Goal: Entertainment & Leisure: Consume media (video, audio)

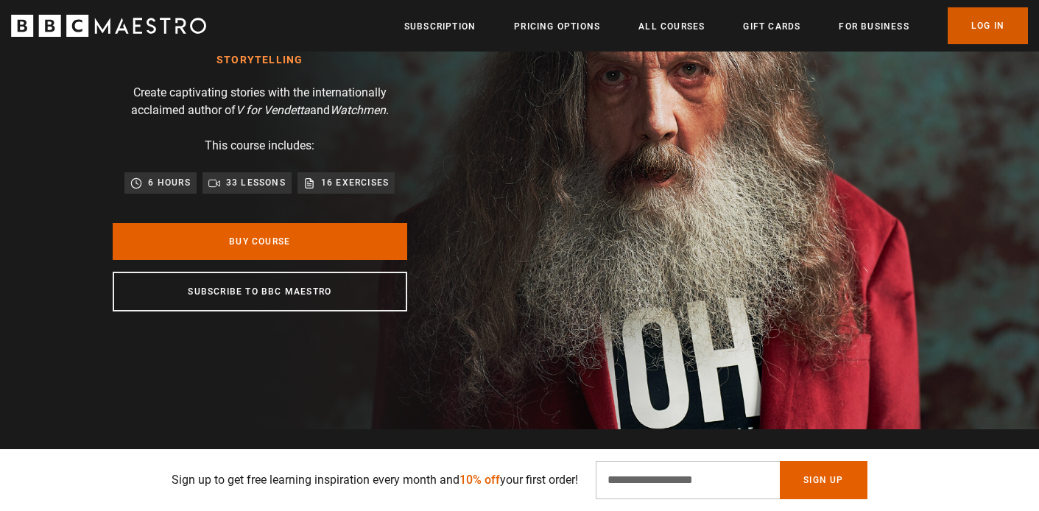
click at [986, 40] on link "Log In" at bounding box center [988, 25] width 80 height 37
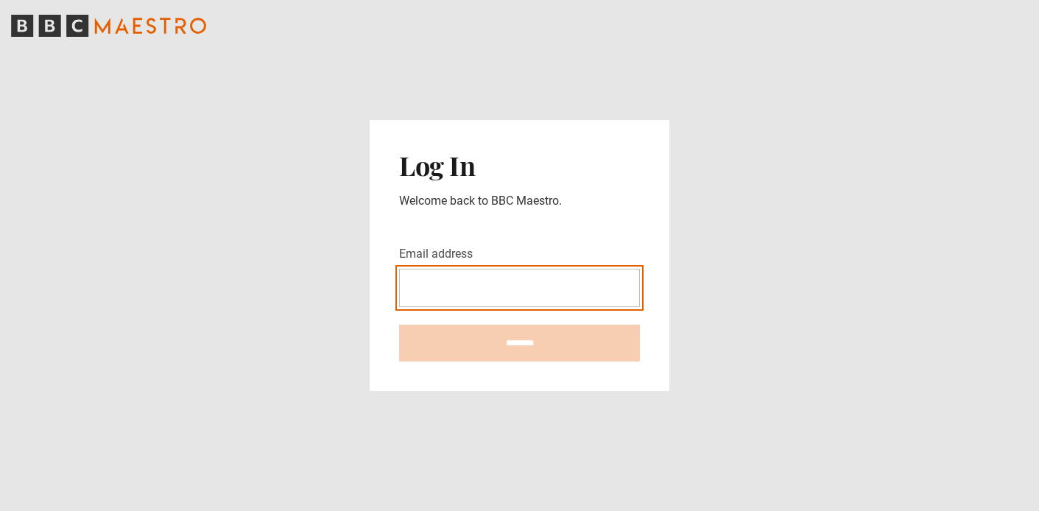
type input "**********"
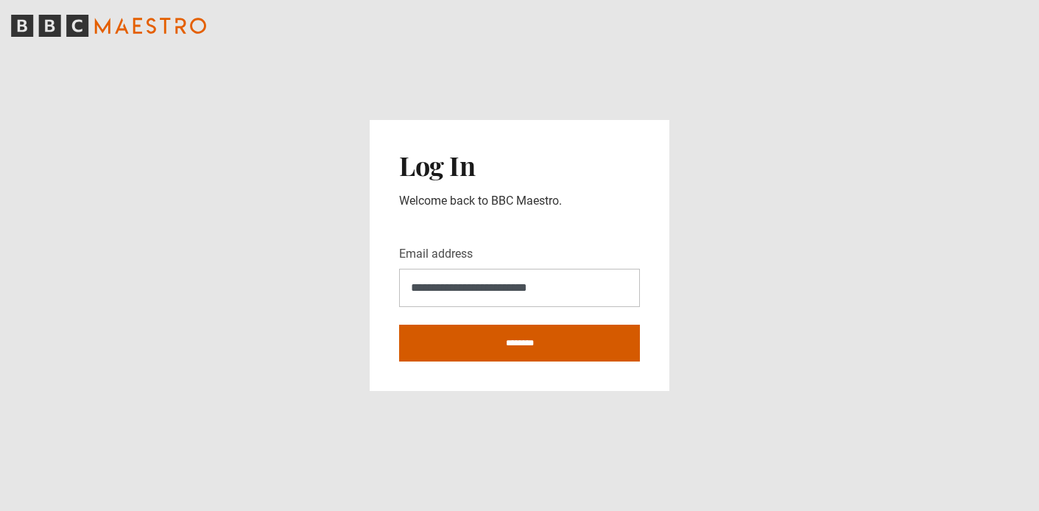
drag, startPoint x: 518, startPoint y: 308, endPoint x: 521, endPoint y: 341, distance: 32.5
click at [521, 341] on input "********" at bounding box center [519, 343] width 241 height 37
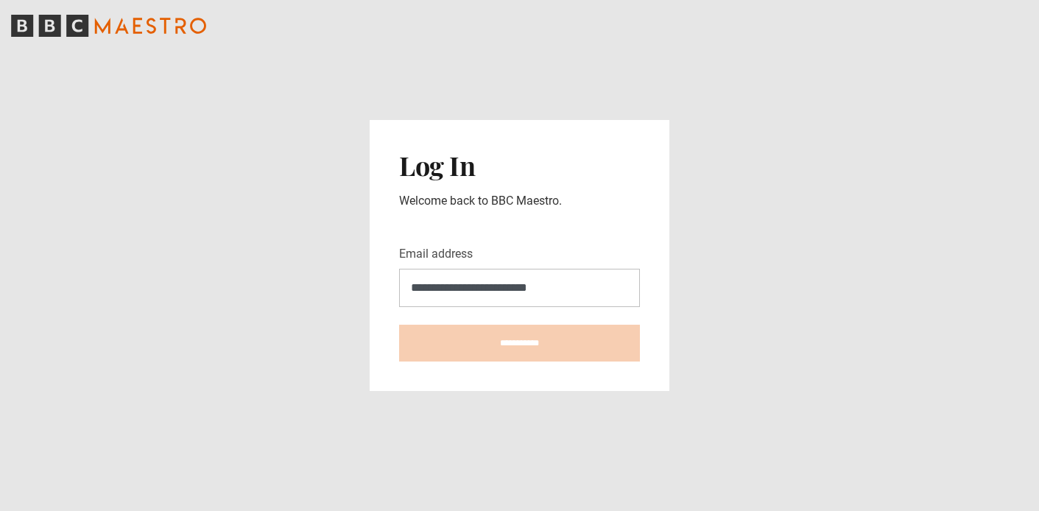
type input "**********"
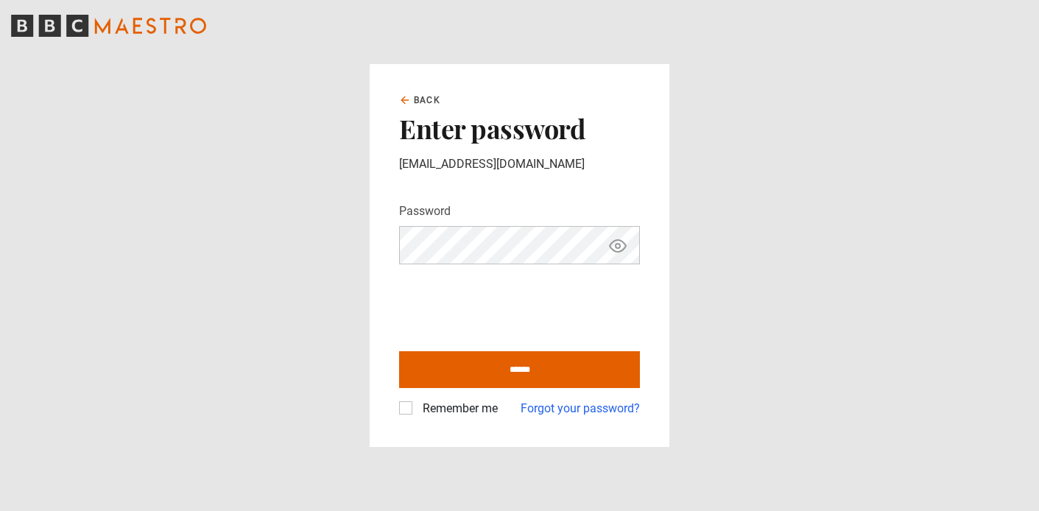
click at [621, 246] on icon "Show password" at bounding box center [618, 246] width 18 height 18
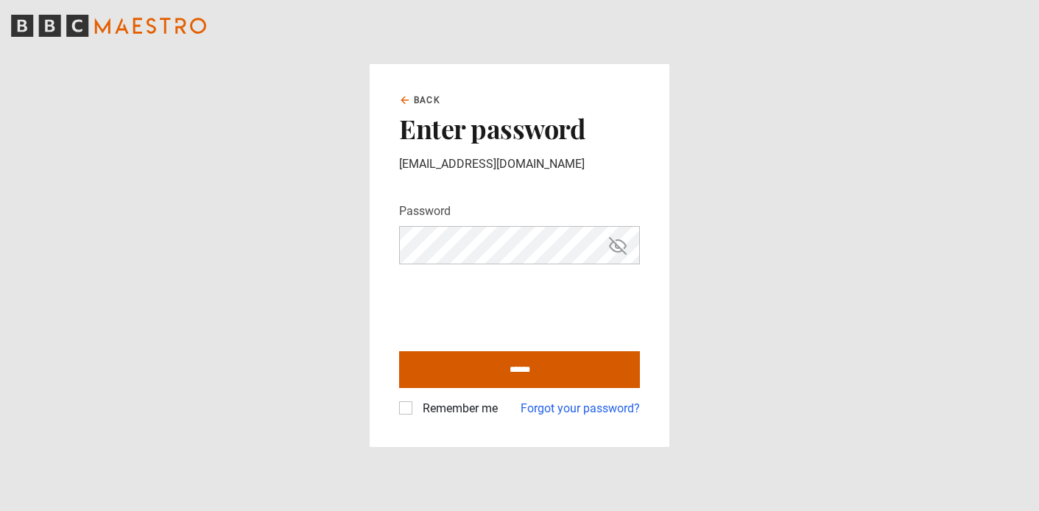
click at [532, 373] on input "******" at bounding box center [519, 369] width 241 height 37
type input "**********"
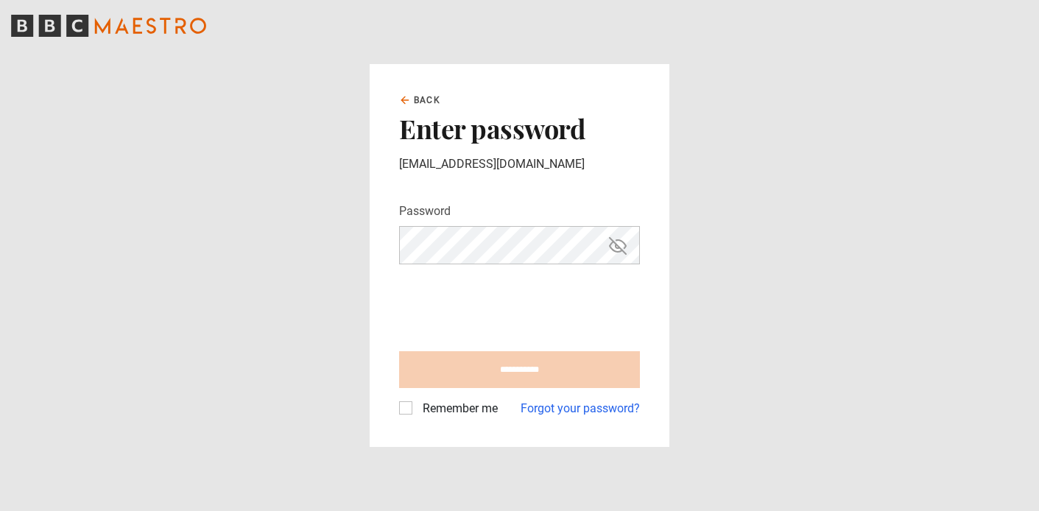
click at [461, 406] on label "Remember me" at bounding box center [457, 409] width 81 height 18
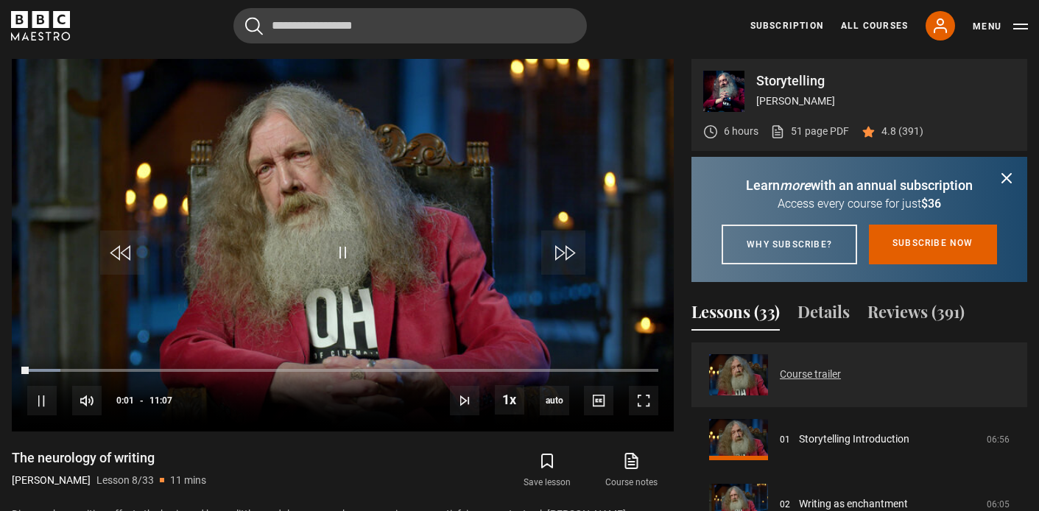
click at [780, 382] on link "Course trailer" at bounding box center [810, 374] width 61 height 15
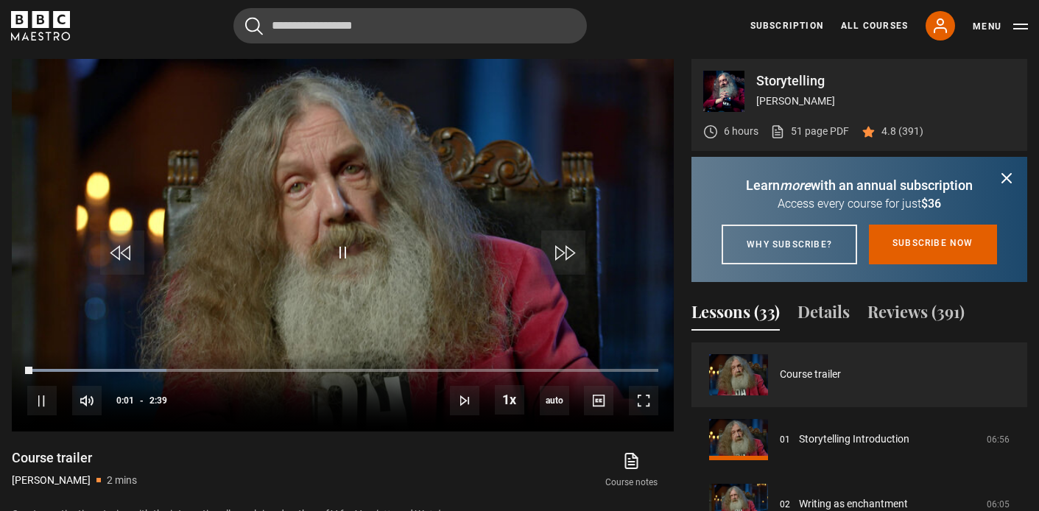
click at [1009, 176] on icon "submit" at bounding box center [1006, 178] width 9 height 9
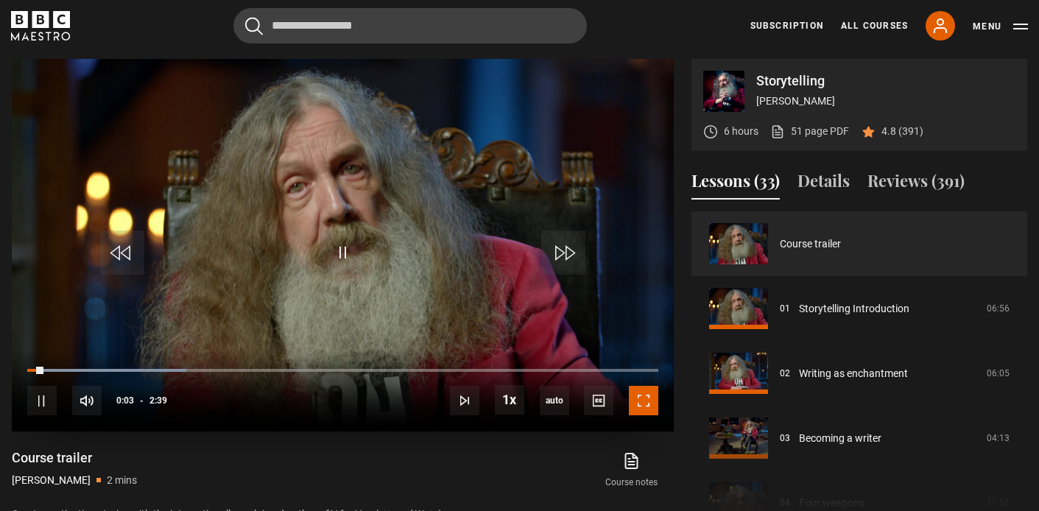
click at [650, 399] on span "Video Player" at bounding box center [643, 400] width 29 height 29
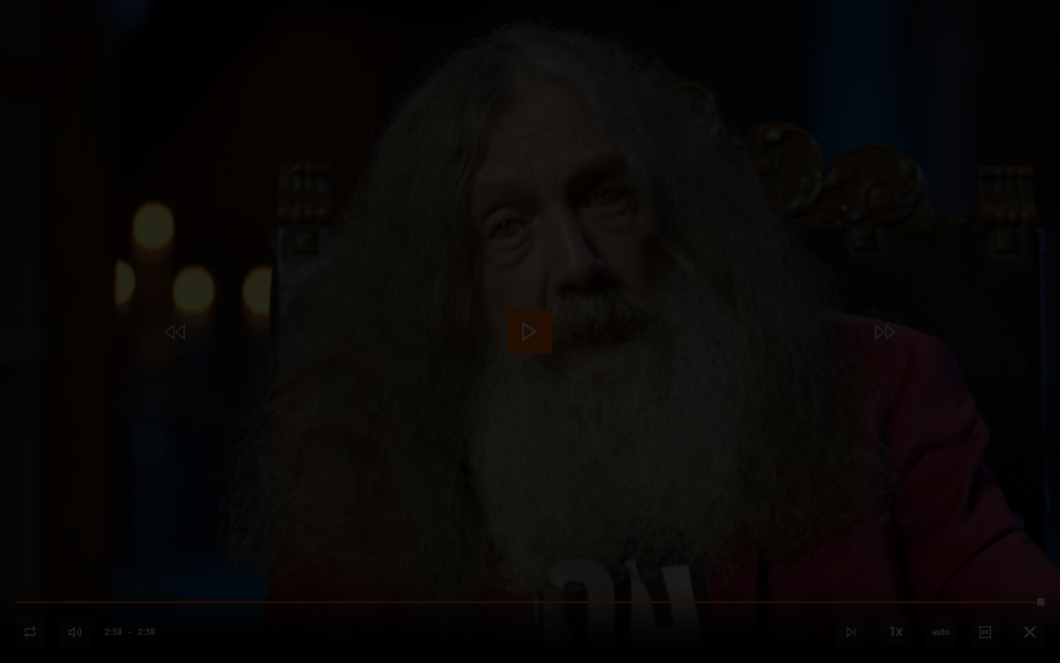
click at [1034, 510] on div "Lesson Completed Up next Storytelling Introduction Cancel Rewatch Rewatch Play …" at bounding box center [530, 331] width 1060 height 663
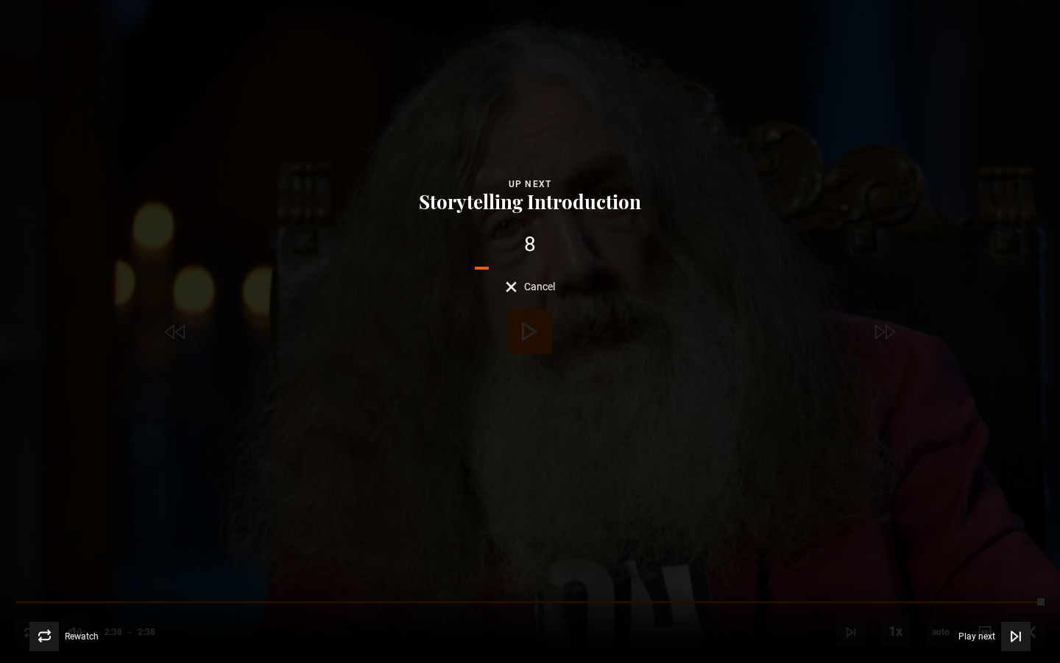
click at [545, 296] on div "Lesson Completed Up next Storytelling Introduction 8 Cancel Rewatch Rewatch Pla…" at bounding box center [530, 331] width 1060 height 663
click at [517, 286] on button "Cancel" at bounding box center [530, 286] width 49 height 11
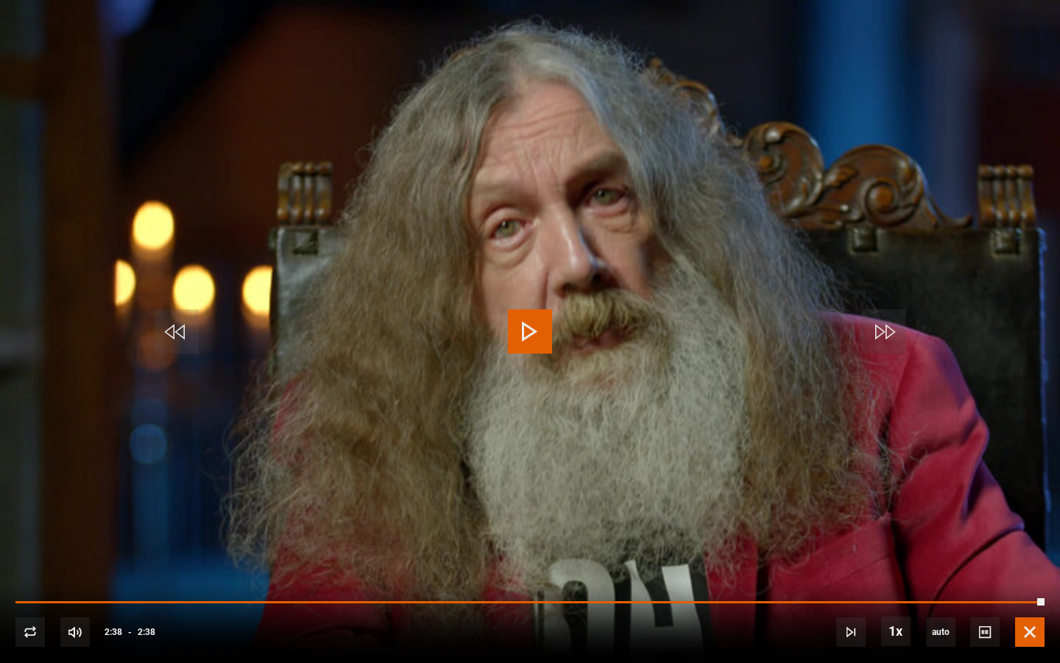
click at [1029, 510] on span "Video Player" at bounding box center [1029, 631] width 29 height 29
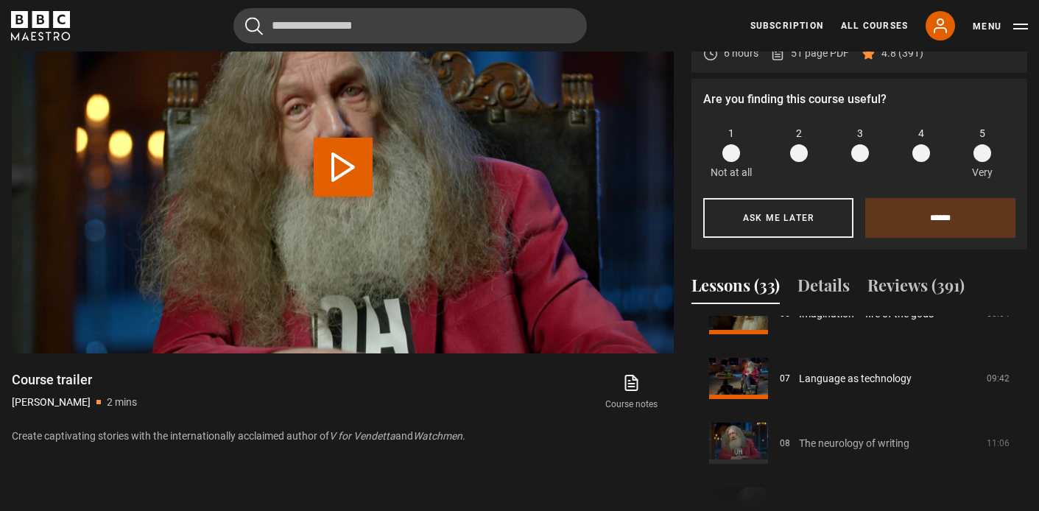
scroll to position [450, 0]
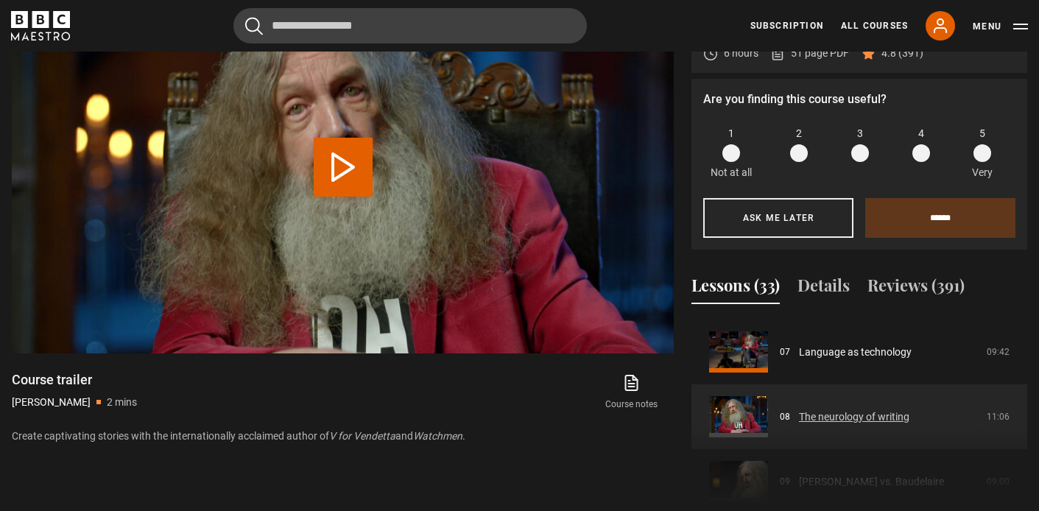
click at [834, 418] on link "The neurology of writing" at bounding box center [854, 416] width 110 height 15
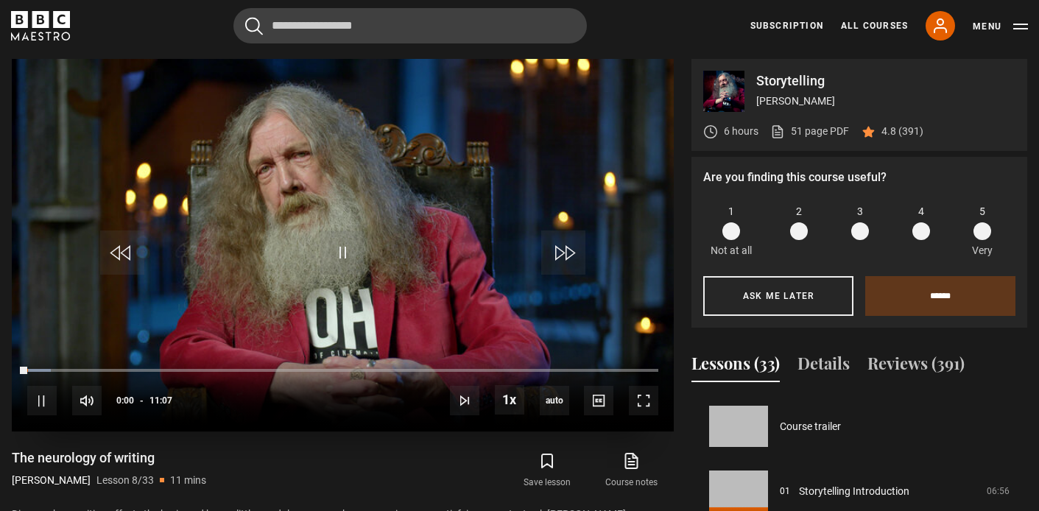
scroll to position [454, 0]
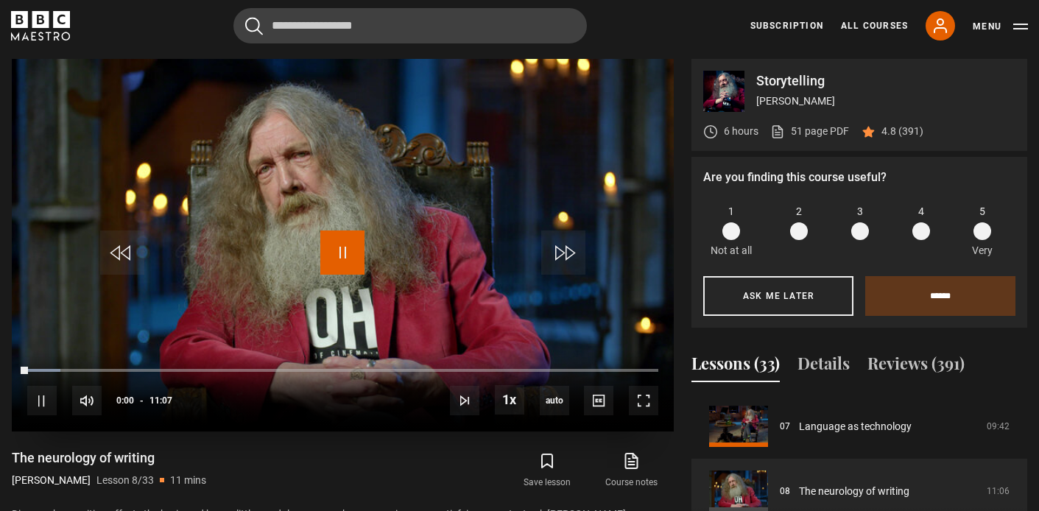
click at [336, 267] on span "Video Player" at bounding box center [342, 252] width 44 height 44
click at [344, 258] on span "Video Player" at bounding box center [342, 252] width 44 height 44
click at [648, 409] on span "Video Player" at bounding box center [643, 400] width 29 height 29
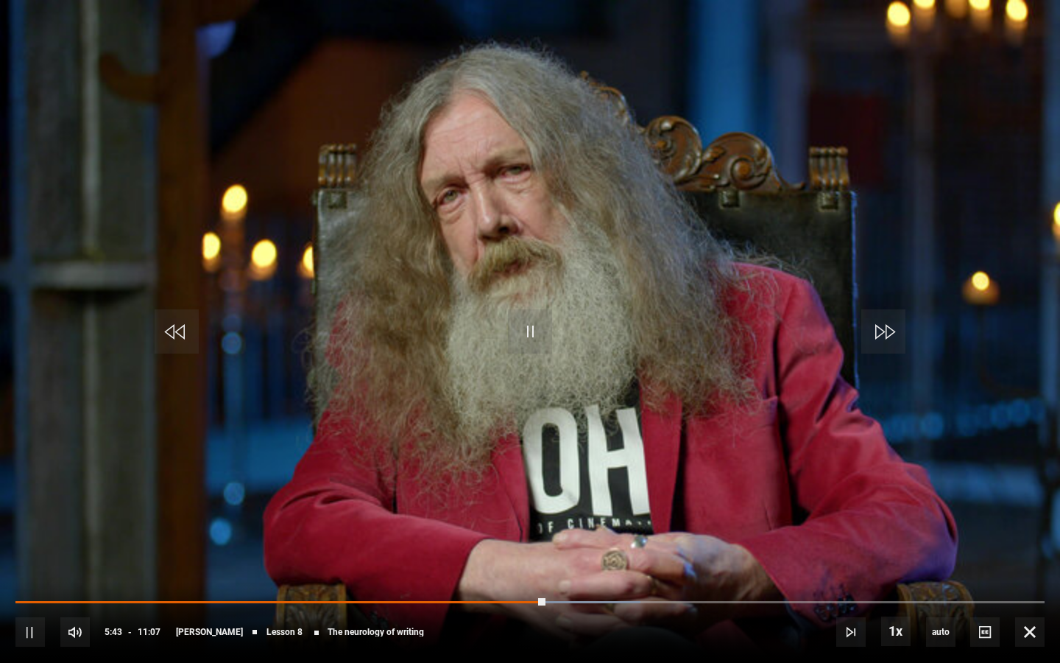
click at [982, 239] on video "Video Player" at bounding box center [530, 331] width 1060 height 663
click at [1034, 510] on span "Video Player" at bounding box center [1029, 631] width 29 height 29
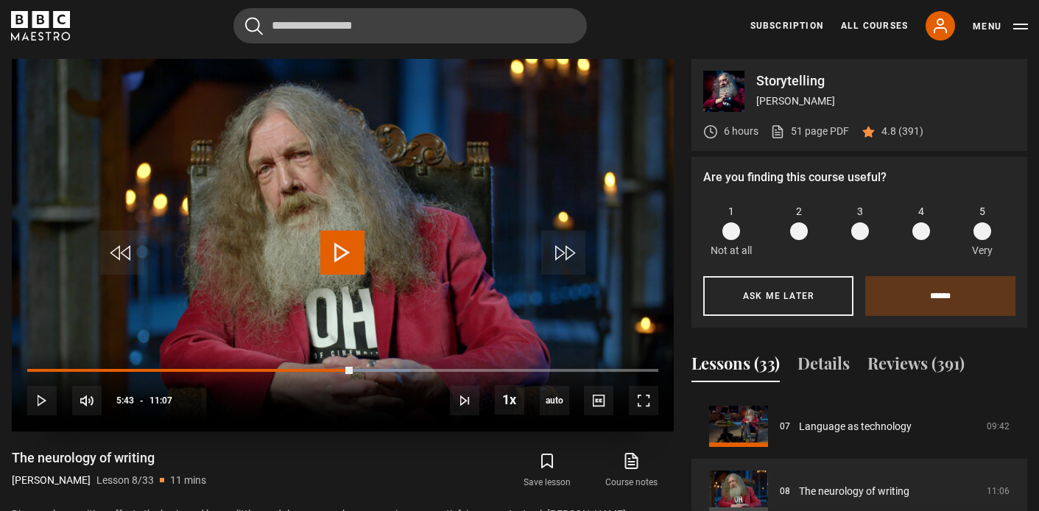
click at [364, 246] on video "Video Player" at bounding box center [343, 245] width 662 height 373
click at [650, 406] on span "Video Player" at bounding box center [643, 400] width 29 height 29
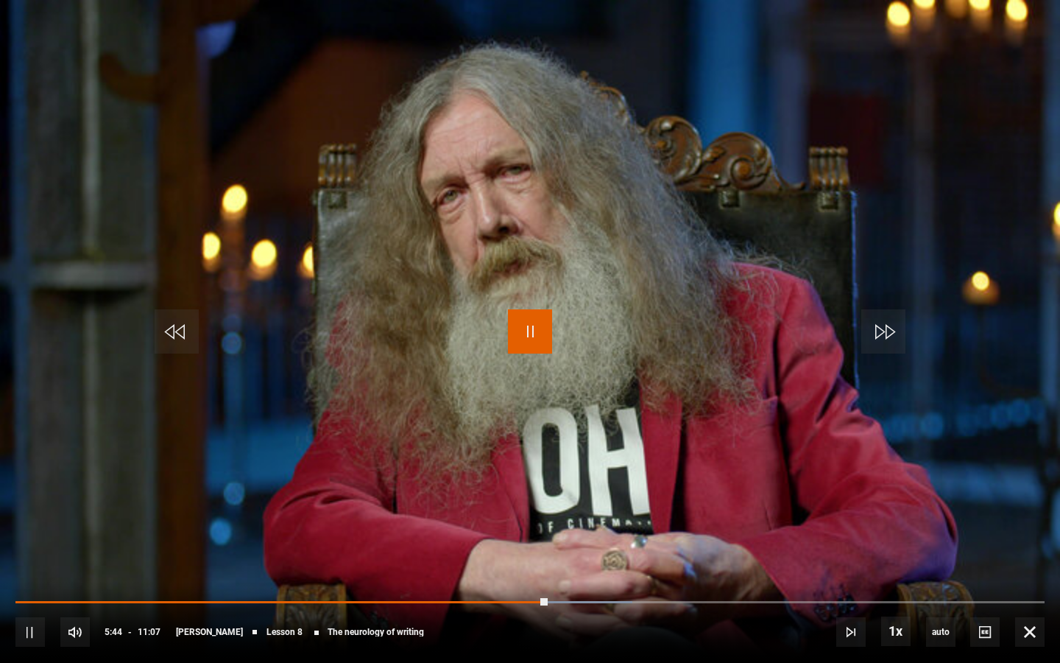
click at [526, 339] on span "Video Player" at bounding box center [530, 331] width 44 height 44
click at [540, 323] on span "Video Player" at bounding box center [530, 331] width 44 height 44
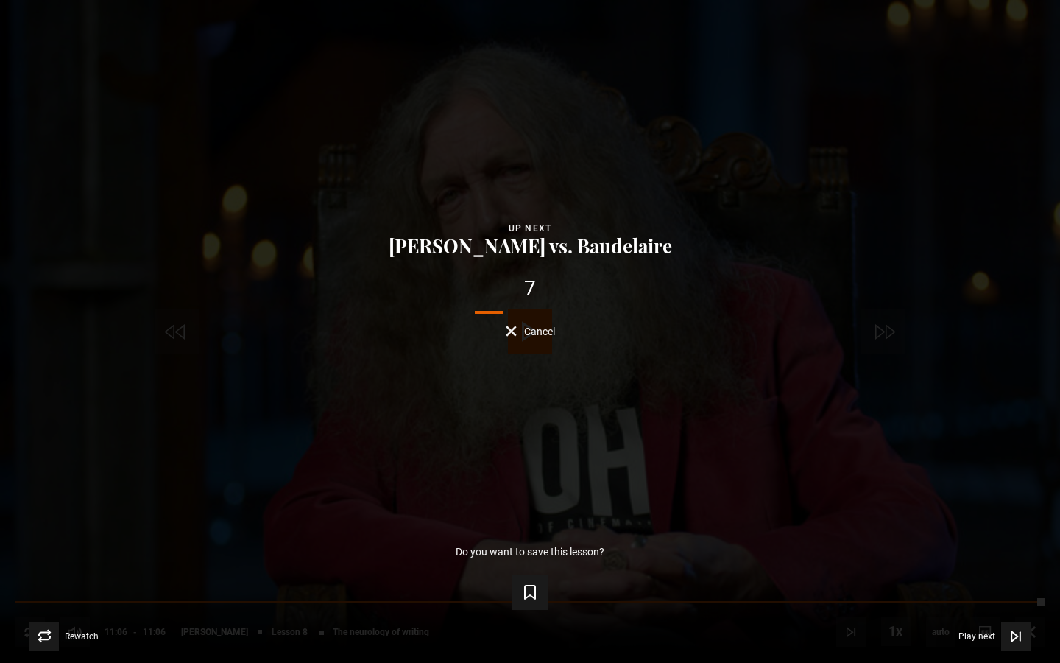
click at [510, 328] on button "Cancel" at bounding box center [530, 330] width 49 height 11
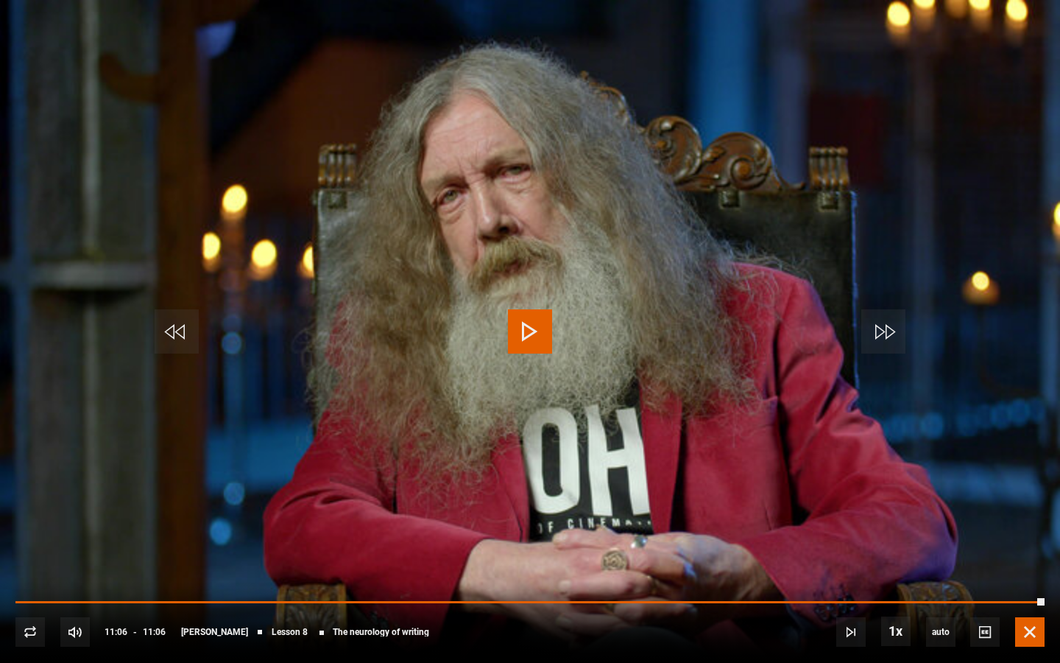
click at [1034, 510] on span "Video Player" at bounding box center [1029, 631] width 29 height 29
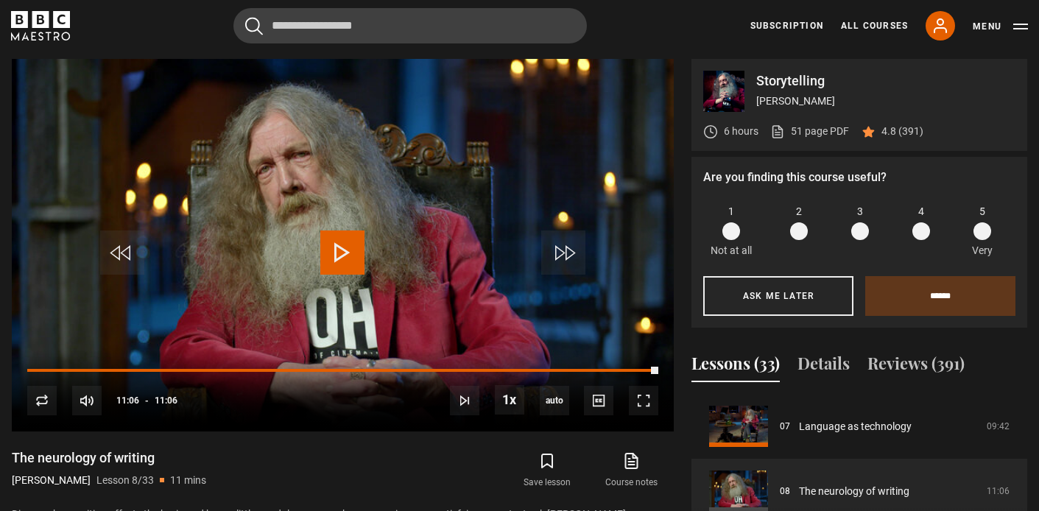
click at [673, 23] on div "Cancel Courses Previous courses Next courses [PERSON_NAME] Writing 12 Related L…" at bounding box center [519, 25] width 1017 height 35
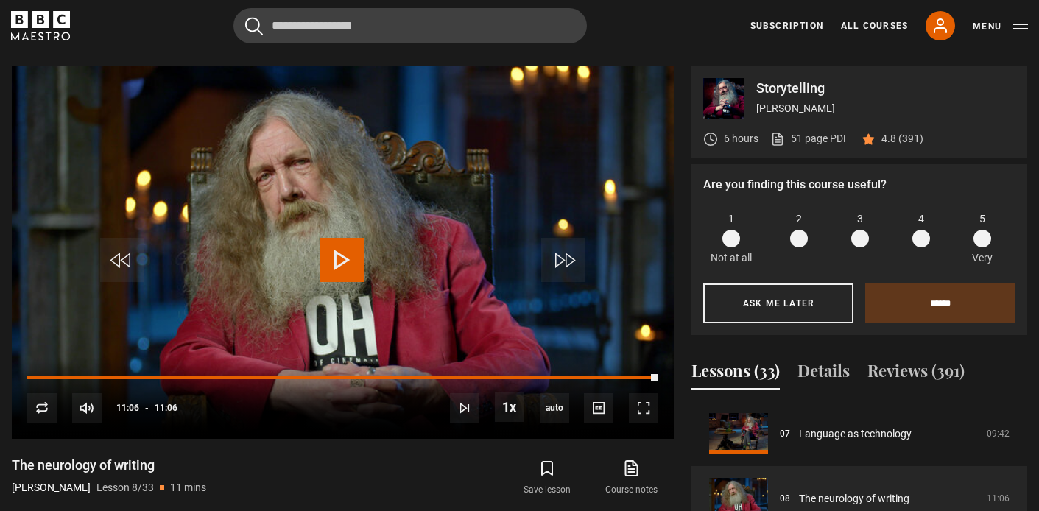
scroll to position [587, 0]
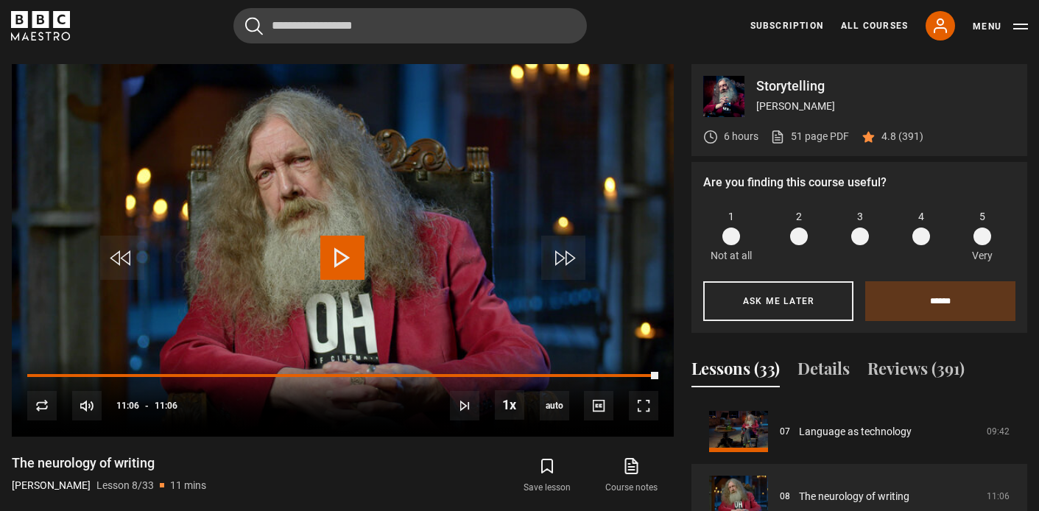
click at [682, 85] on div "Storytelling [PERSON_NAME] 6 hours 51 page PDF (opens in new tab) 4.8 (391) Are…" at bounding box center [519, 331] width 1015 height 535
click at [681, 89] on div "Storytelling [PERSON_NAME] 6 hours 51 page PDF (opens in new tab) 4.8 (391) Are…" at bounding box center [519, 331] width 1015 height 535
click at [681, 94] on div "Storytelling [PERSON_NAME] 6 hours 51 page PDF (opens in new tab) 4.8 (391) Are…" at bounding box center [519, 331] width 1015 height 535
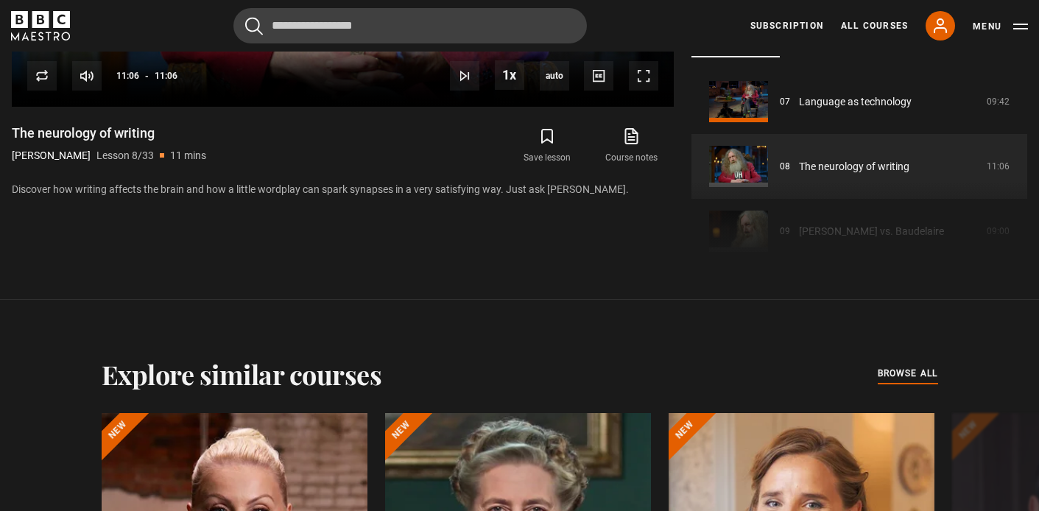
click at [681, 94] on div "Storytelling [PERSON_NAME] 6 hours 51 page PDF (opens in new tab) 4.8 (391) Are…" at bounding box center [519, 1] width 1015 height 535
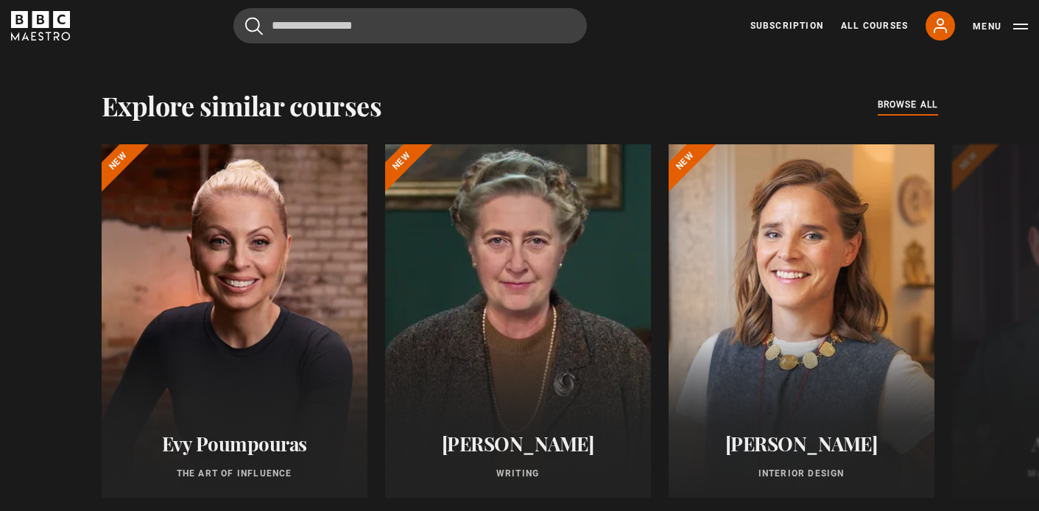
scroll to position [1185, 0]
click at [681, 94] on div "Explore similar courses all browse all courses" at bounding box center [520, 106] width 836 height 31
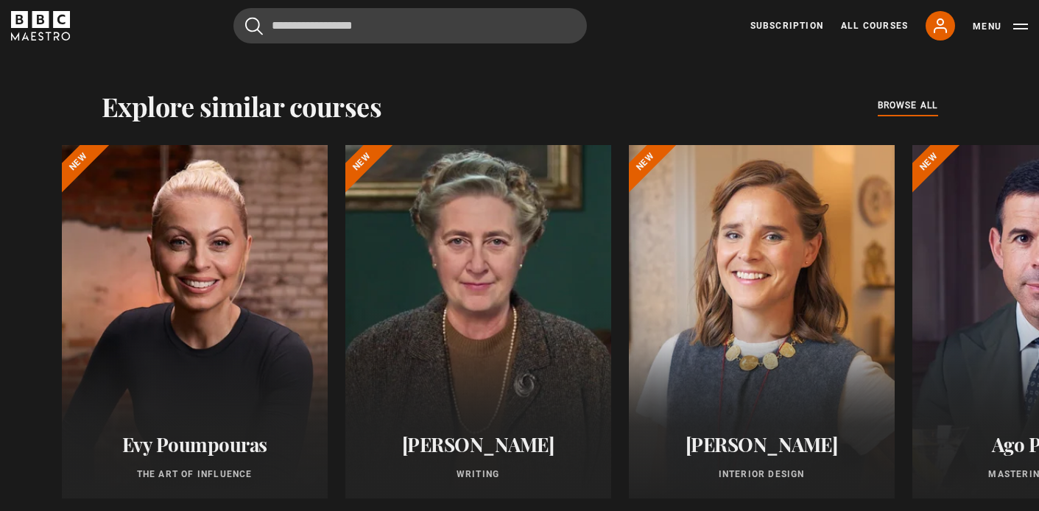
click at [194, 60] on div "Explore similar courses all browse all courses Evy Poumpouras The Art of Influe…" at bounding box center [519, 306] width 1039 height 549
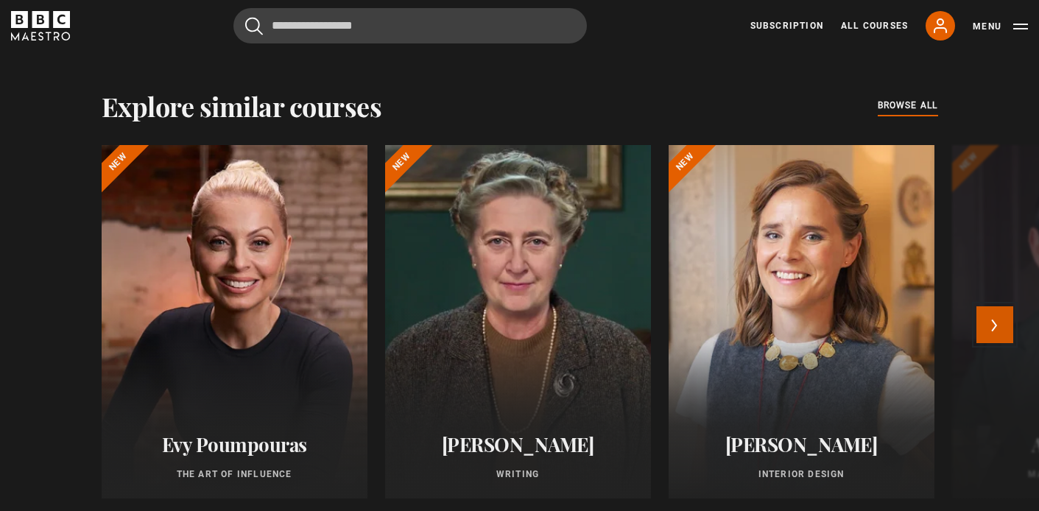
click at [992, 321] on button "Next" at bounding box center [994, 324] width 37 height 37
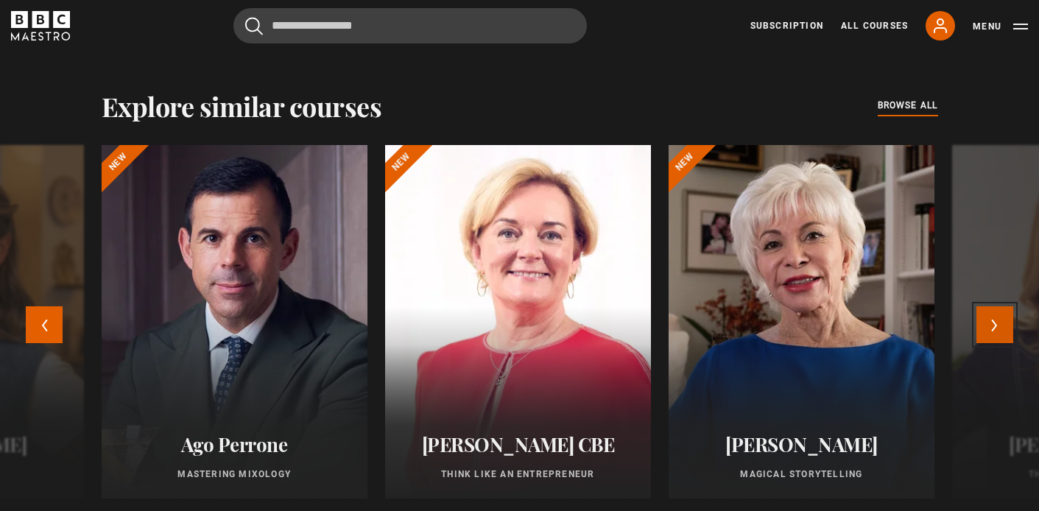
click at [992, 321] on button "Next" at bounding box center [994, 324] width 37 height 37
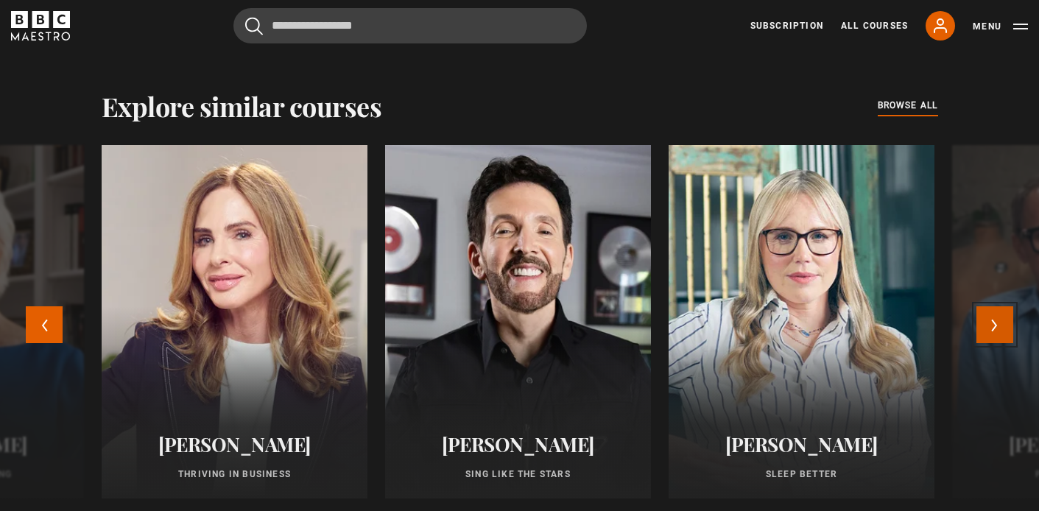
click at [992, 321] on button "Next" at bounding box center [994, 324] width 37 height 37
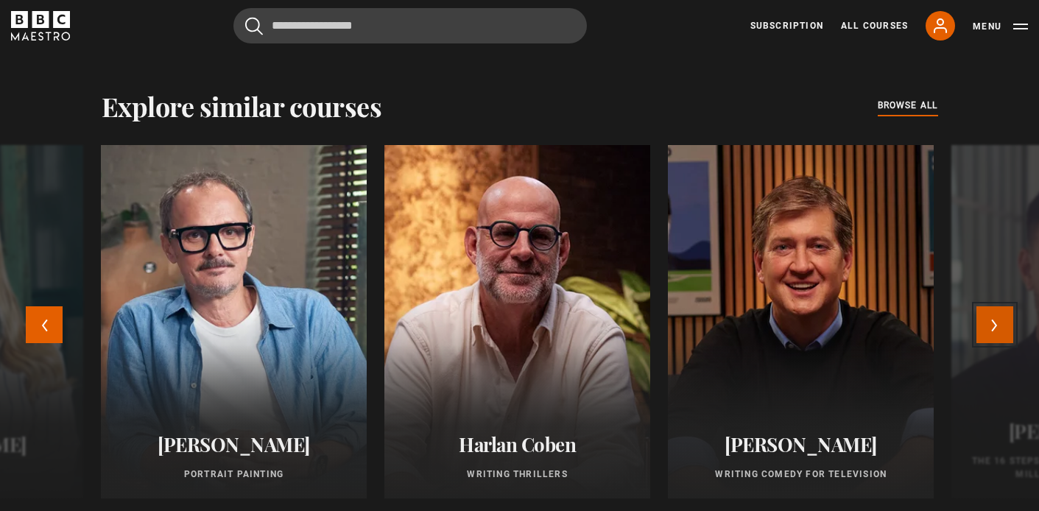
click at [992, 322] on button "Next" at bounding box center [994, 324] width 37 height 37
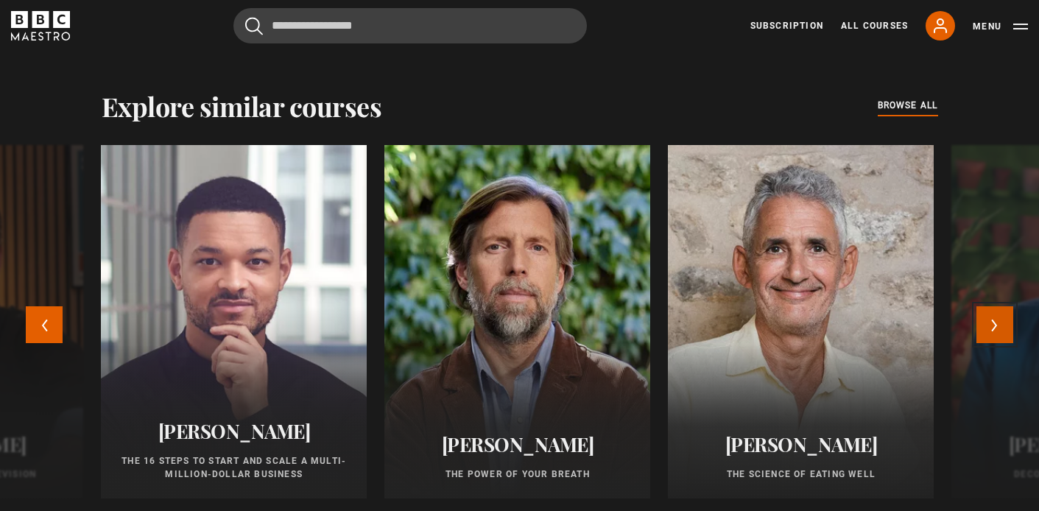
click at [992, 321] on button "Next" at bounding box center [994, 324] width 37 height 37
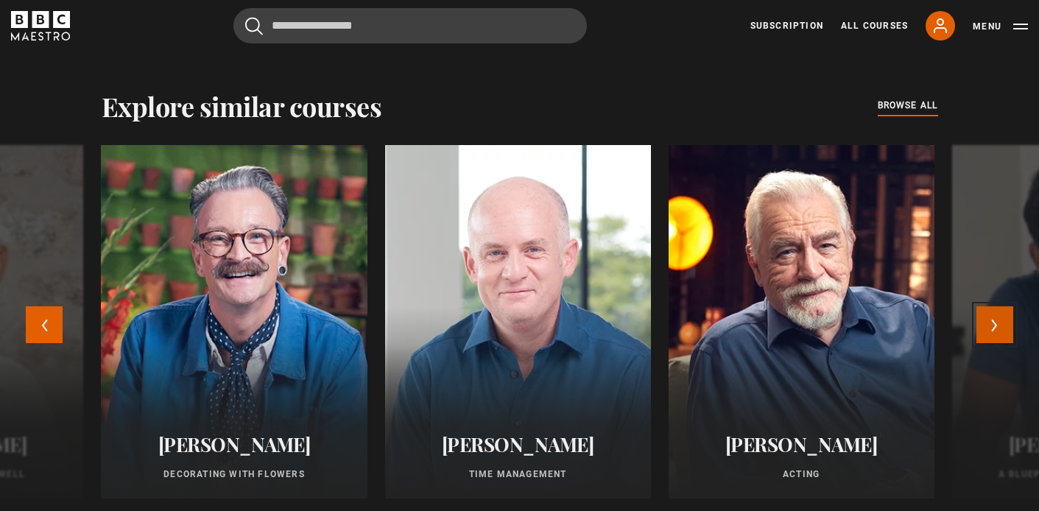
click at [992, 321] on button "Next" at bounding box center [994, 324] width 37 height 37
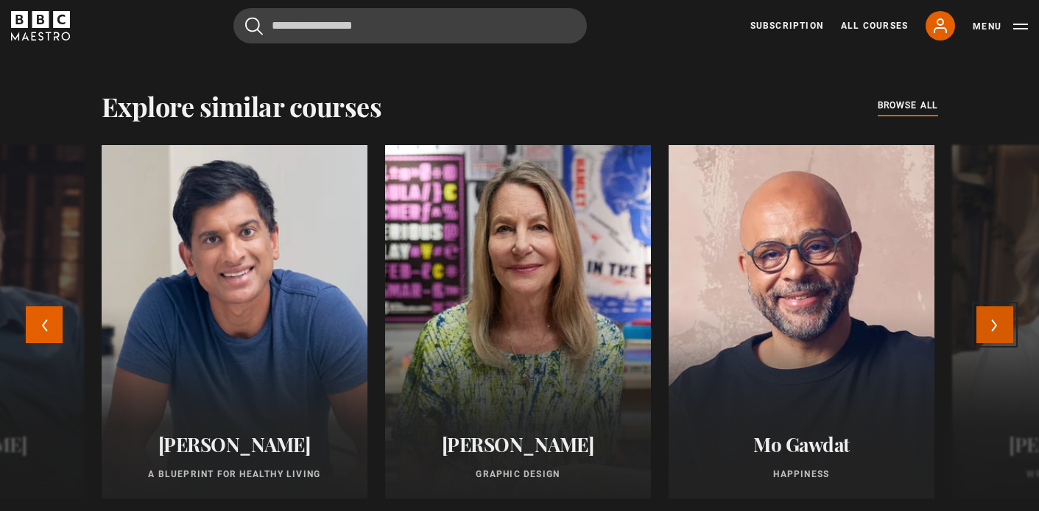
click at [992, 321] on button "Next" at bounding box center [994, 324] width 37 height 37
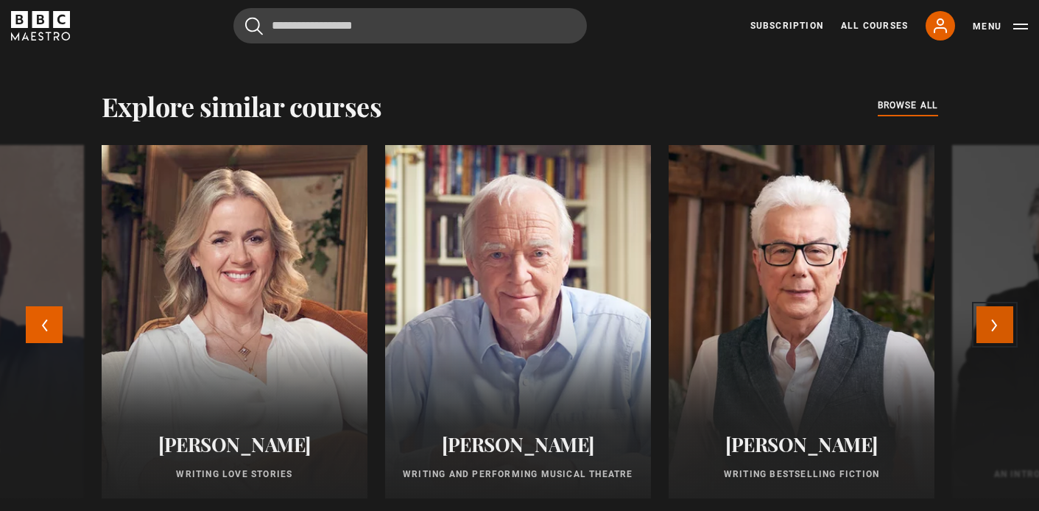
click at [992, 322] on button "Next" at bounding box center [994, 324] width 37 height 37
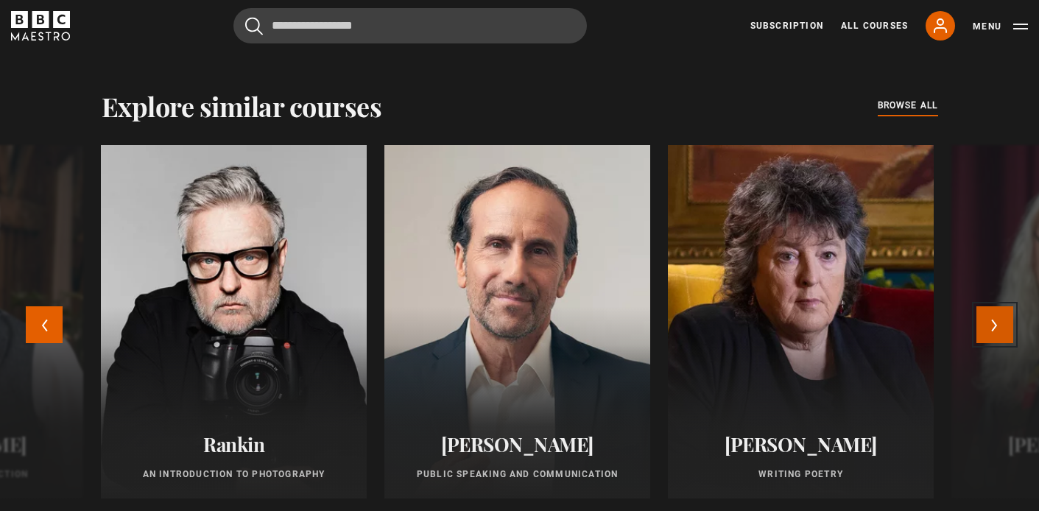
click at [993, 322] on button "Next" at bounding box center [994, 324] width 37 height 37
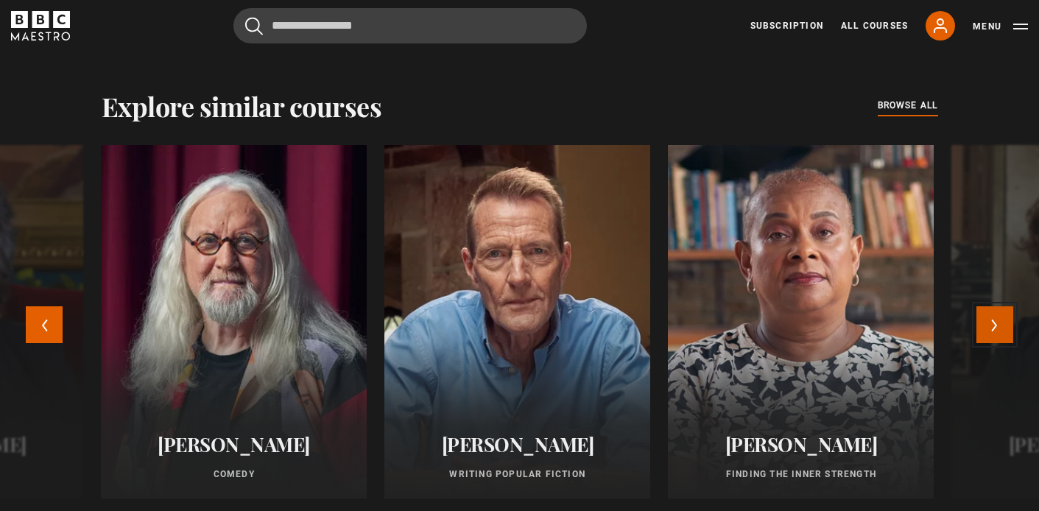
click at [993, 322] on button "Next" at bounding box center [994, 324] width 37 height 37
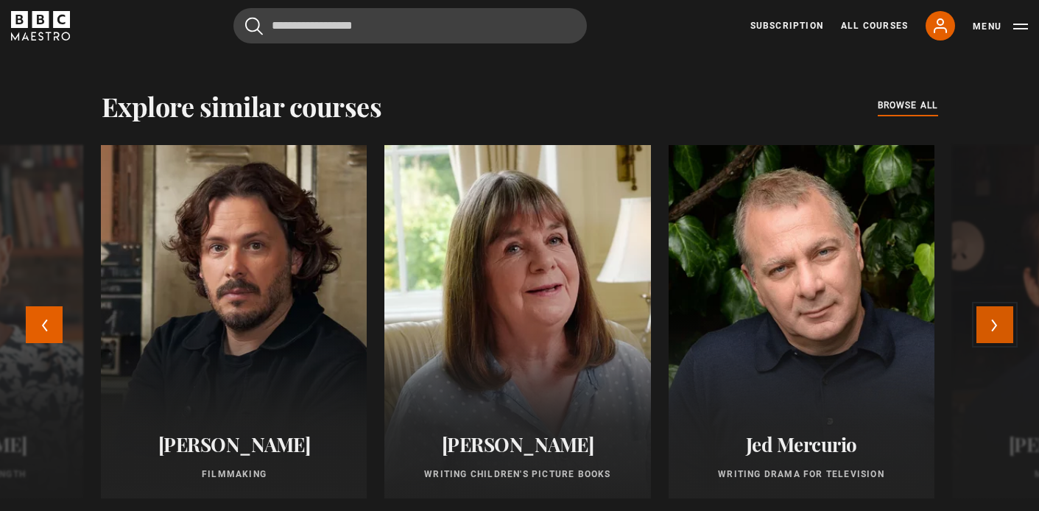
click at [993, 322] on button "Next" at bounding box center [994, 324] width 37 height 37
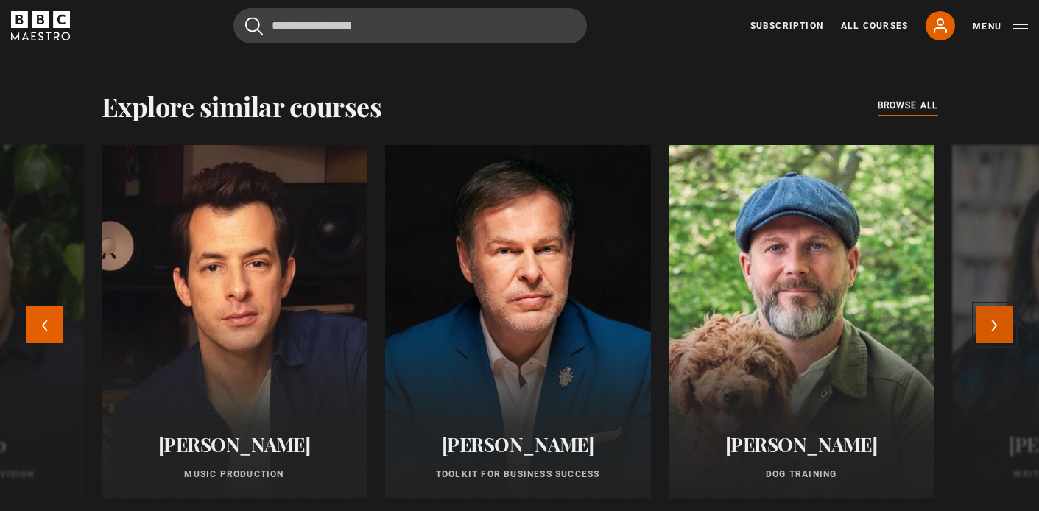
click at [993, 322] on button "Next" at bounding box center [994, 324] width 37 height 37
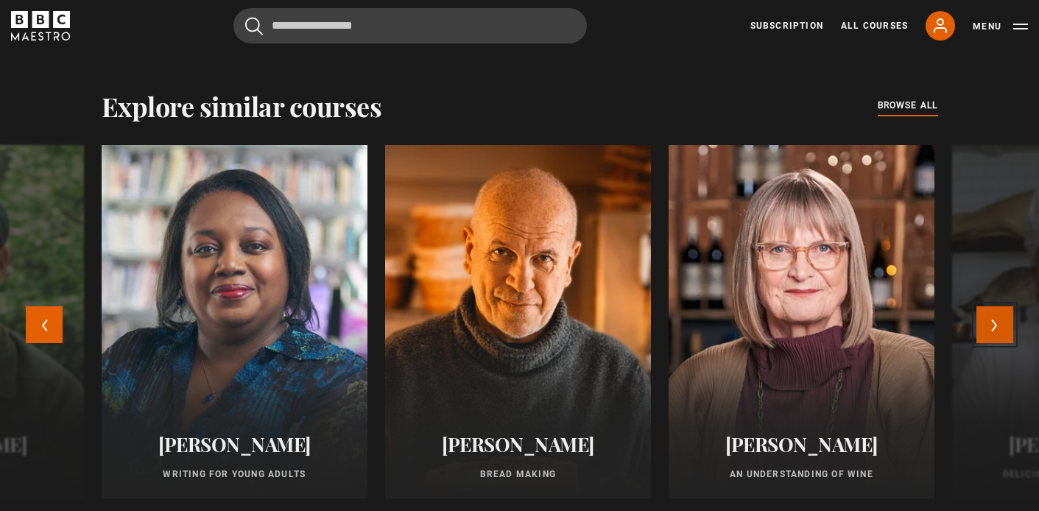
click at [993, 322] on button "Next" at bounding box center [994, 324] width 37 height 37
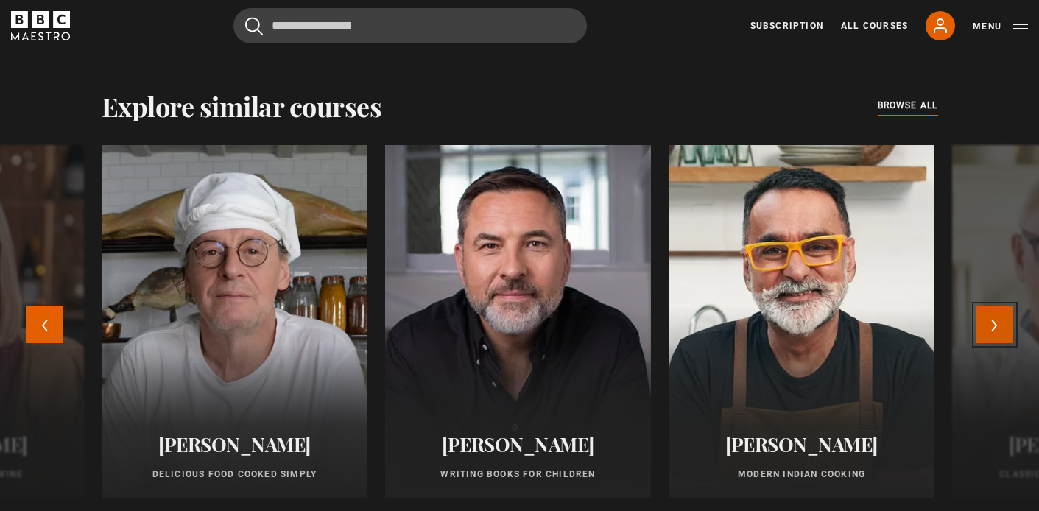
click at [993, 322] on button "Next" at bounding box center [994, 324] width 37 height 37
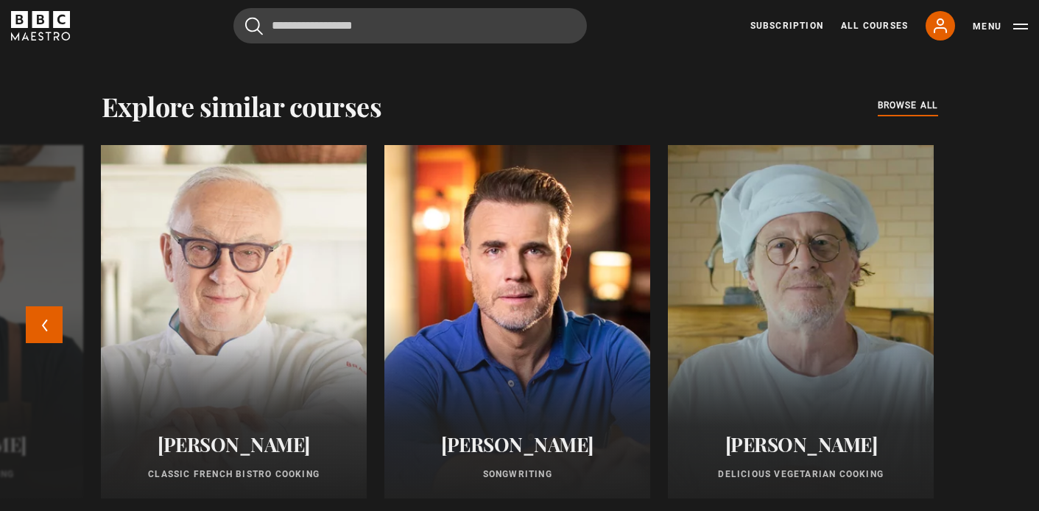
click at [992, 331] on div "Evy Poumpouras The Art of Influence New Agatha Christie Writing New Beata Heuma…" at bounding box center [520, 330] width 948 height 371
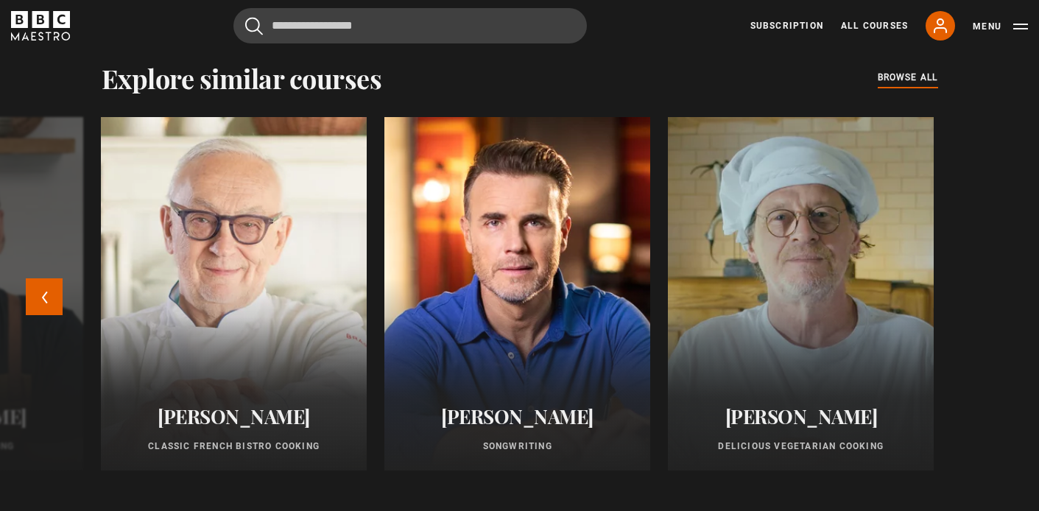
scroll to position [1214, 0]
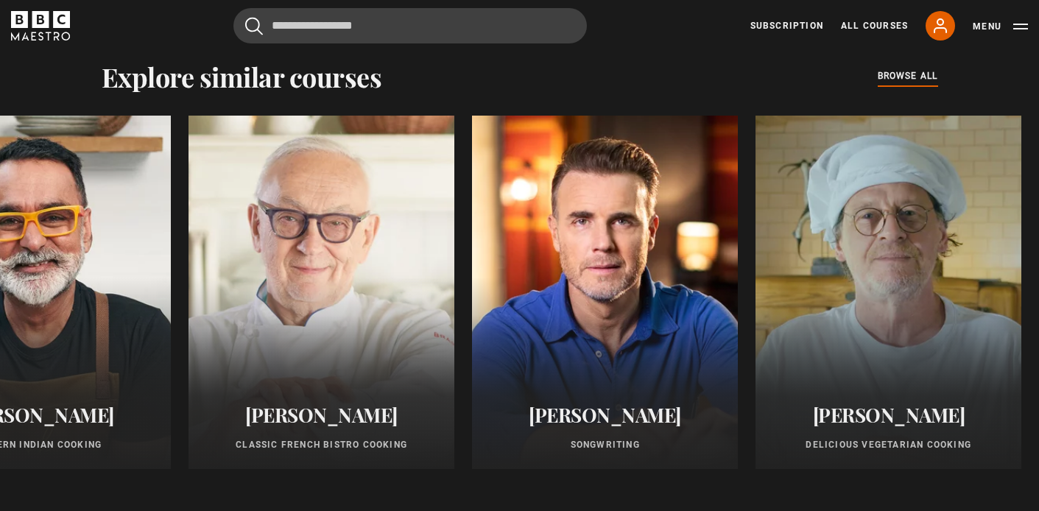
click at [592, 90] on div "Explore similar courses all browse all courses" at bounding box center [520, 76] width 836 height 31
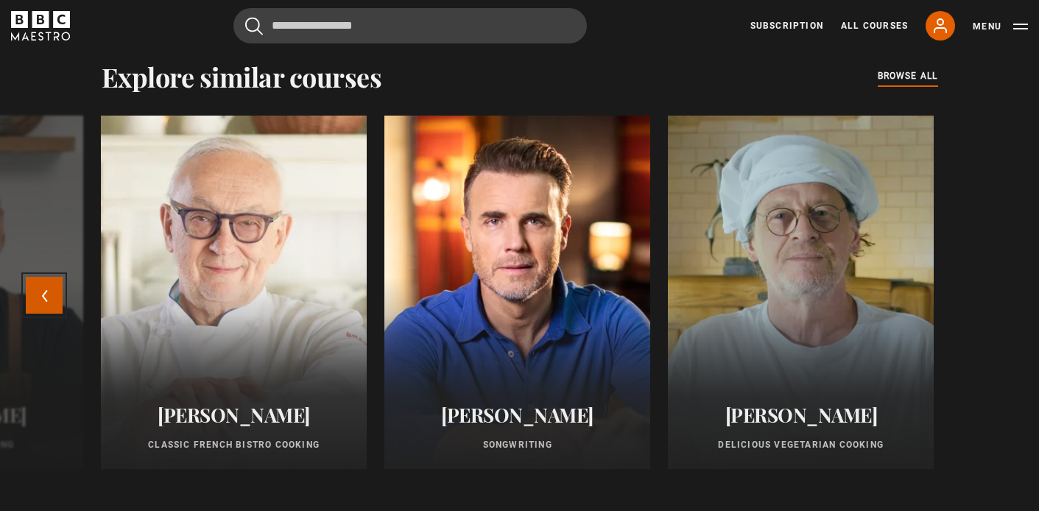
click at [46, 291] on button "Previous" at bounding box center [44, 295] width 37 height 37
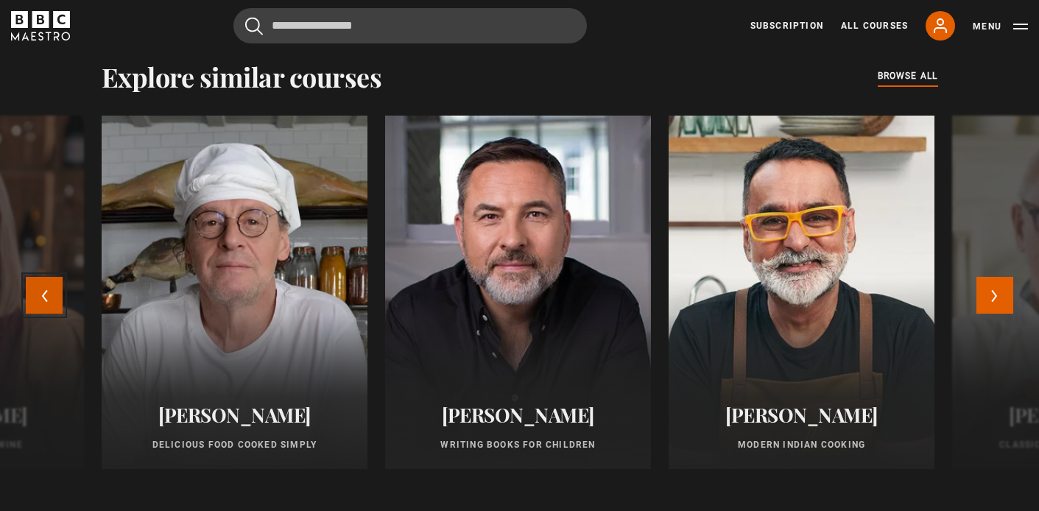
click at [46, 291] on button "Previous" at bounding box center [44, 295] width 37 height 37
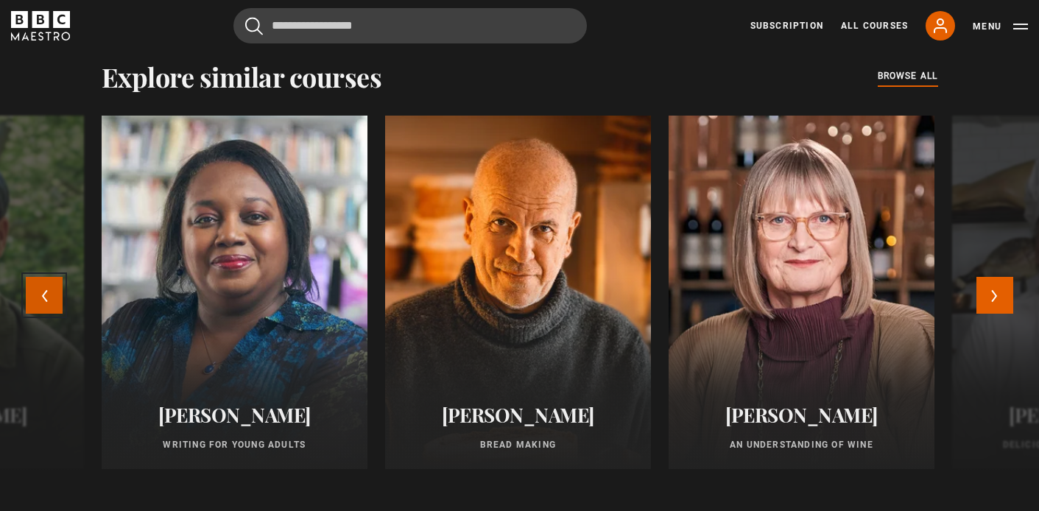
click at [46, 291] on button "Previous" at bounding box center [44, 295] width 37 height 37
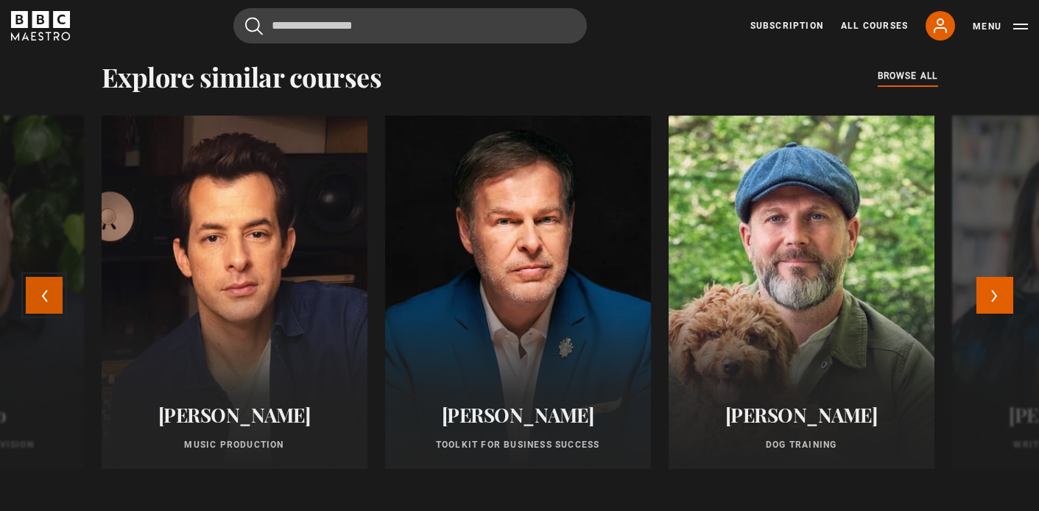
click at [46, 291] on button "Previous" at bounding box center [44, 295] width 37 height 37
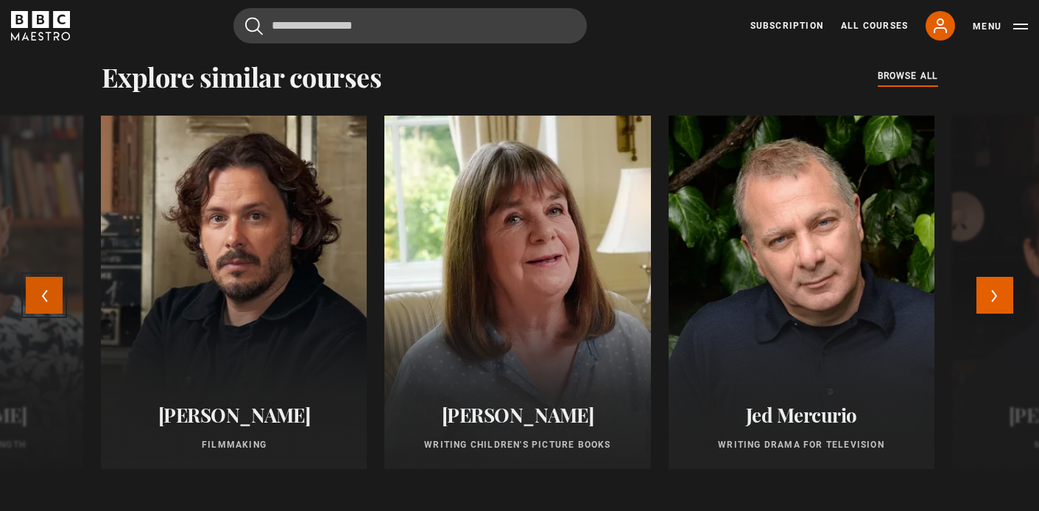
click at [46, 291] on button "Previous" at bounding box center [44, 295] width 37 height 37
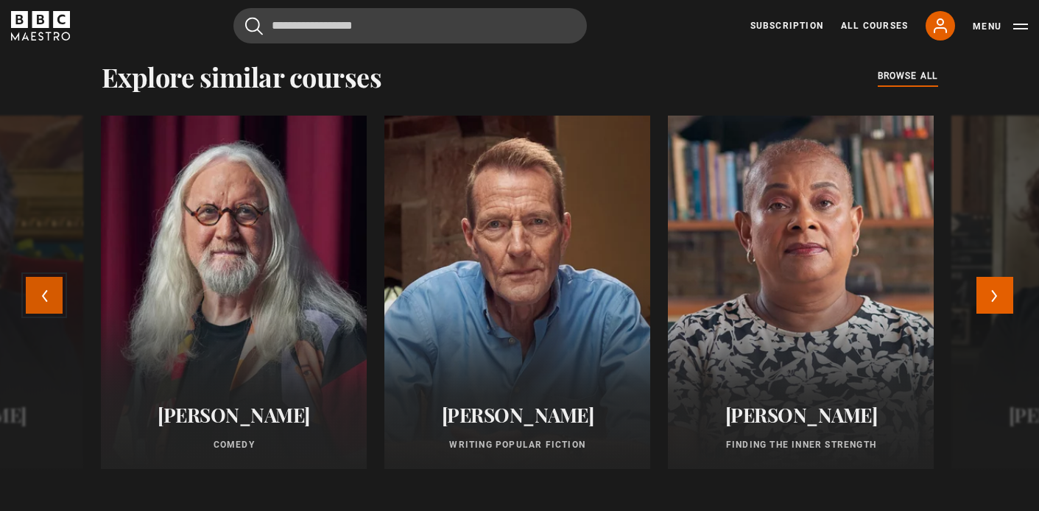
click at [46, 291] on button "Previous" at bounding box center [44, 295] width 37 height 37
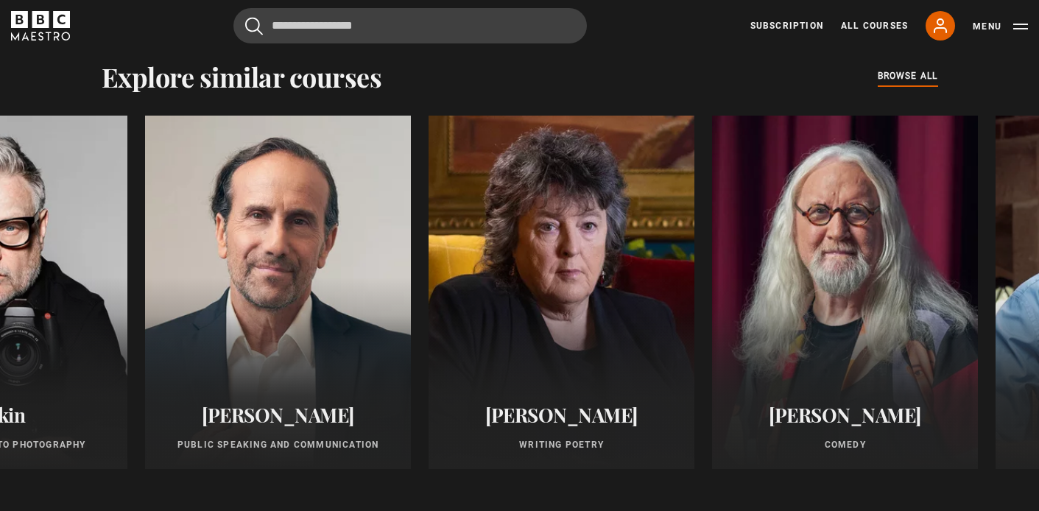
click at [531, 79] on div "Explore similar courses all browse all courses" at bounding box center [520, 76] width 836 height 31
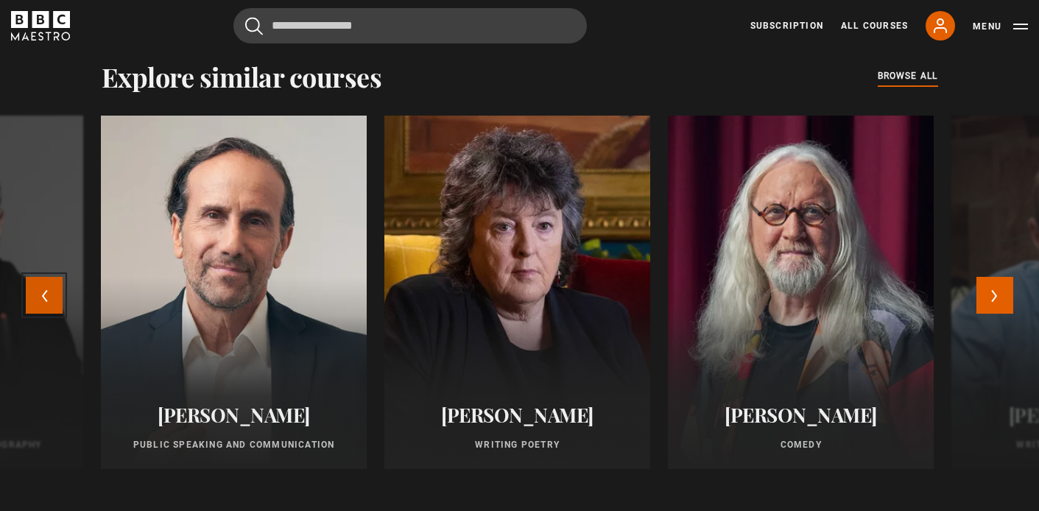
click at [45, 300] on button "Previous" at bounding box center [44, 295] width 37 height 37
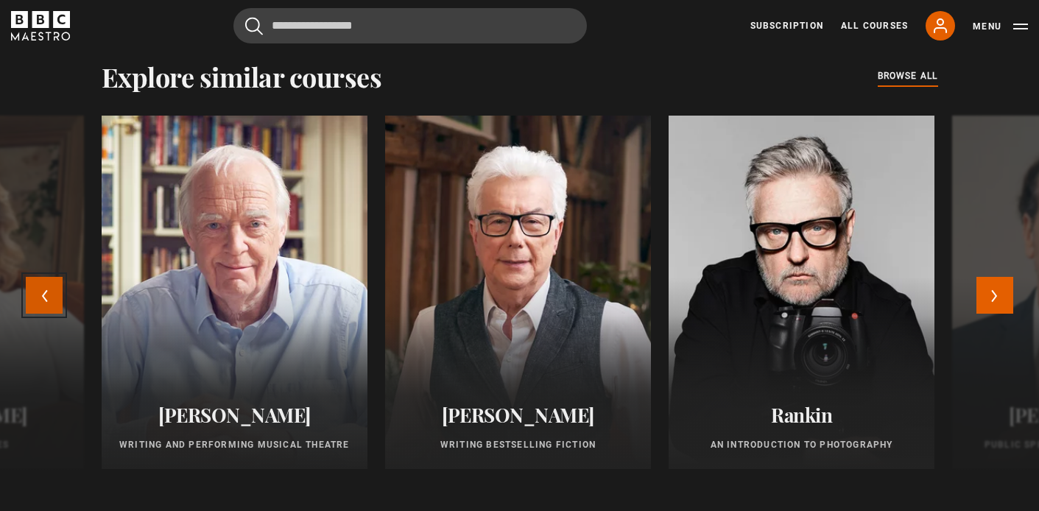
click at [45, 300] on button "Previous" at bounding box center [44, 295] width 37 height 37
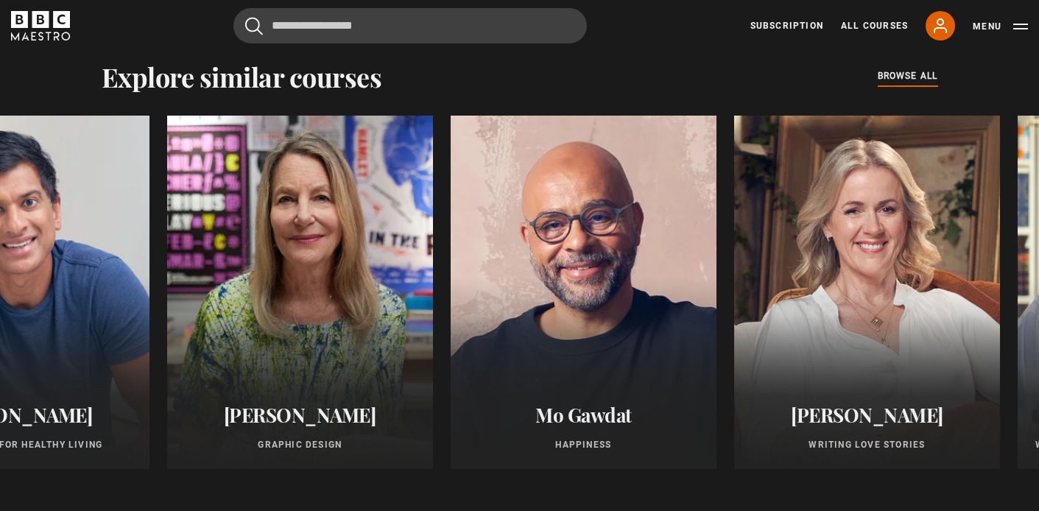
click at [578, 84] on div "Explore similar courses all browse all courses" at bounding box center [520, 76] width 836 height 31
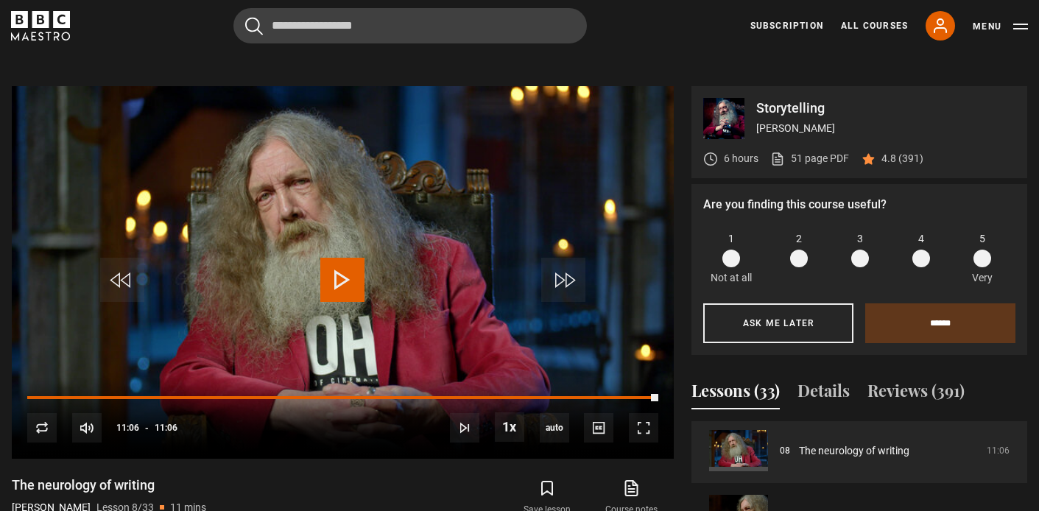
scroll to position [531, 0]
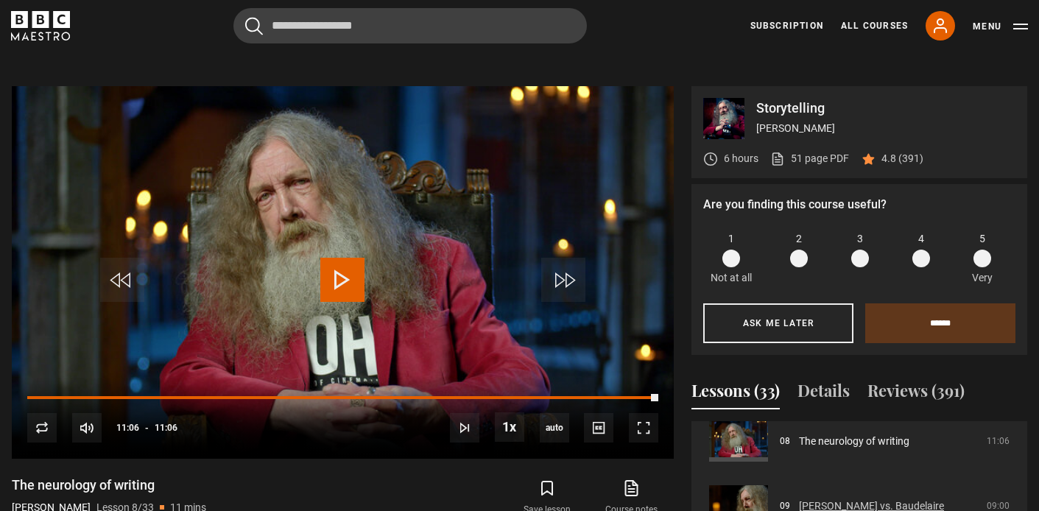
click at [799, 498] on link "[PERSON_NAME] vs. Baudelaire" at bounding box center [871, 505] width 145 height 15
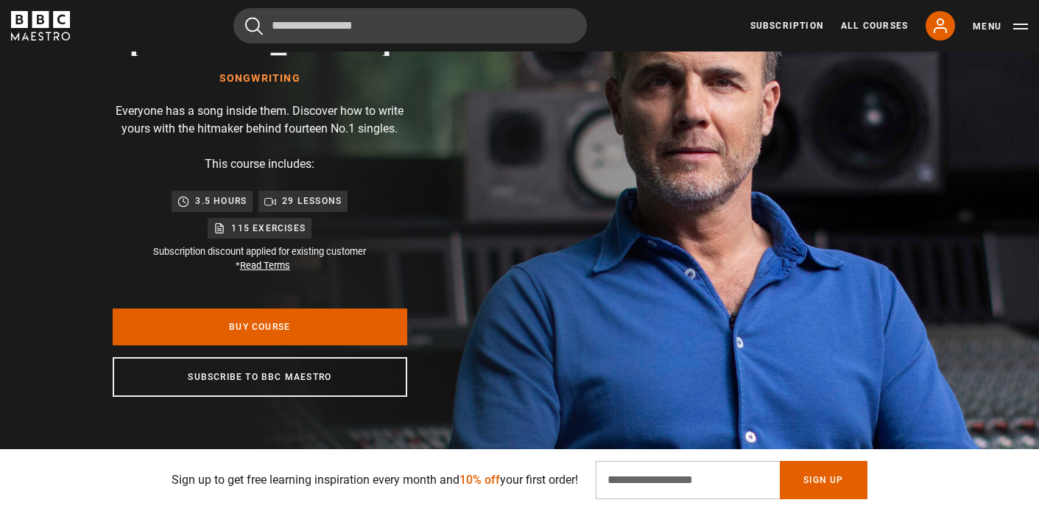
scroll to position [154, 0]
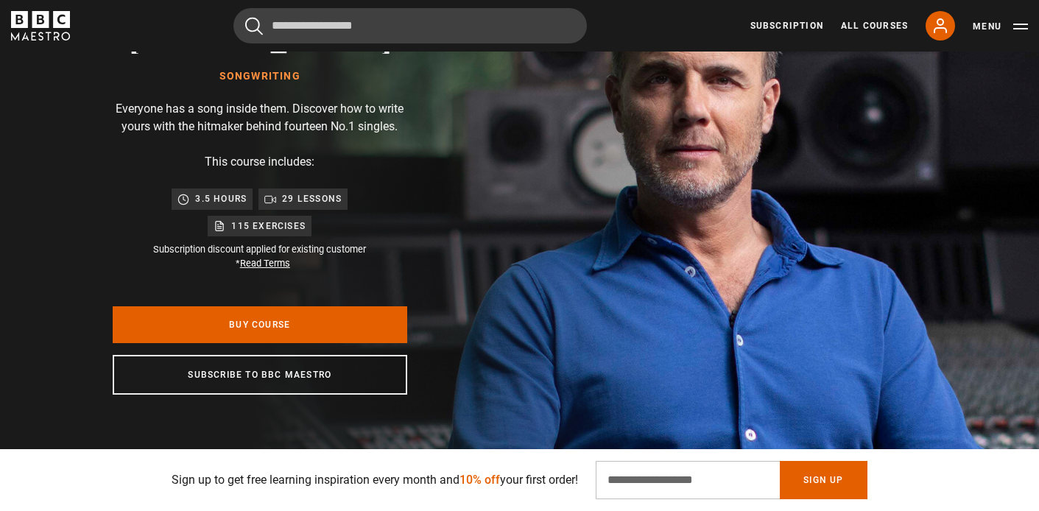
click at [74, 200] on div "Gary Barlow Songwriting Everyone has a song inside them. Discover how to write …" at bounding box center [259, 205] width 471 height 615
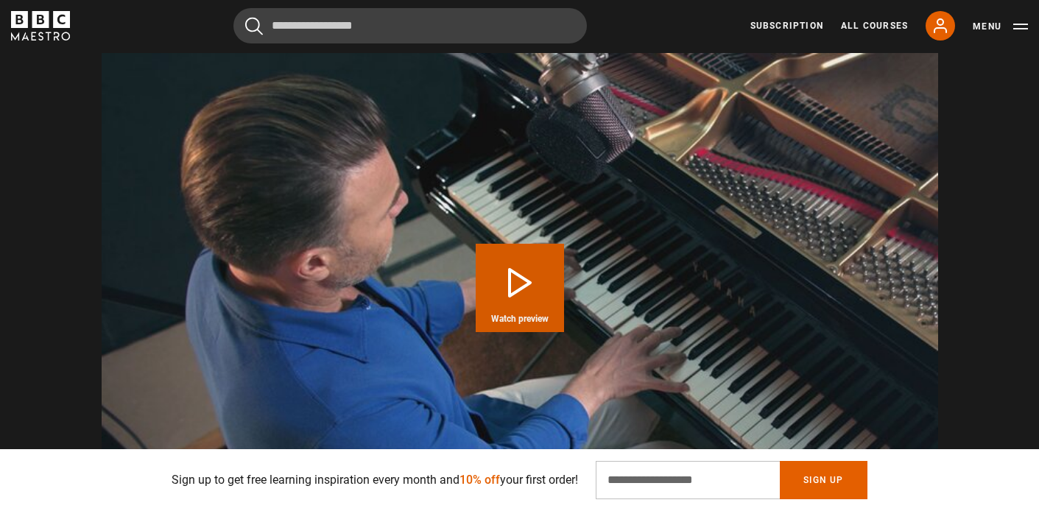
scroll to position [0, 579]
click at [518, 275] on button "Play Course overview for Songwriting with Gary Barlow Watch preview" at bounding box center [520, 288] width 88 height 88
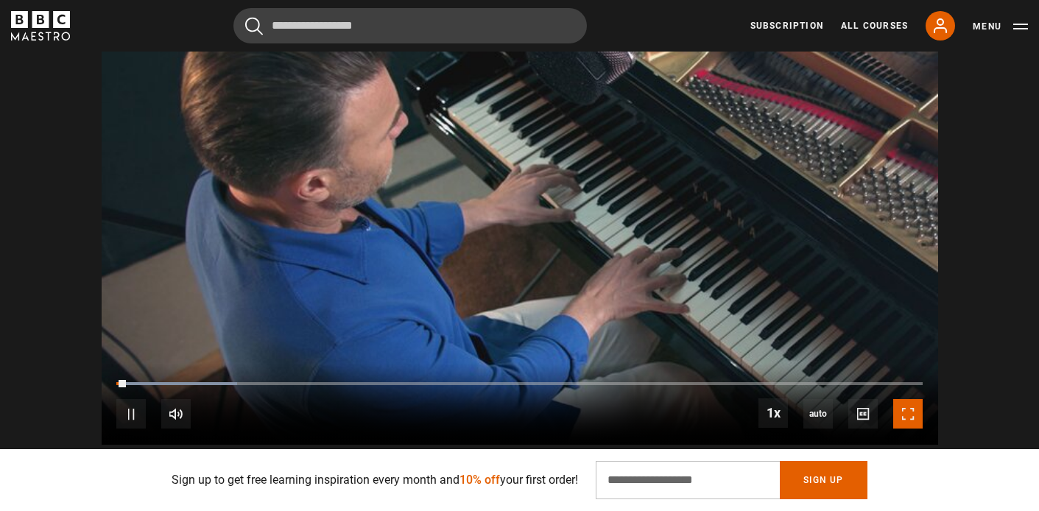
click at [907, 420] on span "Video Player" at bounding box center [907, 413] width 29 height 29
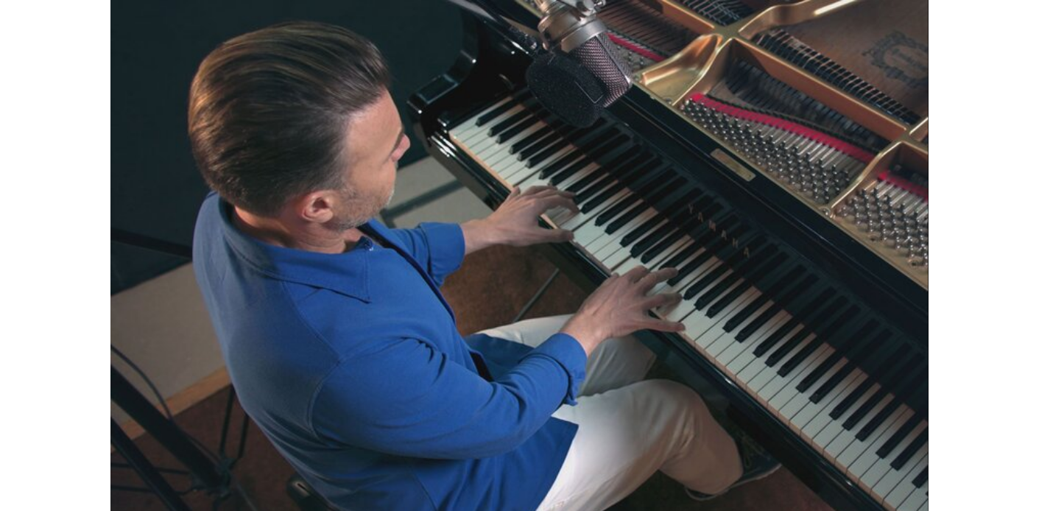
scroll to position [0, 2315]
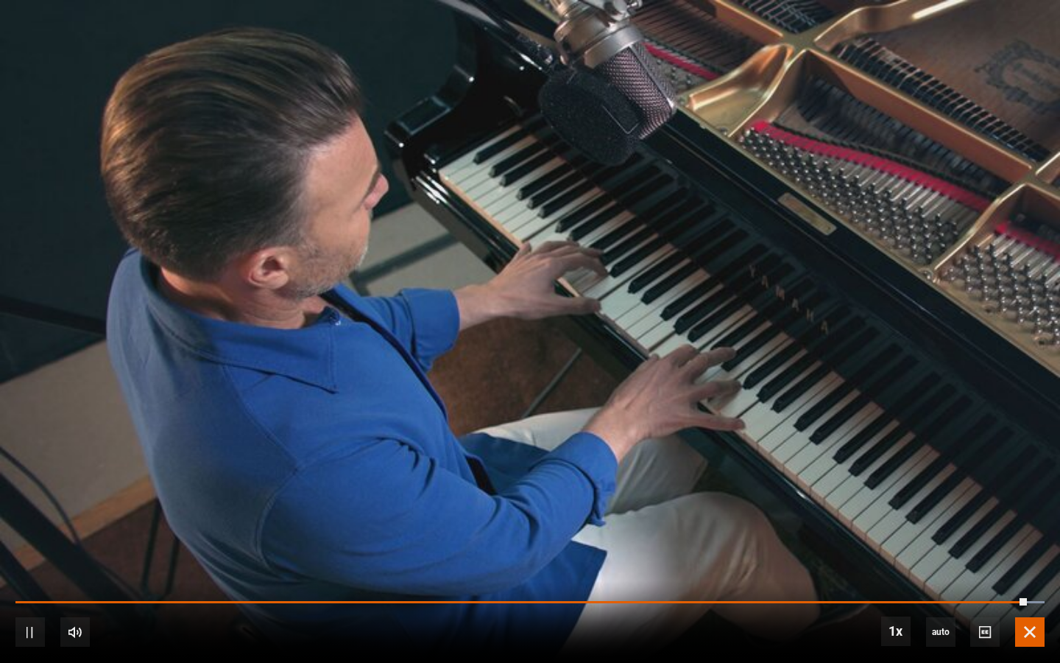
click at [1030, 510] on span "Video Player" at bounding box center [1029, 631] width 29 height 29
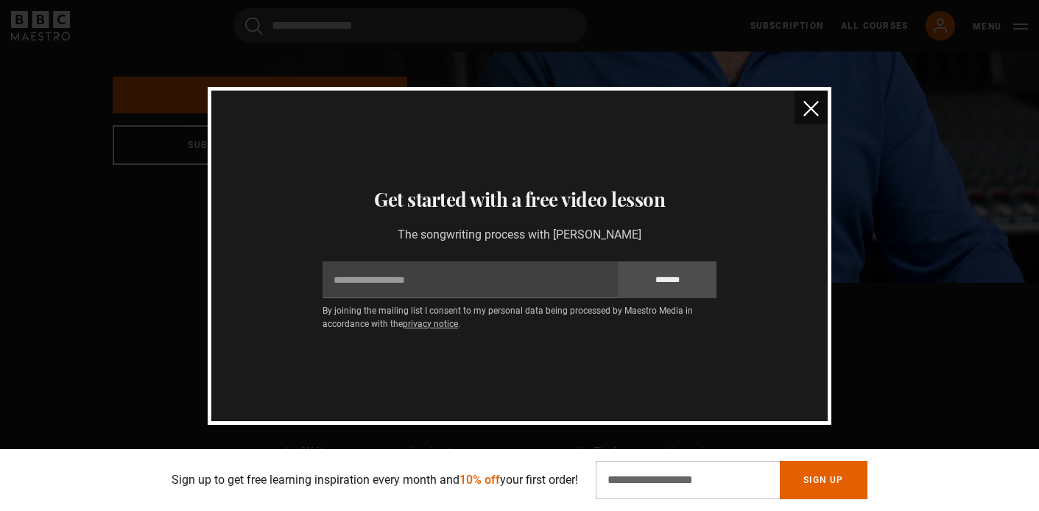
scroll to position [135, 0]
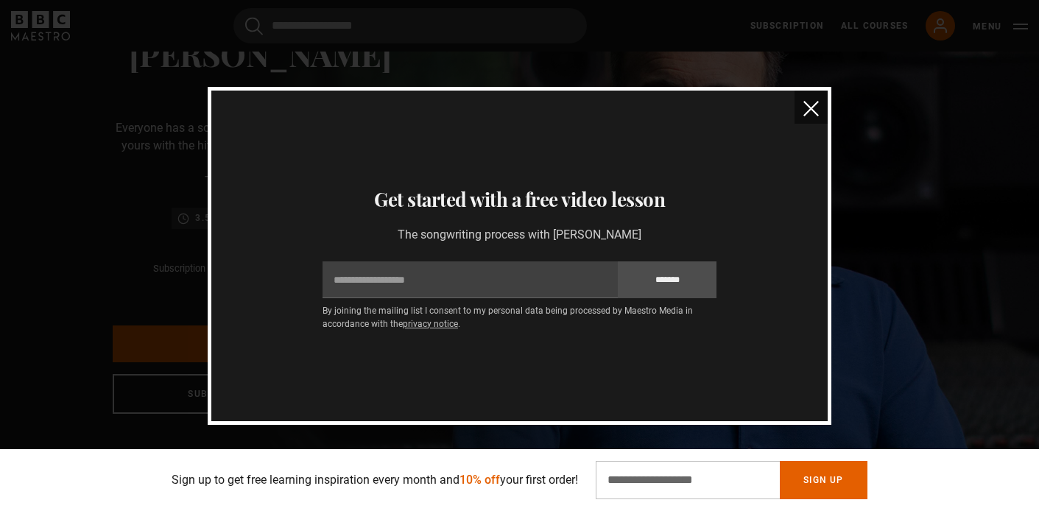
click at [808, 112] on img "close" at bounding box center [810, 108] width 15 height 15
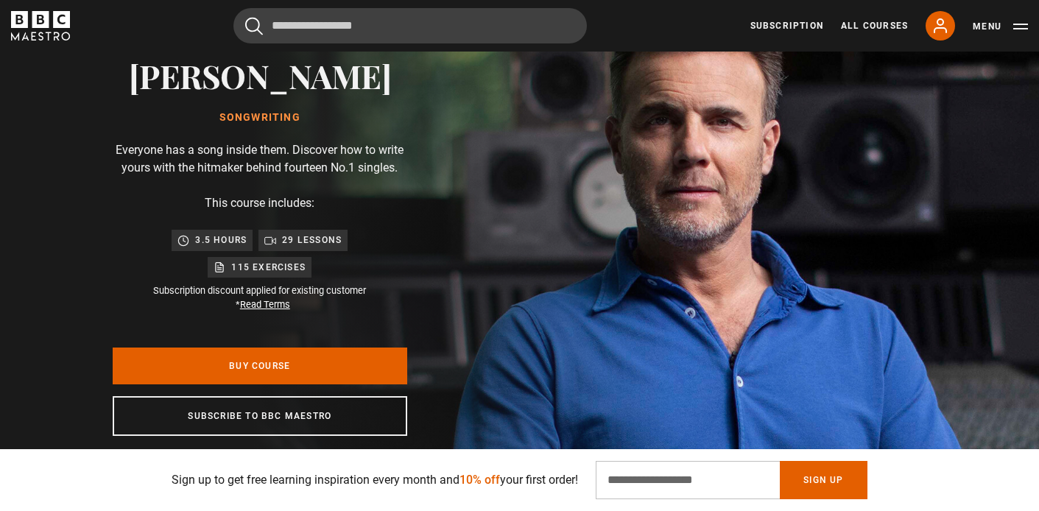
scroll to position [0, 2893]
click at [682, 370] on img at bounding box center [571, 246] width 1039 height 615
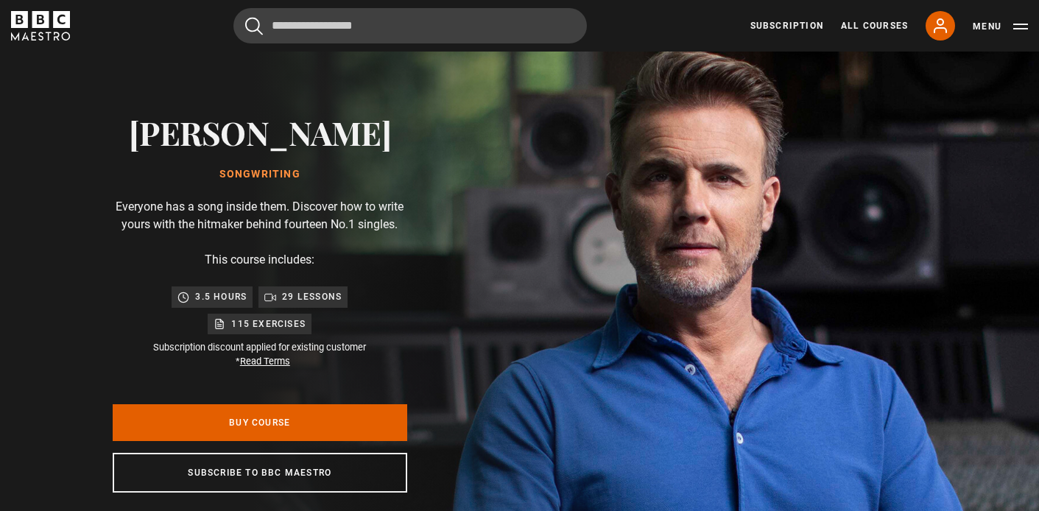
scroll to position [0, 0]
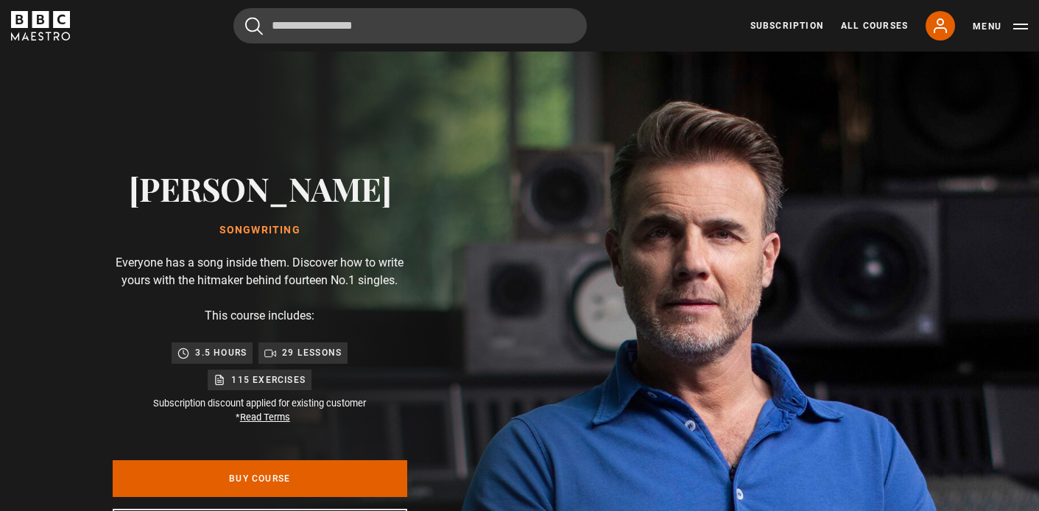
click at [520, 328] on div "Gary Barlow Songwriting Everyone has a song inside them. Discover how to write …" at bounding box center [260, 359] width 520 height 615
click at [451, 156] on div "Gary Barlow Songwriting Everyone has a song inside them. Discover how to write …" at bounding box center [259, 359] width 471 height 615
click at [520, 288] on div "Gary Barlow Songwriting Everyone has a song inside them. Discover how to write …" at bounding box center [260, 359] width 520 height 615
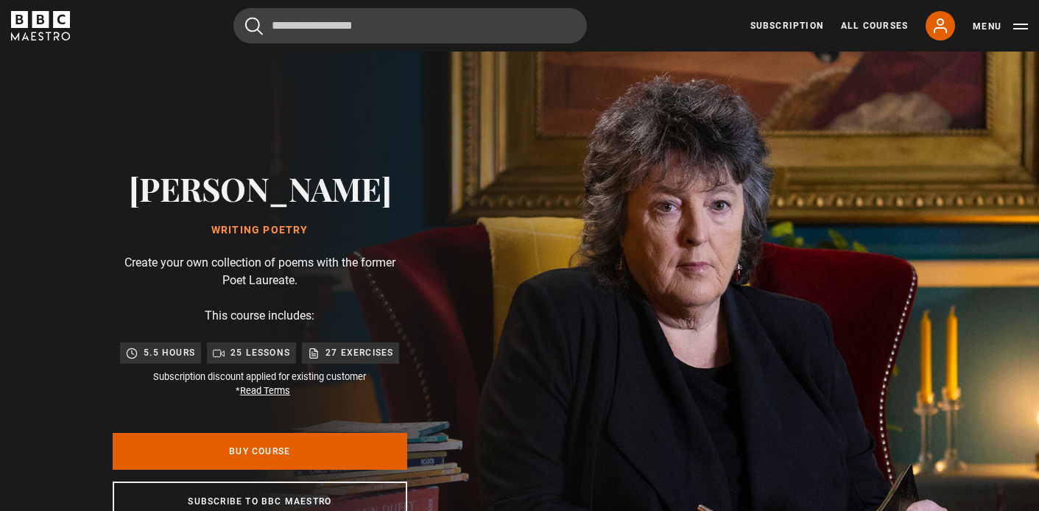
scroll to position [0, 193]
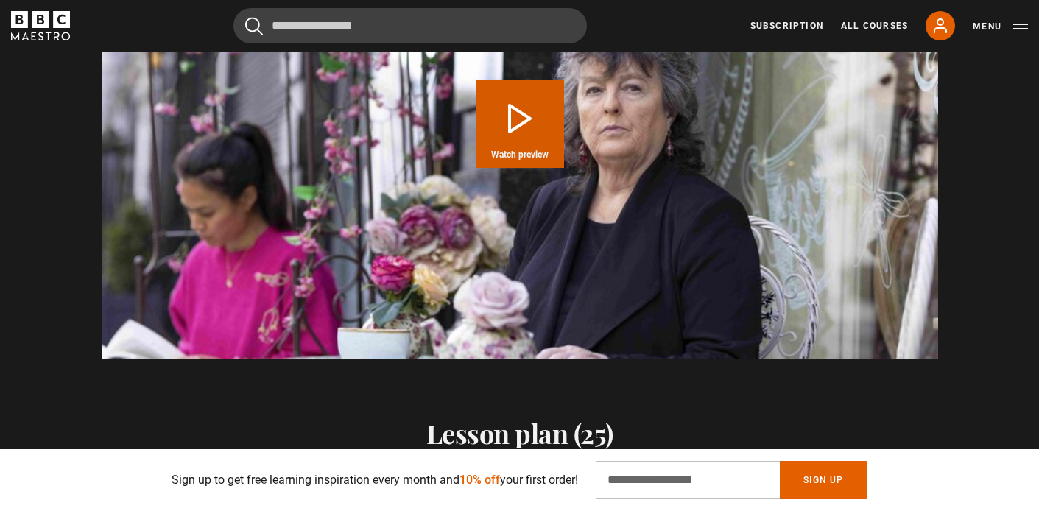
click at [520, 150] on span "Watch preview" at bounding box center [519, 154] width 57 height 9
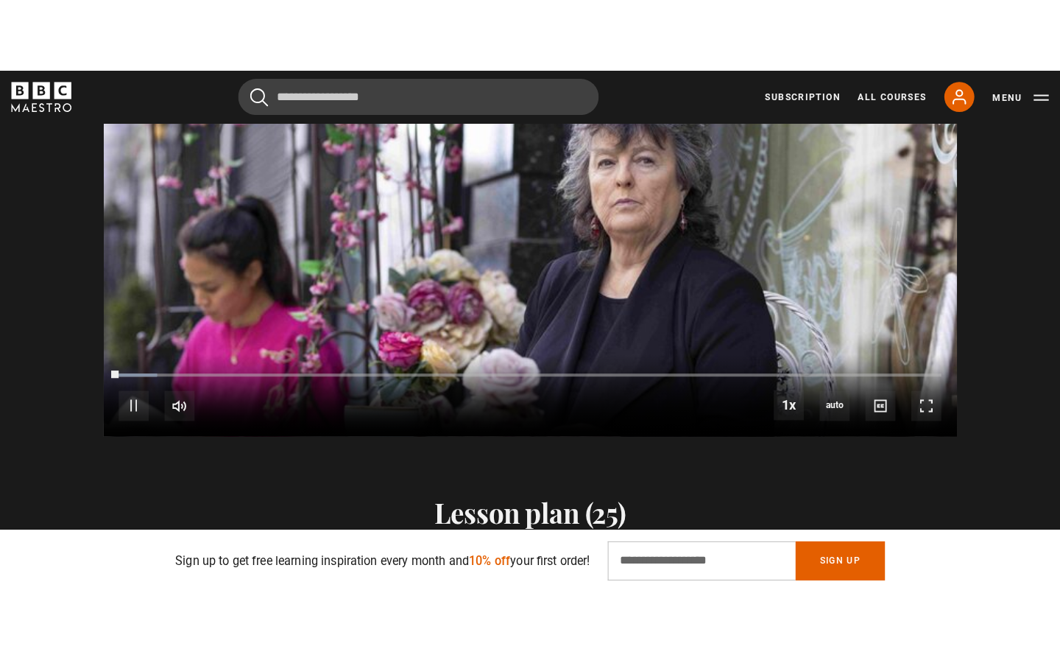
scroll to position [1531, 0]
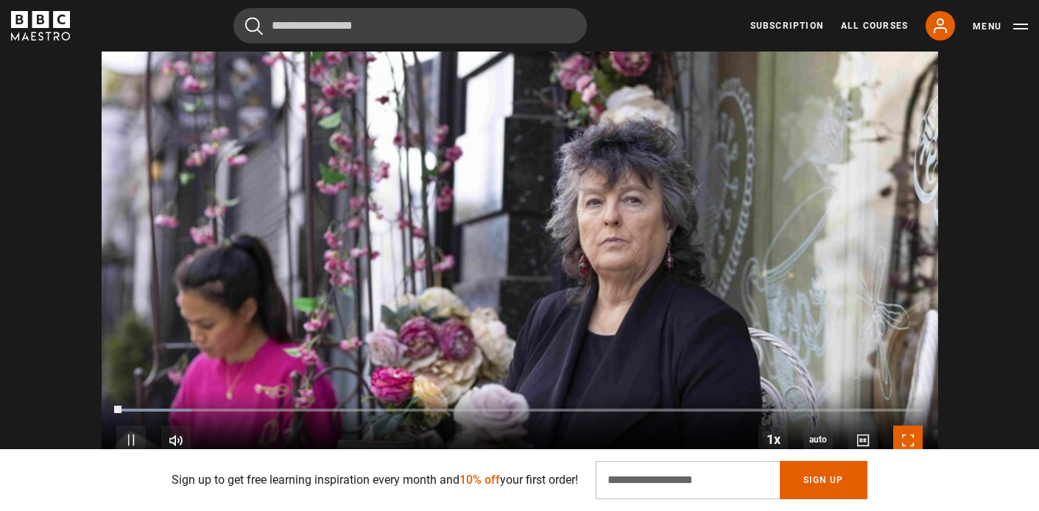
click at [915, 438] on span "Video Player" at bounding box center [907, 440] width 29 height 29
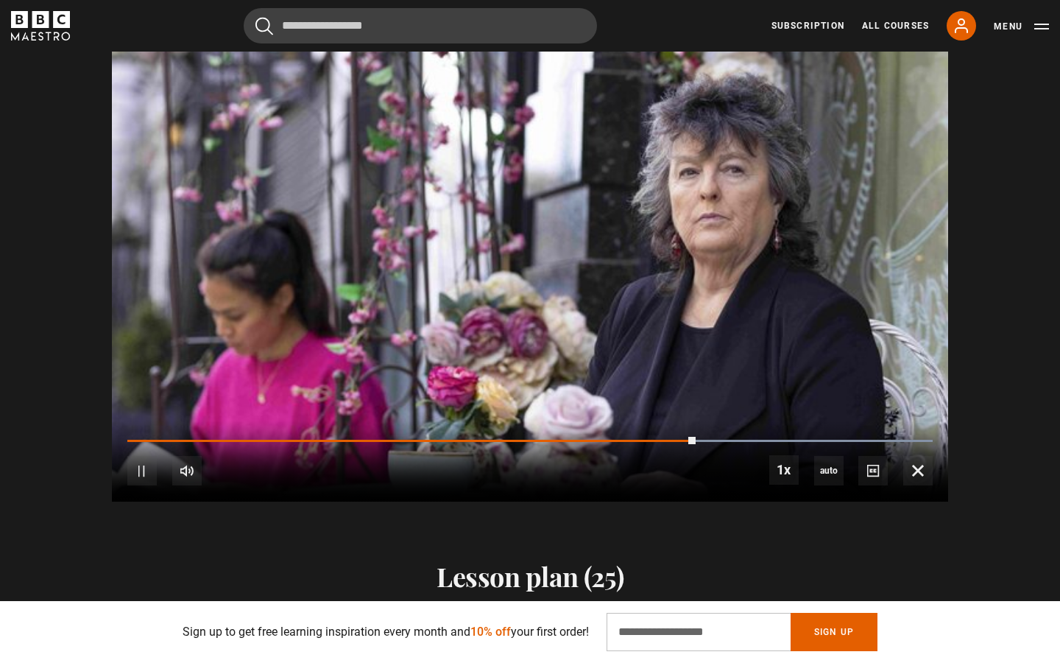
scroll to position [0, 1736]
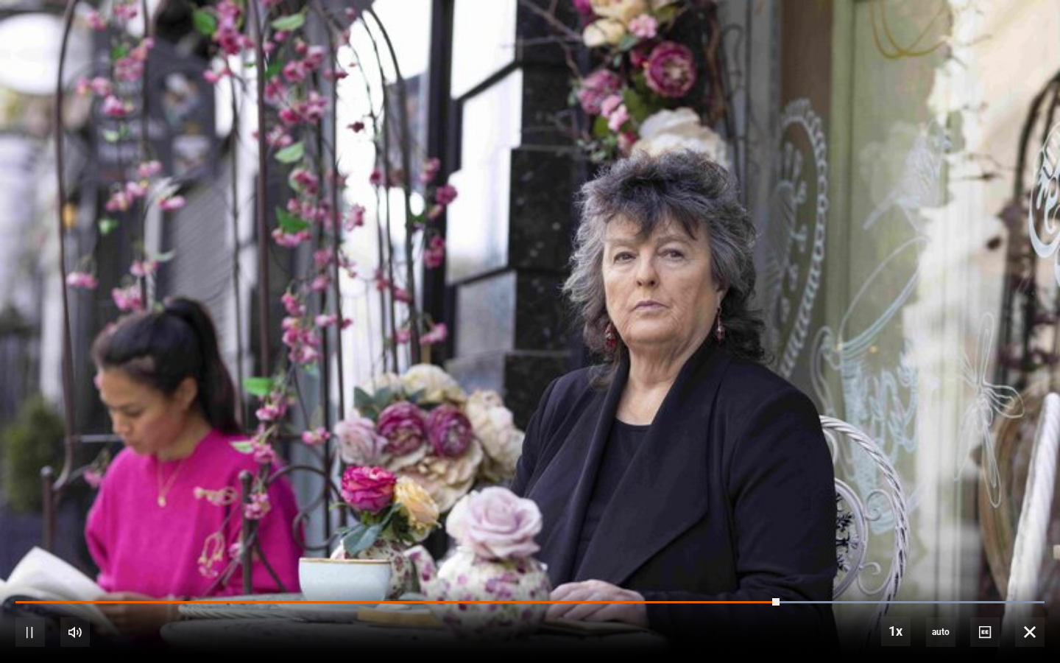
click at [976, 272] on video "Video Player" at bounding box center [530, 331] width 1060 height 663
click at [976, 274] on video "Video Player" at bounding box center [530, 331] width 1060 height 663
click at [970, 282] on video "Video Player" at bounding box center [530, 331] width 1060 height 663
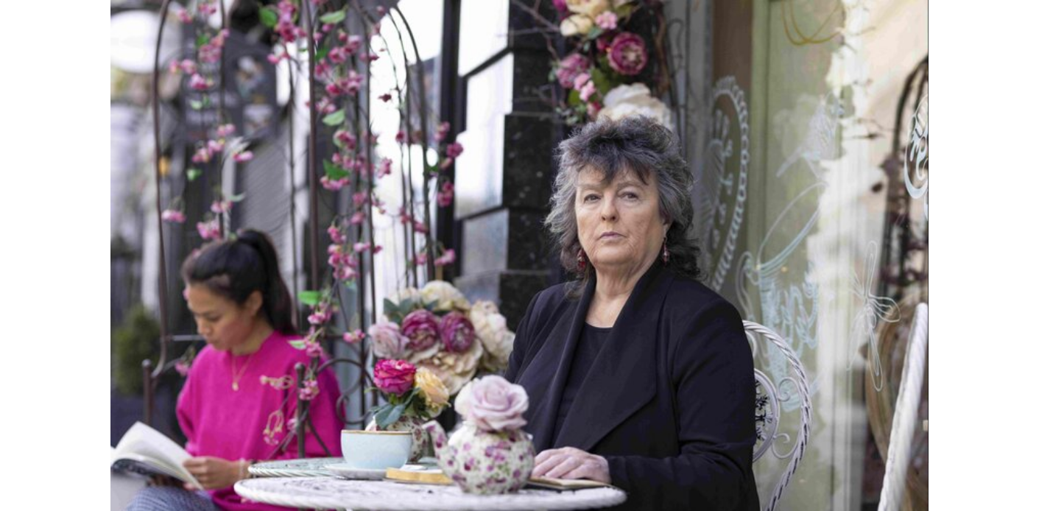
scroll to position [0, 2315]
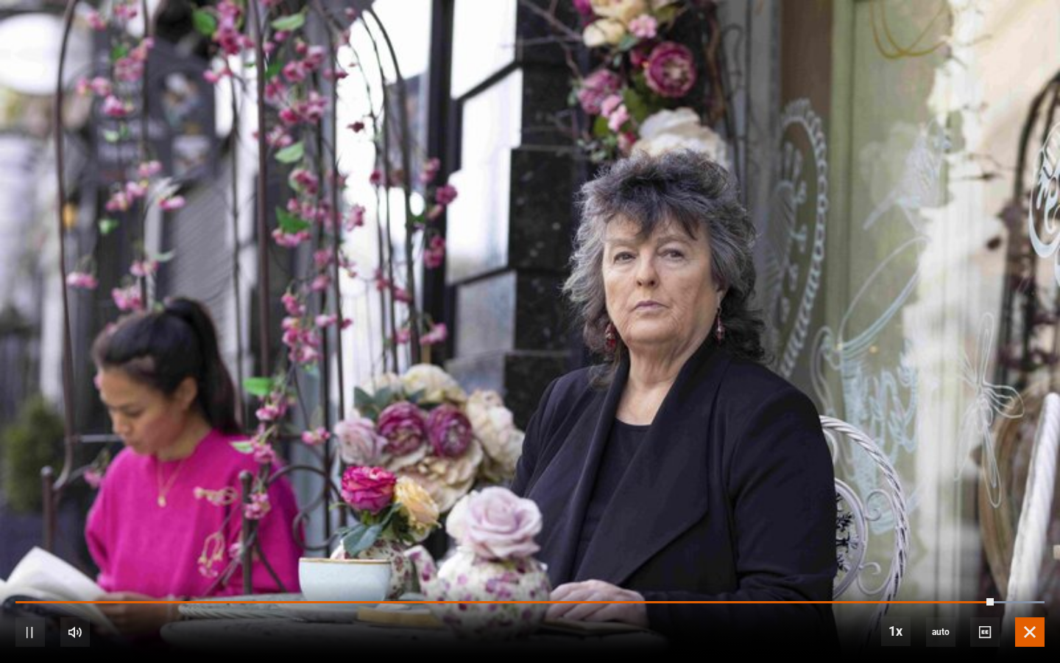
click at [1037, 510] on span "Video Player" at bounding box center [1029, 631] width 29 height 29
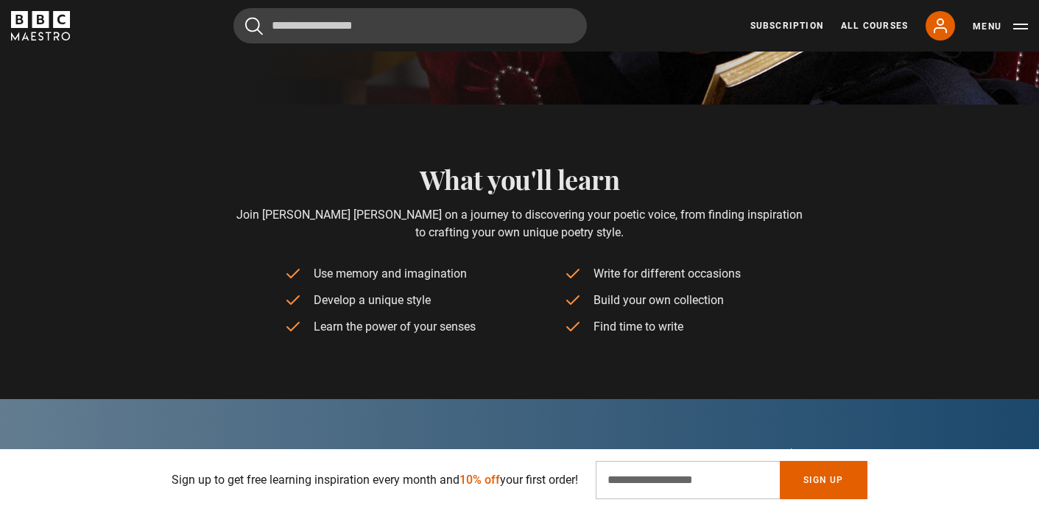
scroll to position [0, 0]
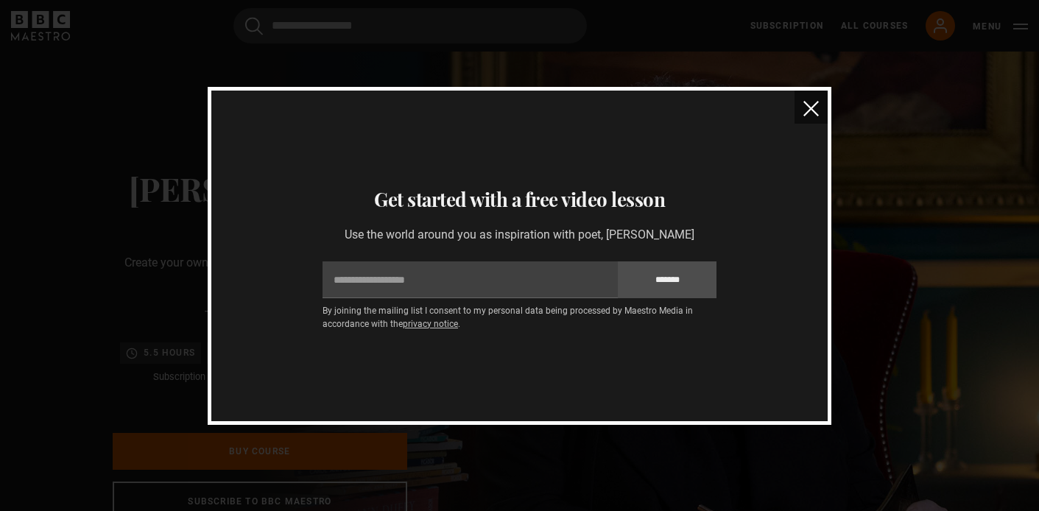
click at [820, 107] on button "close" at bounding box center [810, 107] width 33 height 33
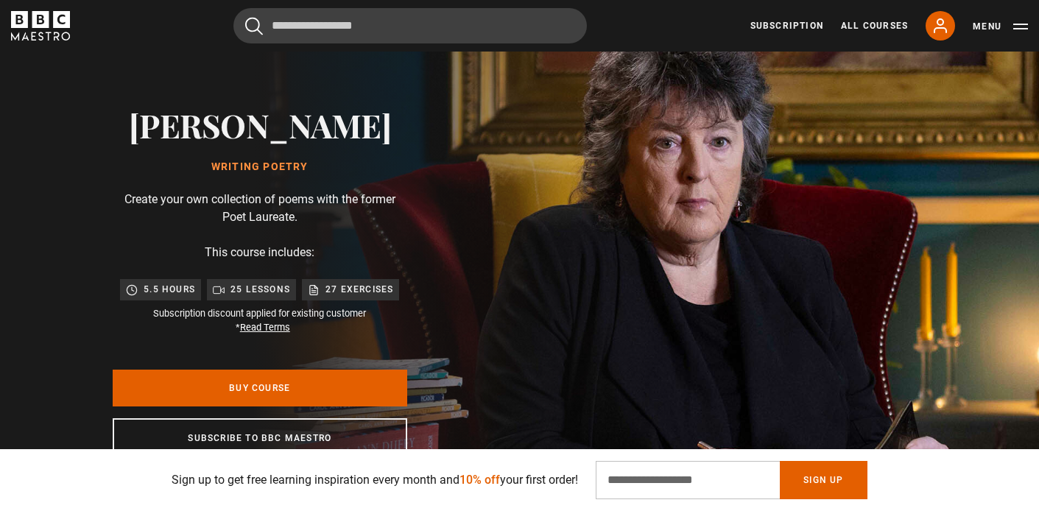
scroll to position [82, 0]
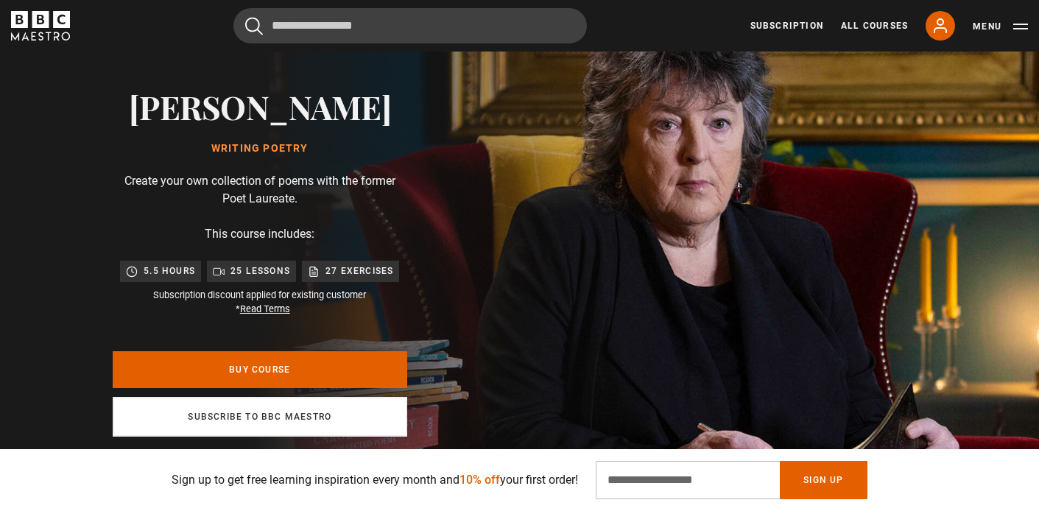
click at [261, 414] on link "Subscribe to BBC Maestro" at bounding box center [260, 417] width 294 height 40
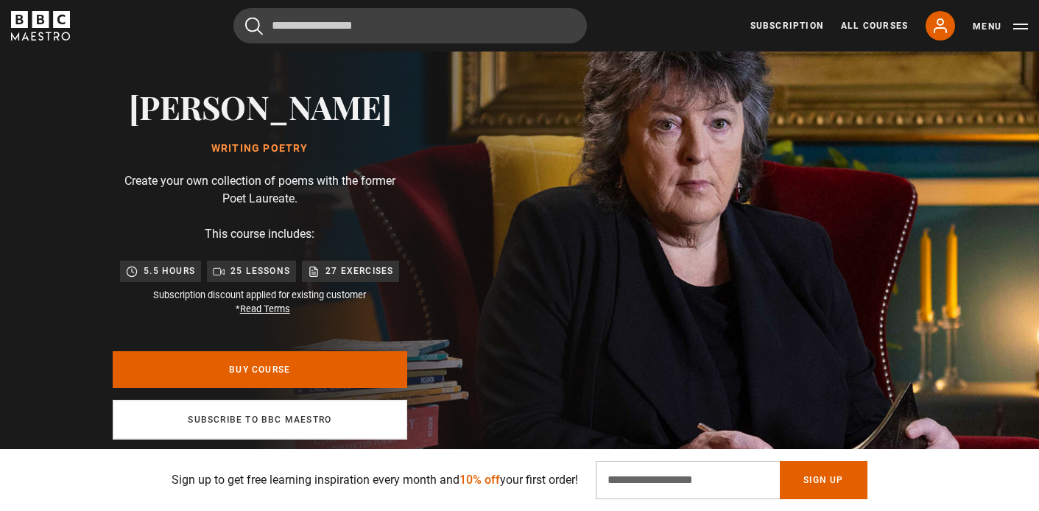
scroll to position [0, 2893]
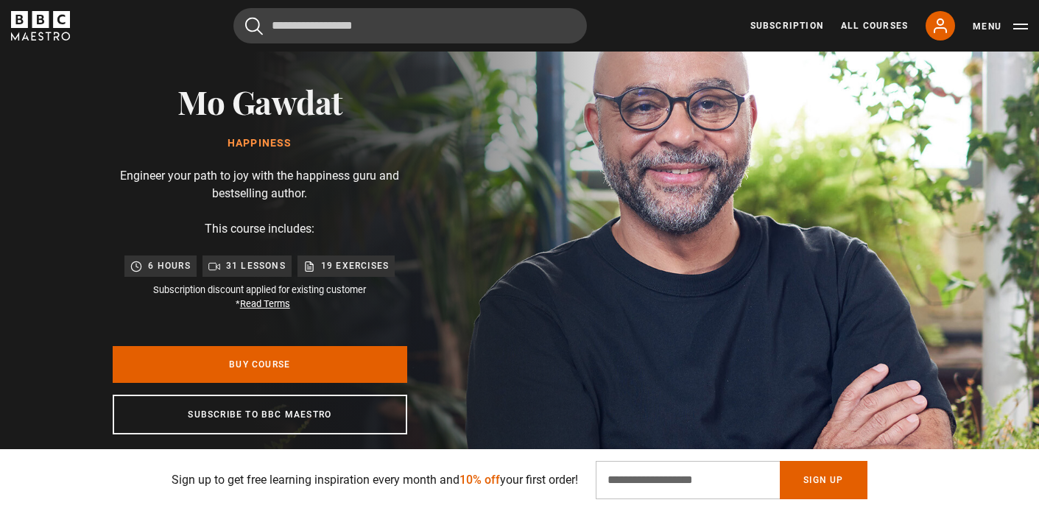
scroll to position [0, 386]
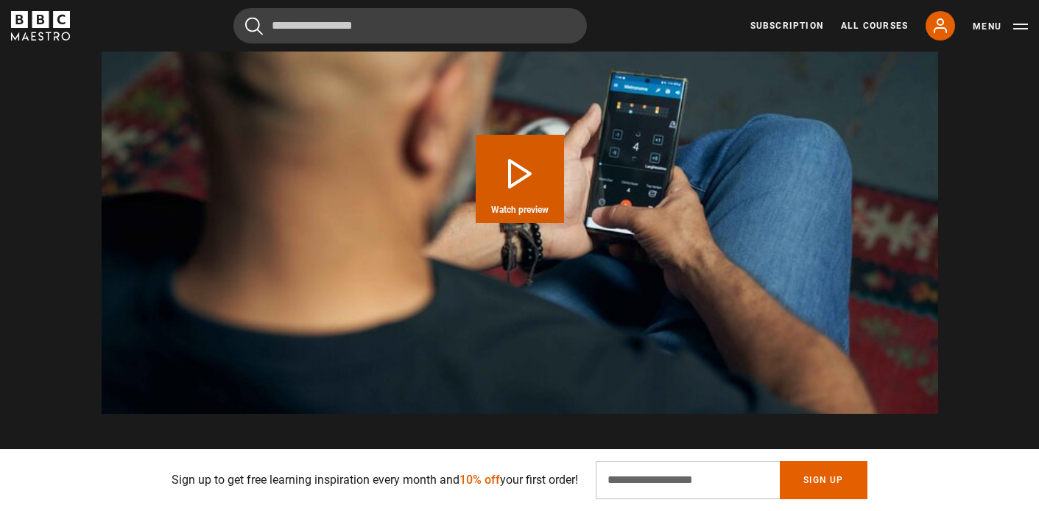
click at [515, 166] on button "Play Course overview for Happiness with [PERSON_NAME] Watch preview" at bounding box center [520, 179] width 88 height 88
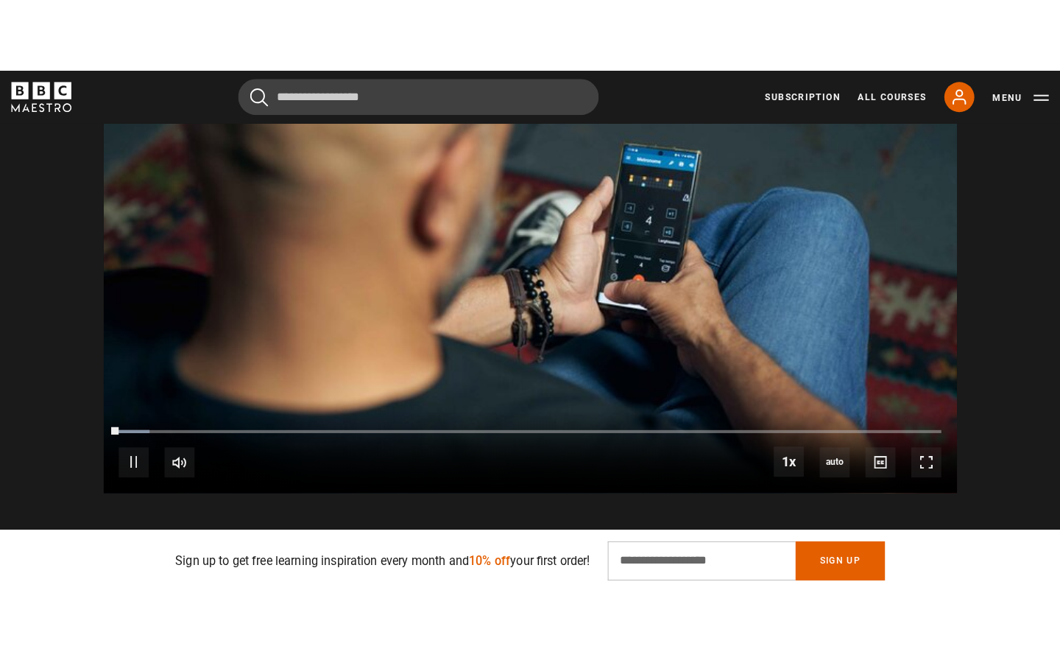
scroll to position [1484, 0]
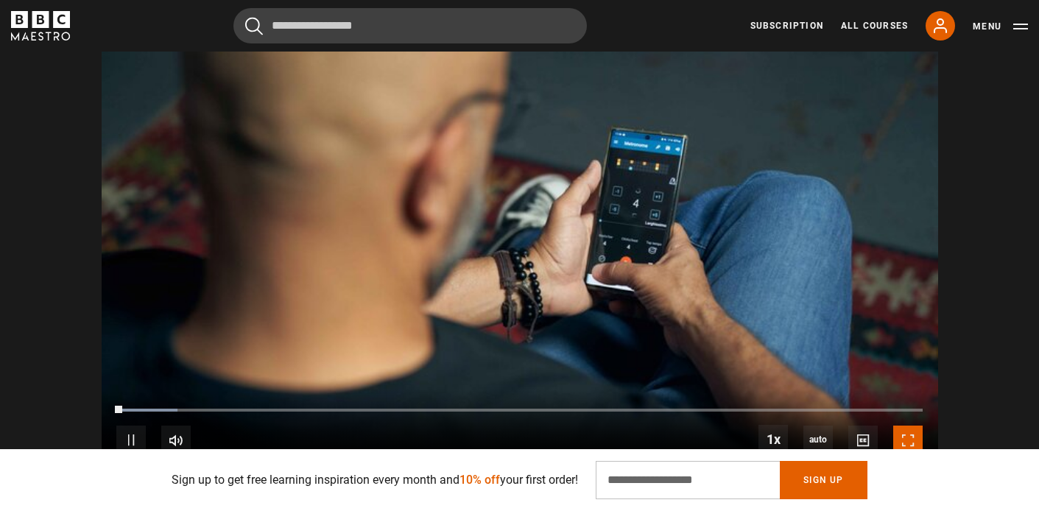
click at [908, 433] on span "Video Player" at bounding box center [907, 440] width 29 height 29
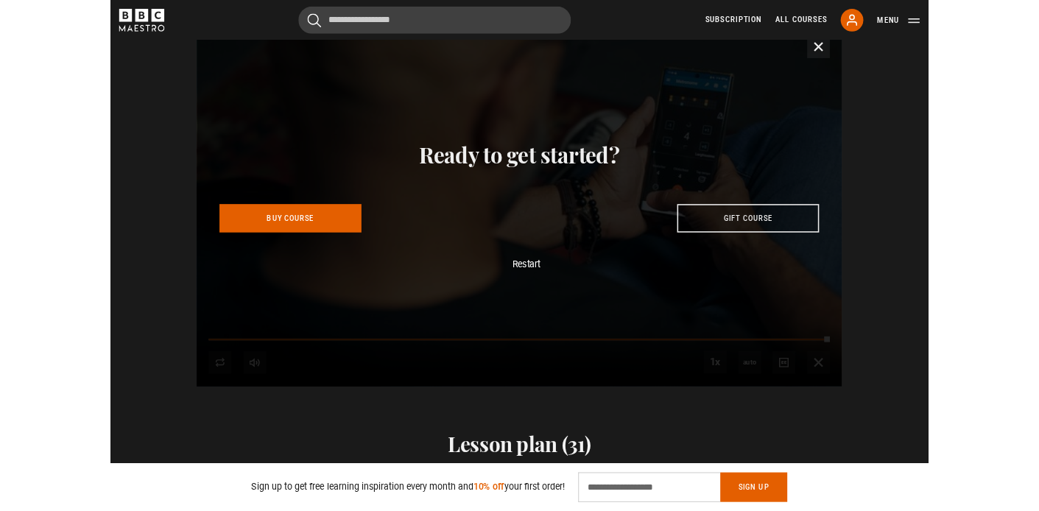
scroll to position [0, 3086]
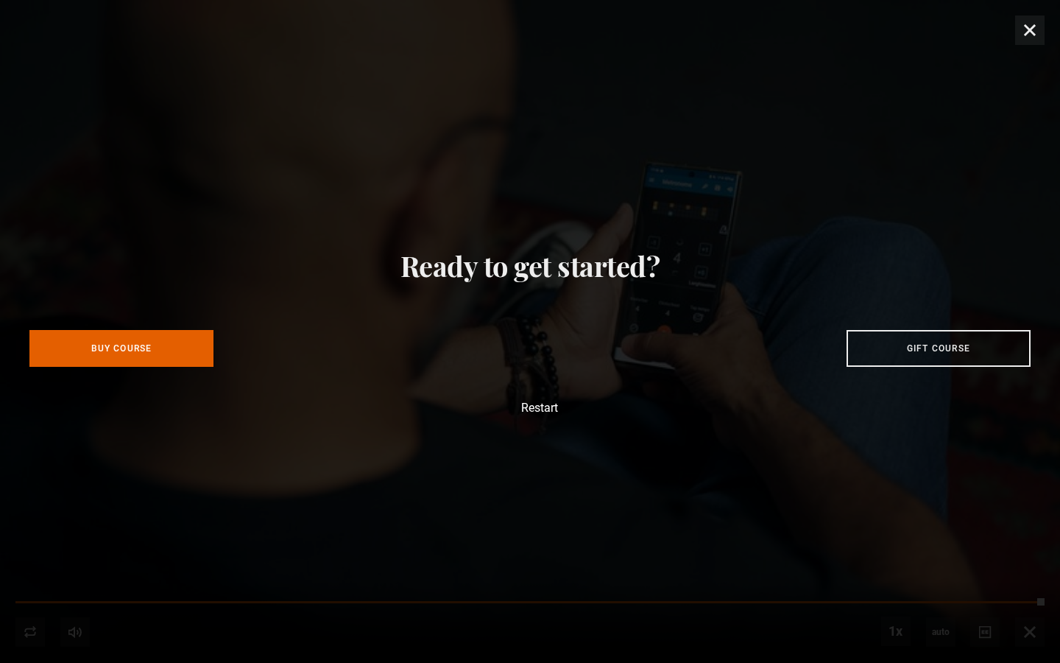
click at [1027, 38] on div "Ready to get started? Buy Course Gift course Restart" at bounding box center [530, 331] width 1060 height 663
click at [1031, 32] on div "Ready to get started? Buy Course Gift course Restart" at bounding box center [530, 331] width 1060 height 663
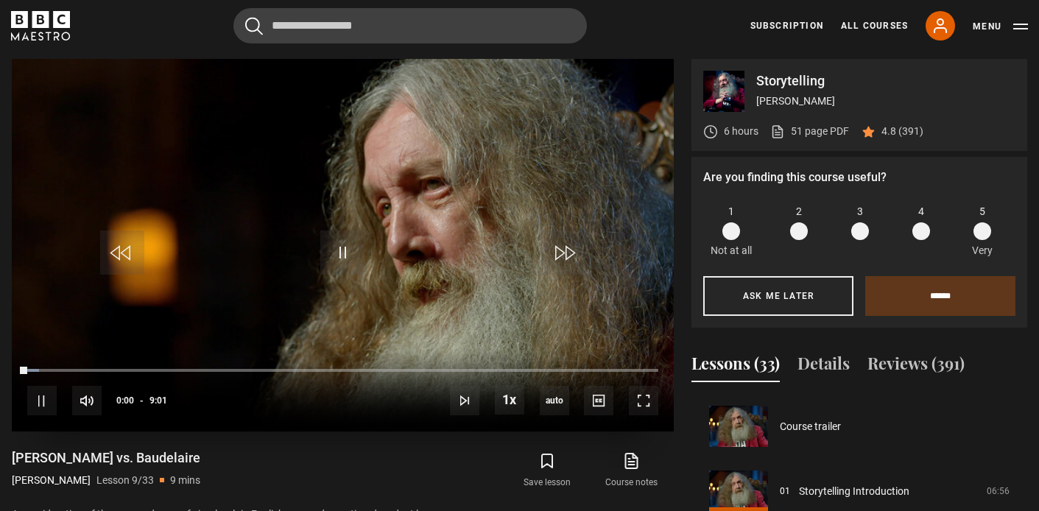
scroll to position [518, 0]
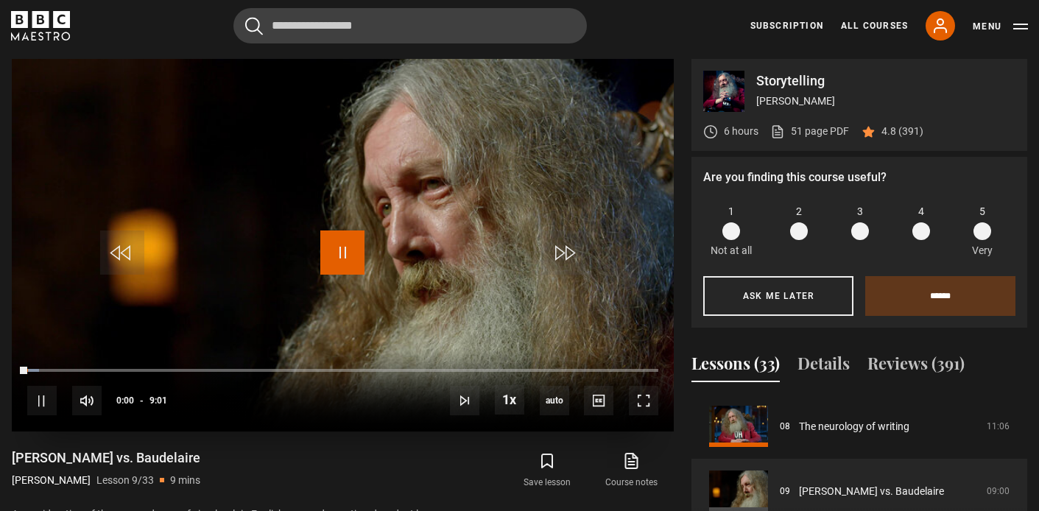
click at [350, 249] on span "Video Player" at bounding box center [342, 252] width 44 height 44
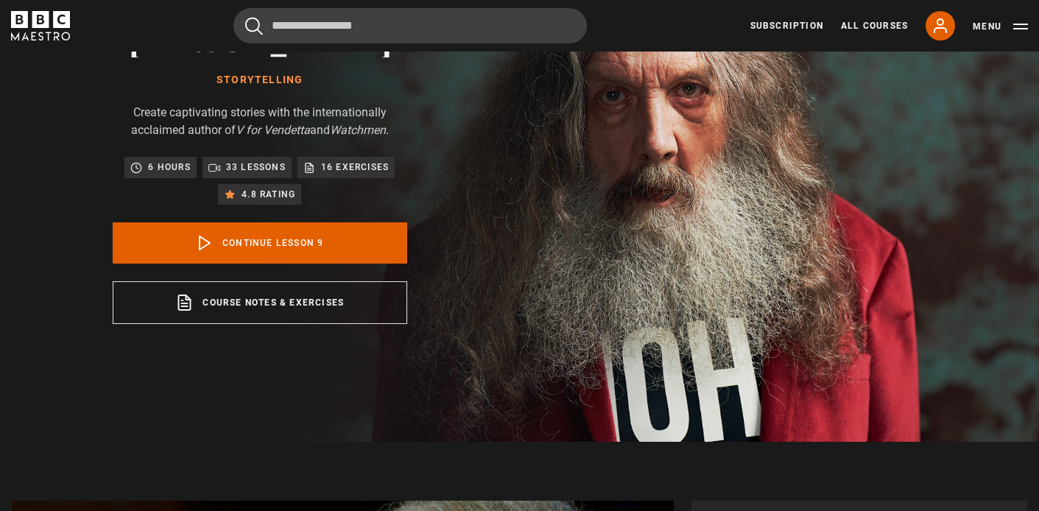
scroll to position [0, 0]
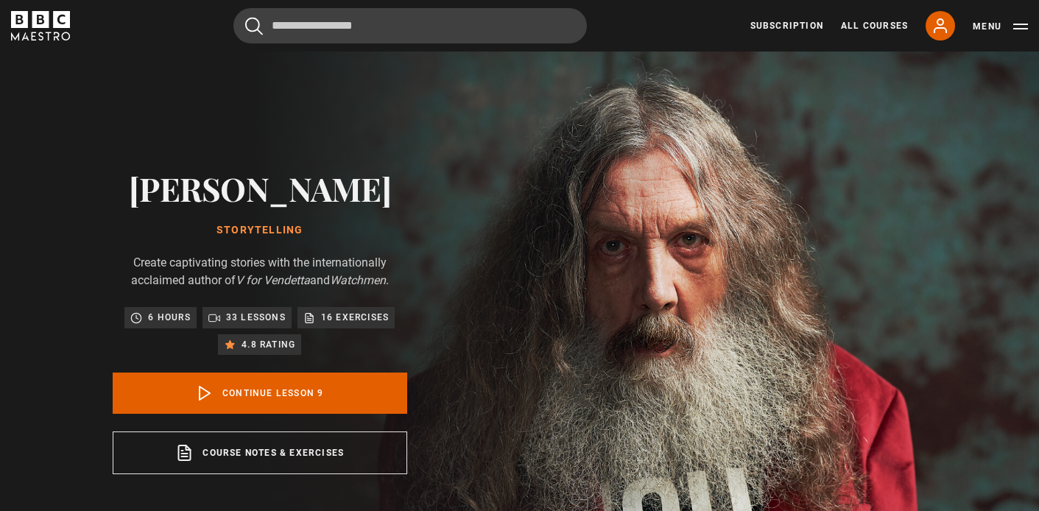
click at [135, 166] on div "Alan Moore Storytelling Create captivating stories with the internationally acc…" at bounding box center [259, 322] width 471 height 540
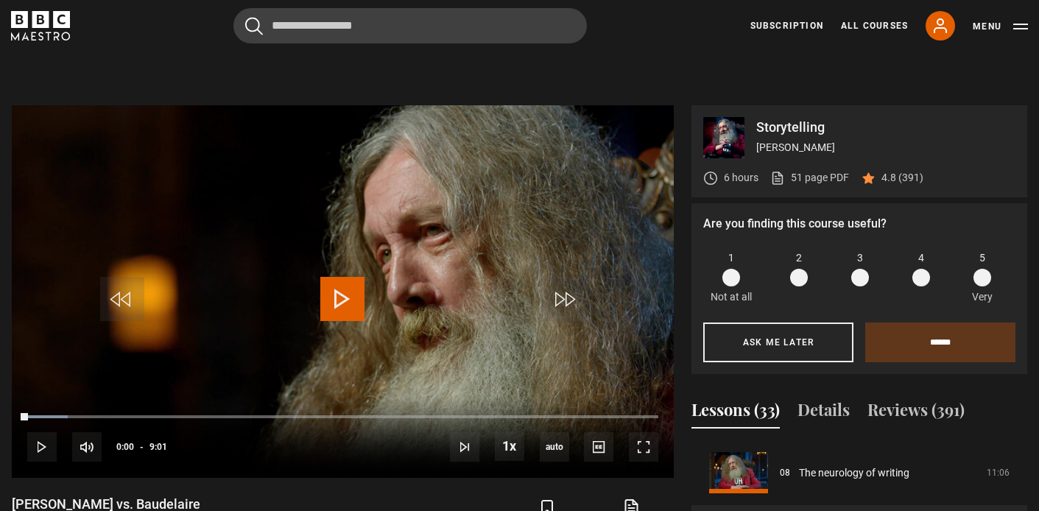
scroll to position [545, 0]
click at [130, 13] on div "Cancel Courses Previous courses Next courses Agatha Christie Writing 12 Related…" at bounding box center [519, 25] width 1017 height 35
click at [346, 300] on span "Video Player" at bounding box center [342, 300] width 44 height 44
click at [641, 442] on span "Video Player" at bounding box center [643, 447] width 29 height 29
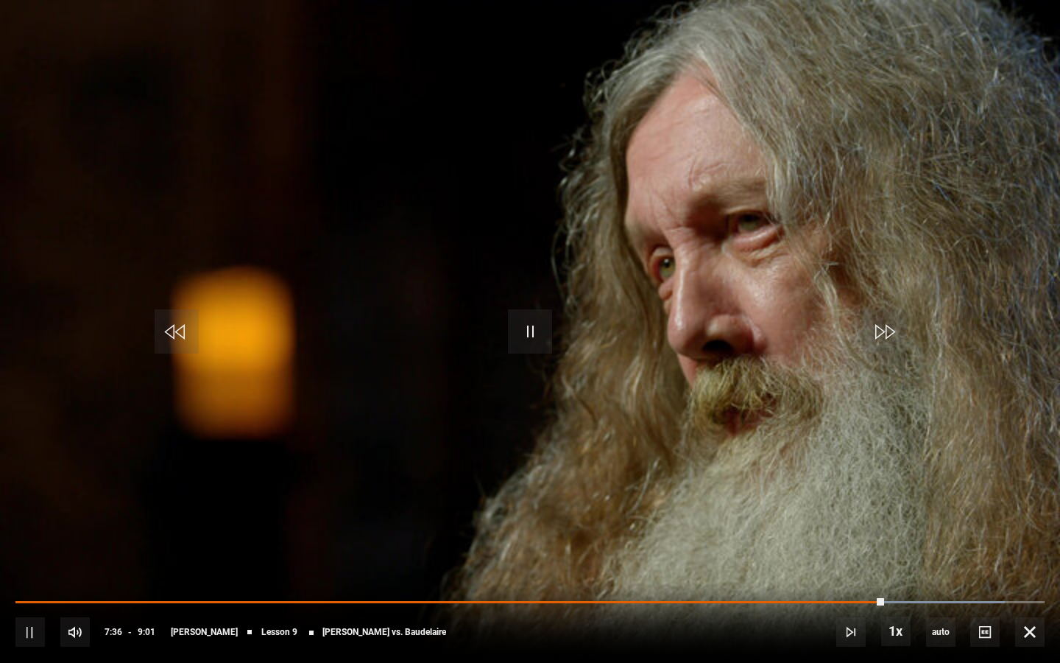
click at [851, 251] on video "Video Player" at bounding box center [530, 331] width 1060 height 663
click at [528, 347] on span "Video Player" at bounding box center [530, 331] width 44 height 44
click at [722, 510] on div "10s Skip Back 10 seconds Pause 10s Skip Forward 10 seconds Loaded : 97.04% 6:11…" at bounding box center [530, 622] width 1060 height 82
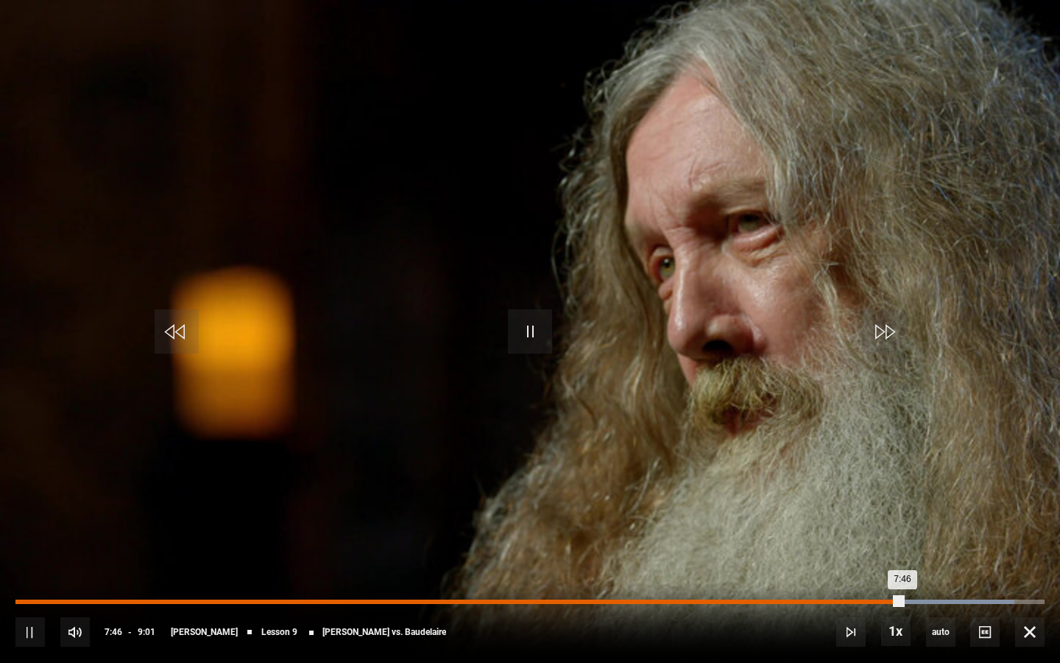
click at [711, 510] on div "6:05" at bounding box center [712, 601] width 2 height 4
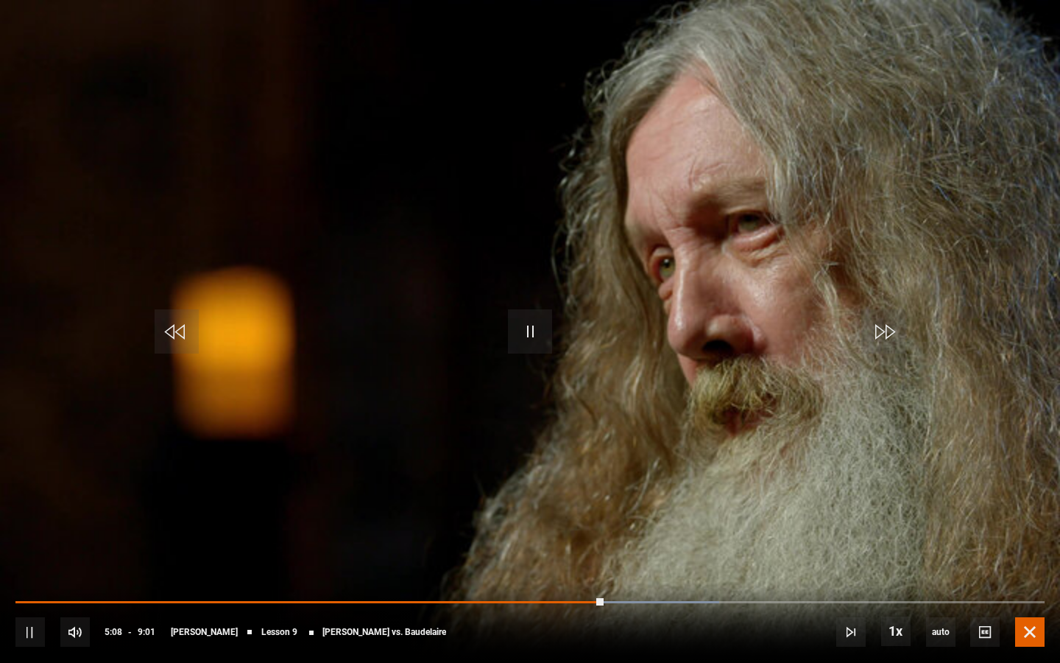
click at [1026, 510] on span "Video Player" at bounding box center [1029, 631] width 29 height 29
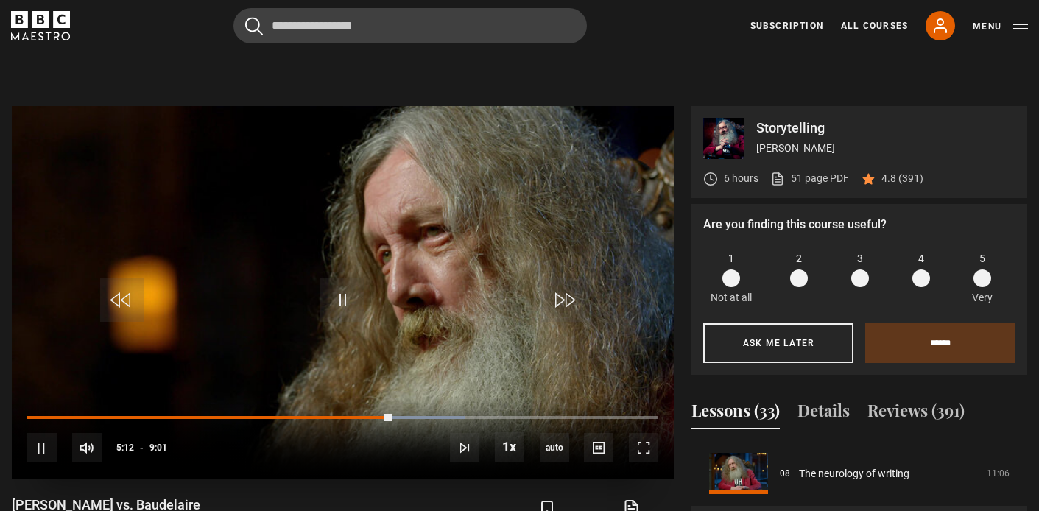
click at [408, 284] on video "Video Player" at bounding box center [343, 292] width 662 height 373
click at [342, 297] on span "Video Player" at bounding box center [342, 300] width 44 height 44
click at [343, 285] on span "Video Player" at bounding box center [342, 300] width 44 height 44
click at [639, 452] on span "Video Player" at bounding box center [643, 447] width 29 height 29
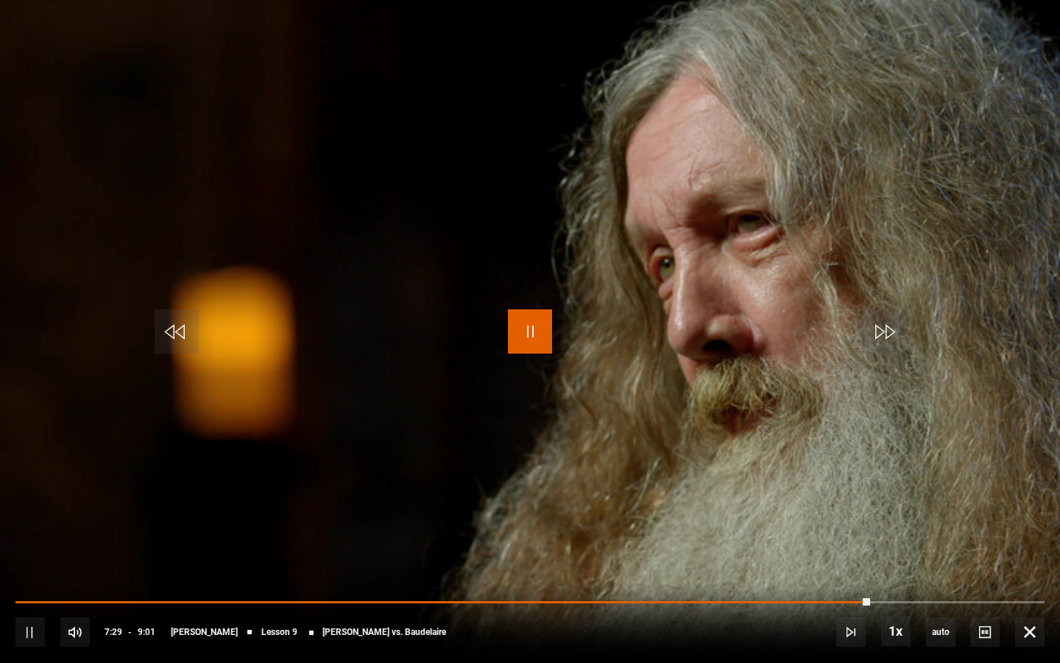
click at [536, 333] on span "Video Player" at bounding box center [530, 331] width 44 height 44
click at [534, 325] on span "Video Player" at bounding box center [530, 331] width 44 height 44
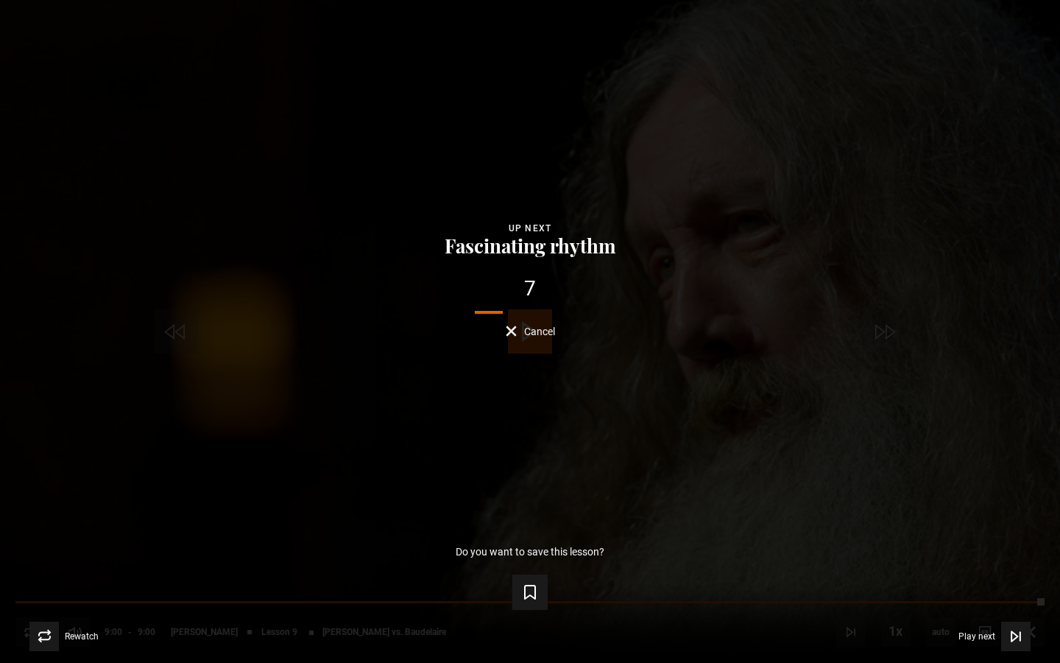
click at [516, 328] on button "Cancel" at bounding box center [530, 330] width 49 height 11
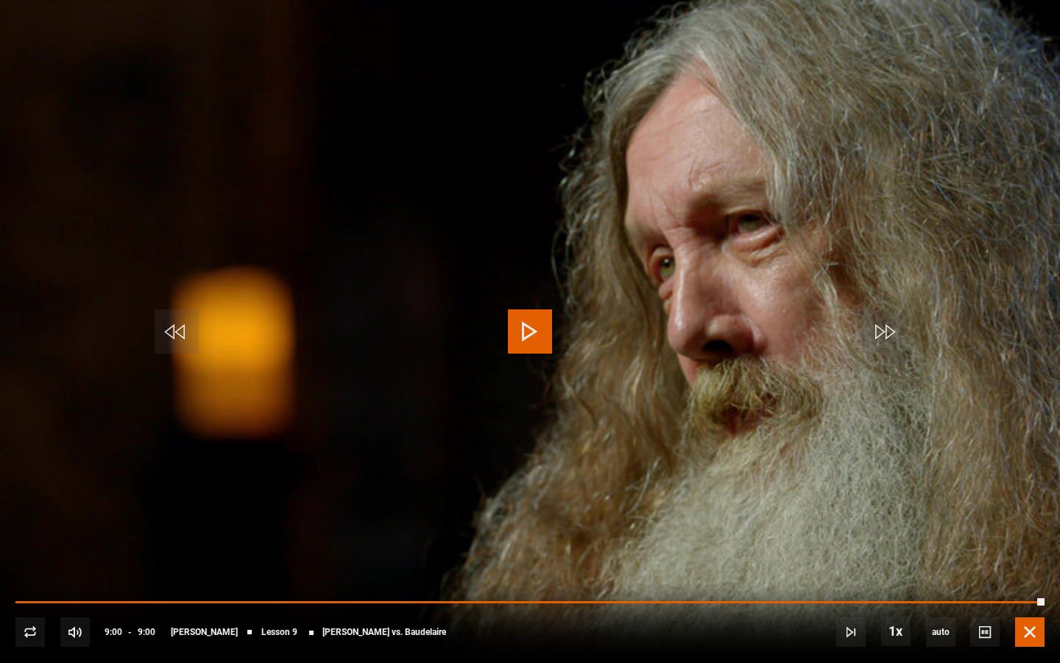
click at [1032, 510] on span "Video Player" at bounding box center [1029, 631] width 29 height 29
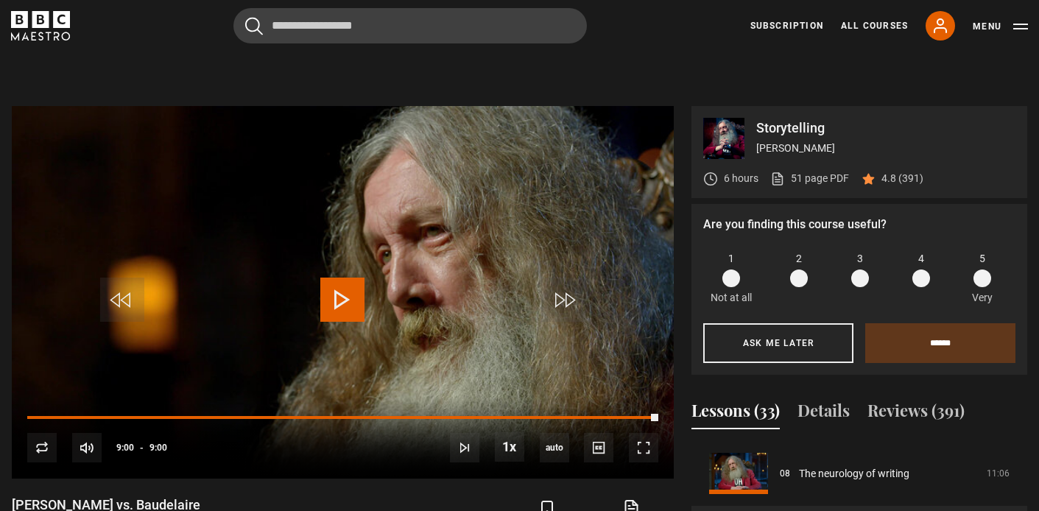
click at [680, 144] on div "Storytelling [PERSON_NAME] 6 hours 51 page PDF (opens in new tab) 4.8 (391) Are…" at bounding box center [519, 373] width 1015 height 535
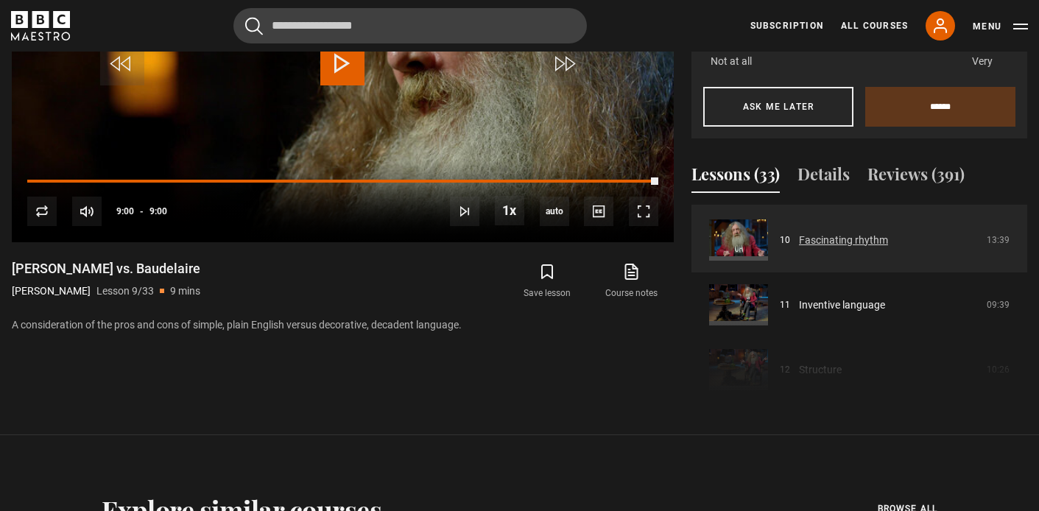
scroll to position [629, 0]
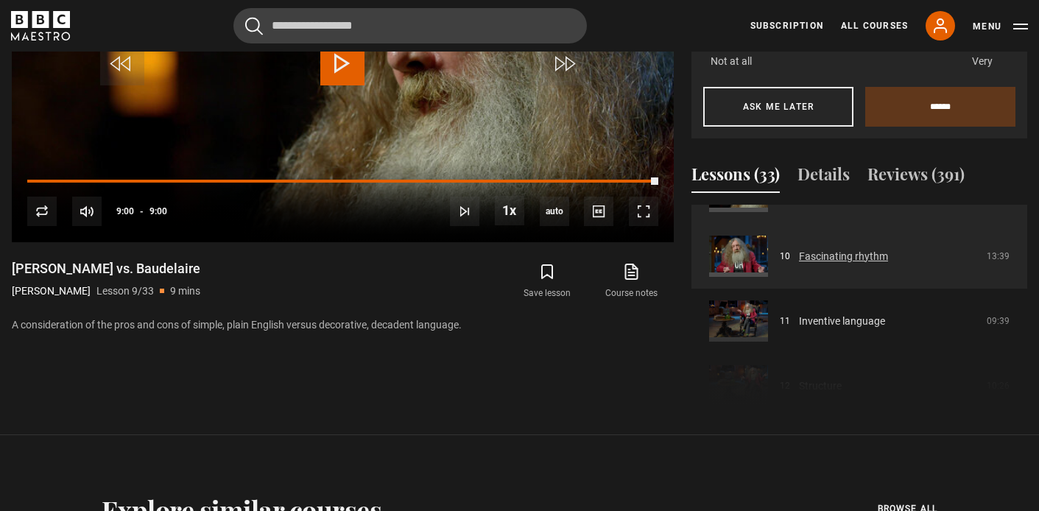
click at [821, 261] on link "Fascinating rhythm" at bounding box center [843, 256] width 89 height 15
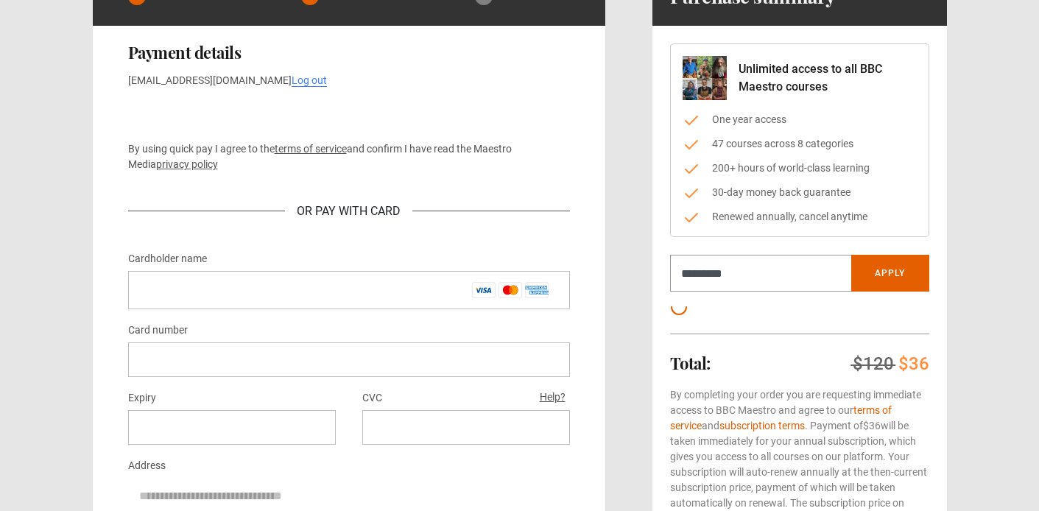
scroll to position [131, 0]
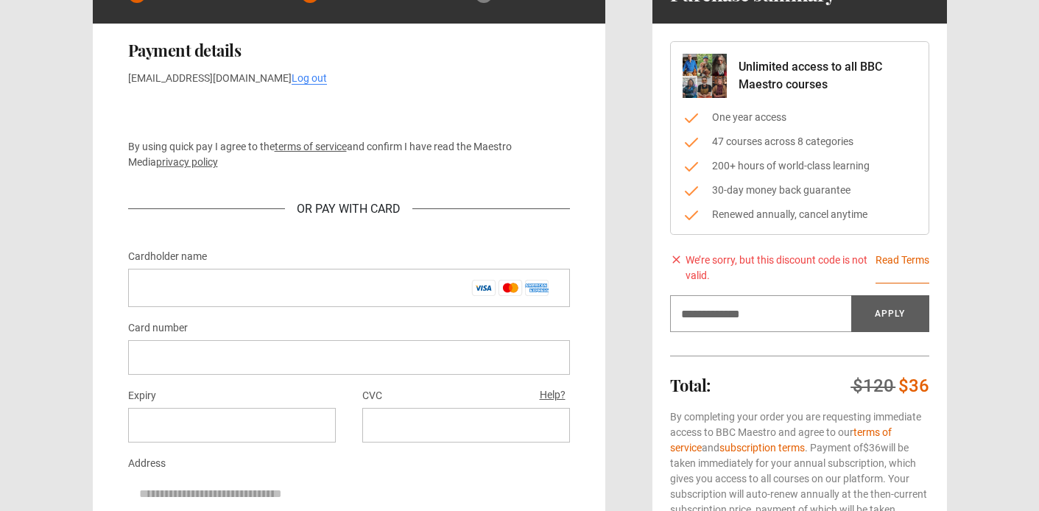
click at [989, 147] on div "1 Create Account 2 Payment details 3 Start learning Payment details [EMAIL_ADDR…" at bounding box center [520, 361] width 948 height 793
click at [993, 165] on div "1 Create Account 2 Payment details 3 Start learning Payment details officialrjd…" at bounding box center [520, 361] width 948 height 793
click at [989, 144] on div "1 Create Account 2 Payment details 3 Start learning Payment details officialrjd…" at bounding box center [520, 361] width 948 height 793
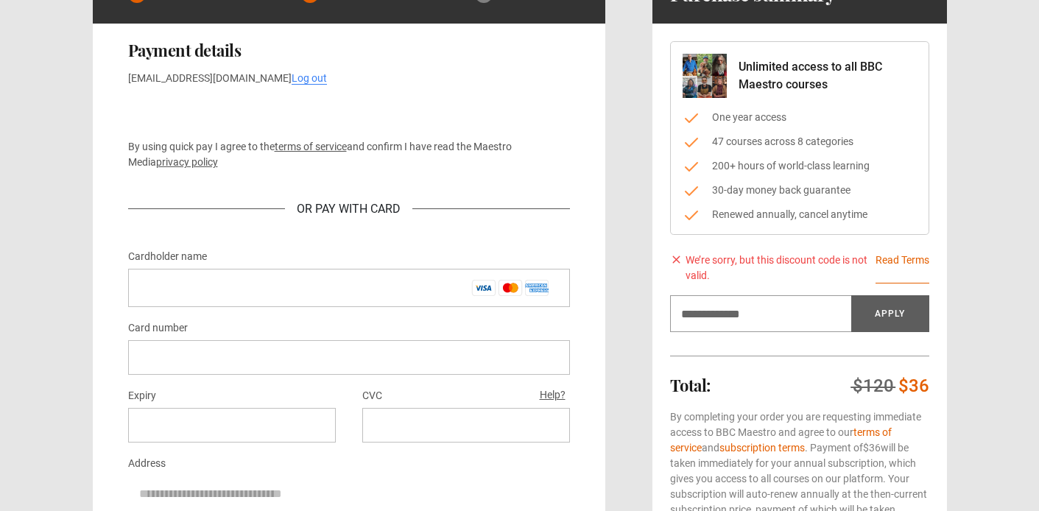
click at [989, 163] on div "1 Create Account 2 Payment details 3 Start learning Payment details officialrjd…" at bounding box center [520, 361] width 948 height 793
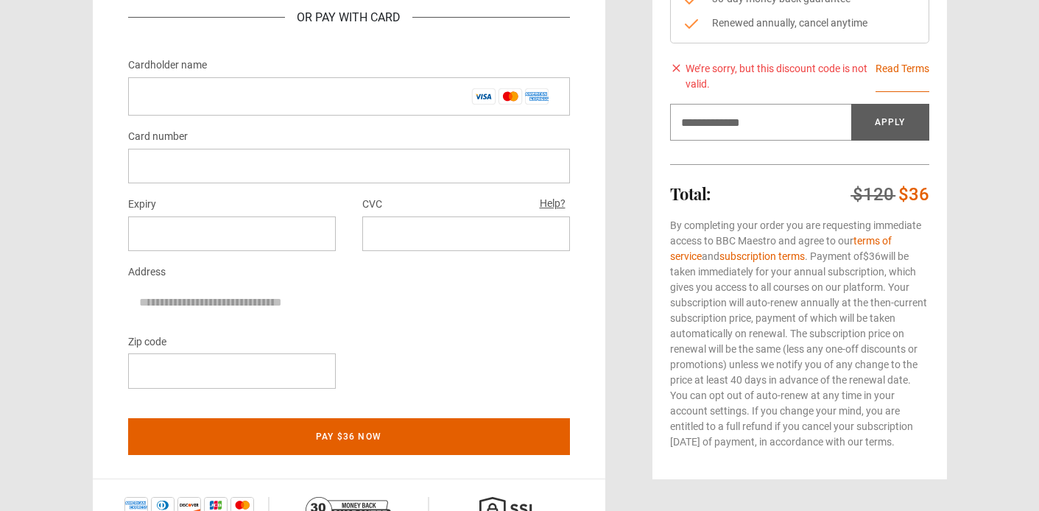
scroll to position [340, 0]
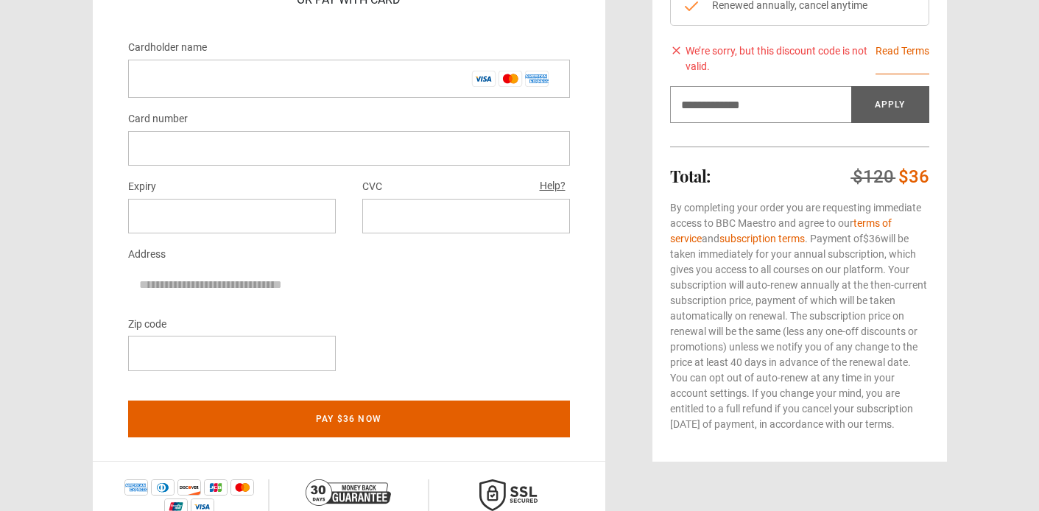
click at [957, 235] on div "1 Create Account 2 Payment details 3 Start learning Payment details officialrjd…" at bounding box center [520, 152] width 948 height 793
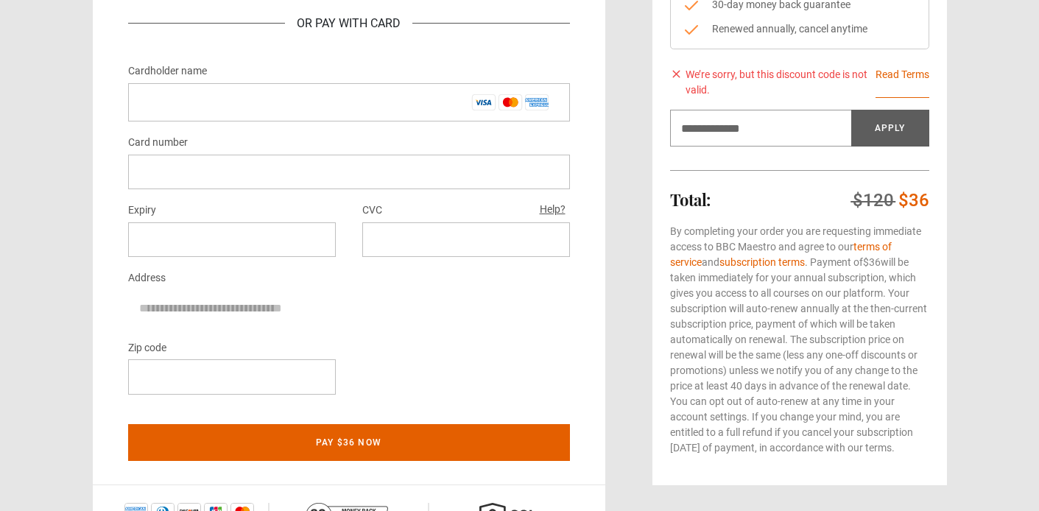
scroll to position [298, 0]
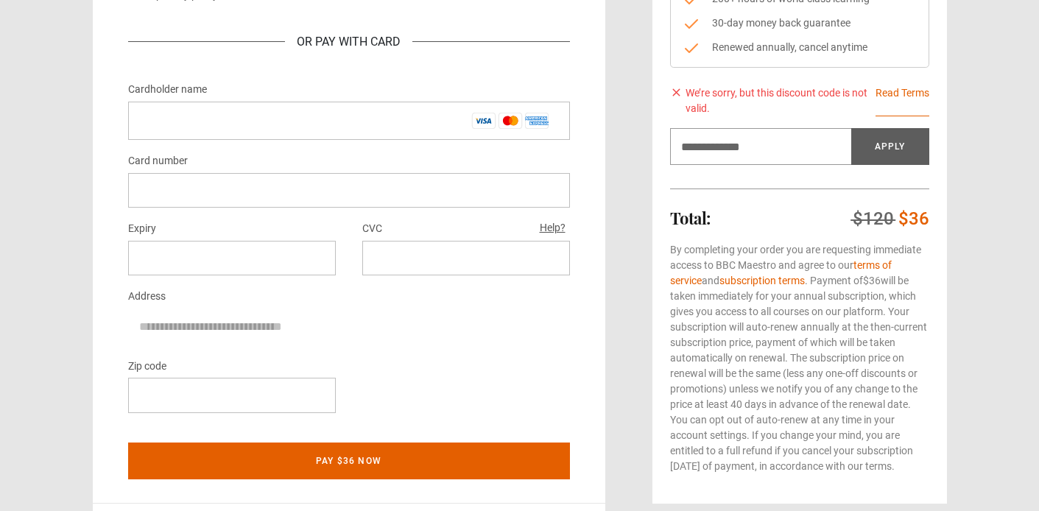
click at [980, 214] on div "1 Create Account 2 Payment details 3 Start learning Payment details officialrjd…" at bounding box center [520, 194] width 948 height 793
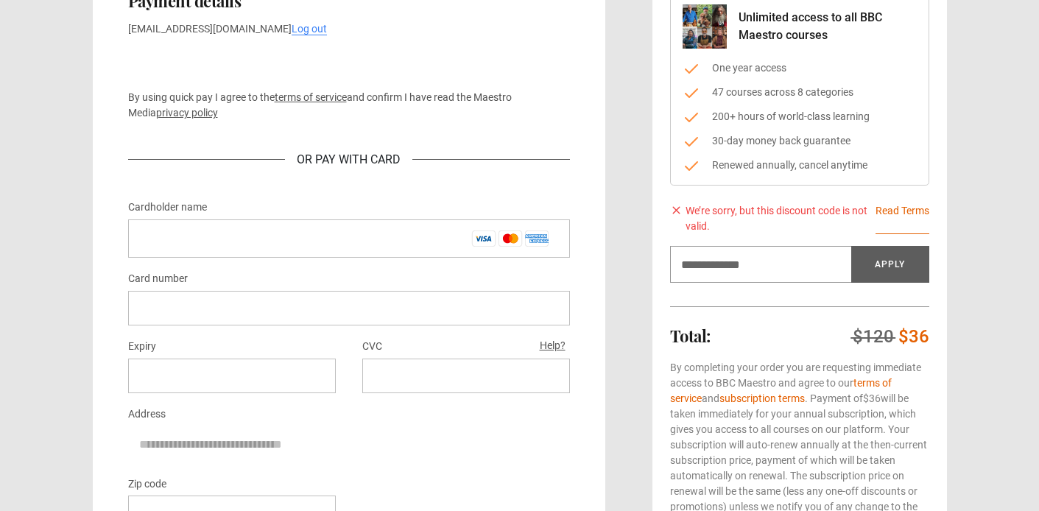
scroll to position [177, 0]
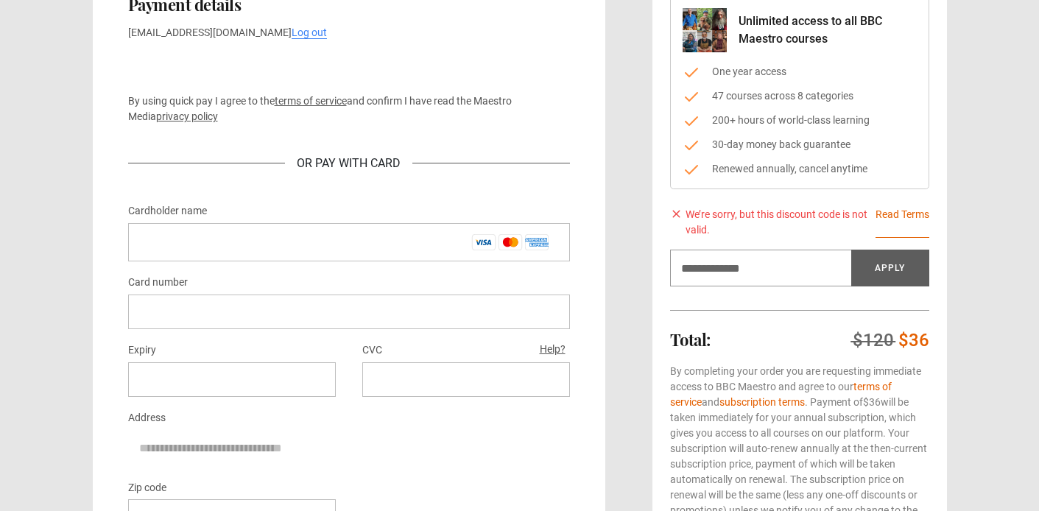
click at [985, 160] on div "1 Create Account 2 Payment details 3 Start learning Payment details officialrjd…" at bounding box center [520, 315] width 948 height 793
click at [984, 157] on div "1 Create Account 2 Payment details 3 Start learning Payment details officialrjd…" at bounding box center [520, 315] width 948 height 793
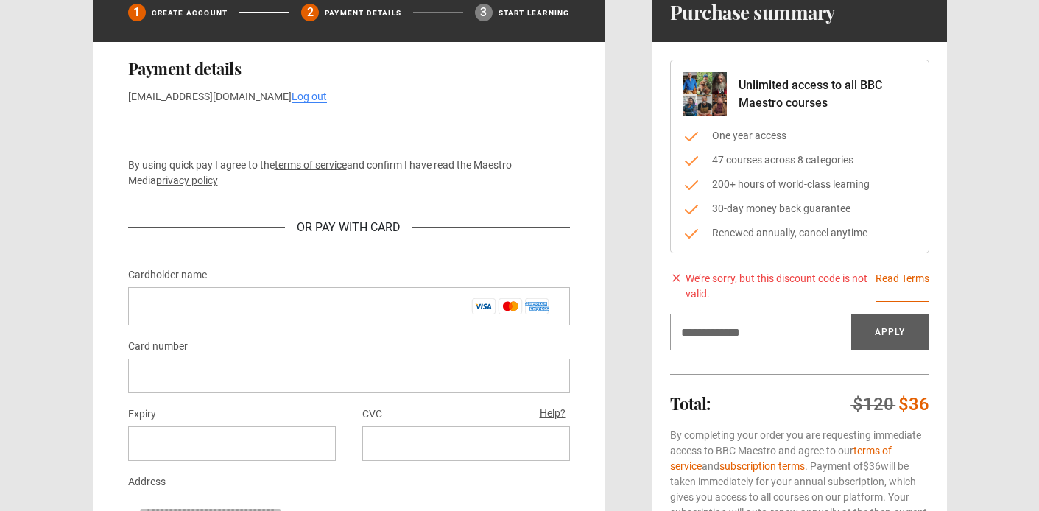
scroll to position [106, 0]
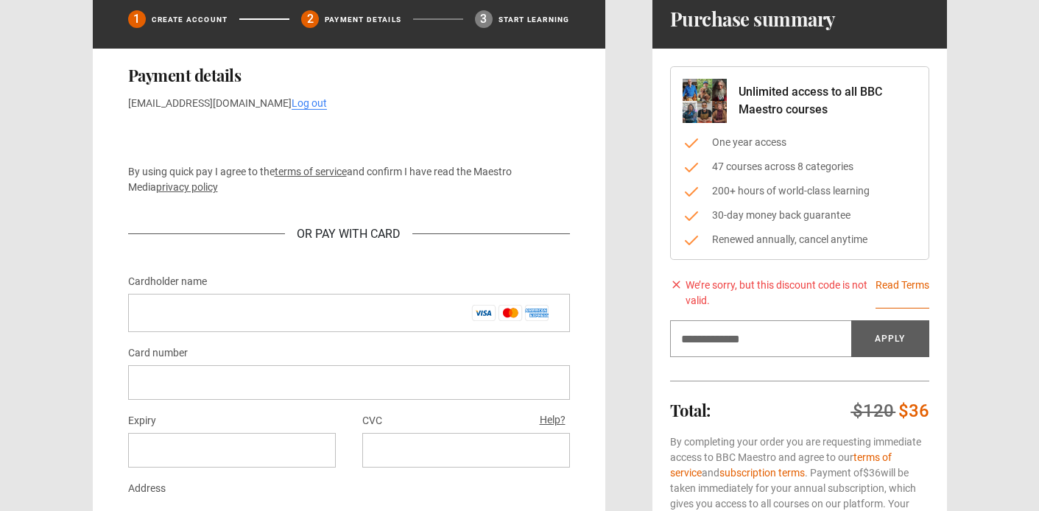
click at [984, 157] on div "1 Create Account 2 Payment details 3 Start learning Payment details officialrjd…" at bounding box center [520, 386] width 948 height 793
click at [985, 172] on div "1 Create Account 2 Payment details 3 Start learning Payment details officialrjd…" at bounding box center [520, 386] width 948 height 793
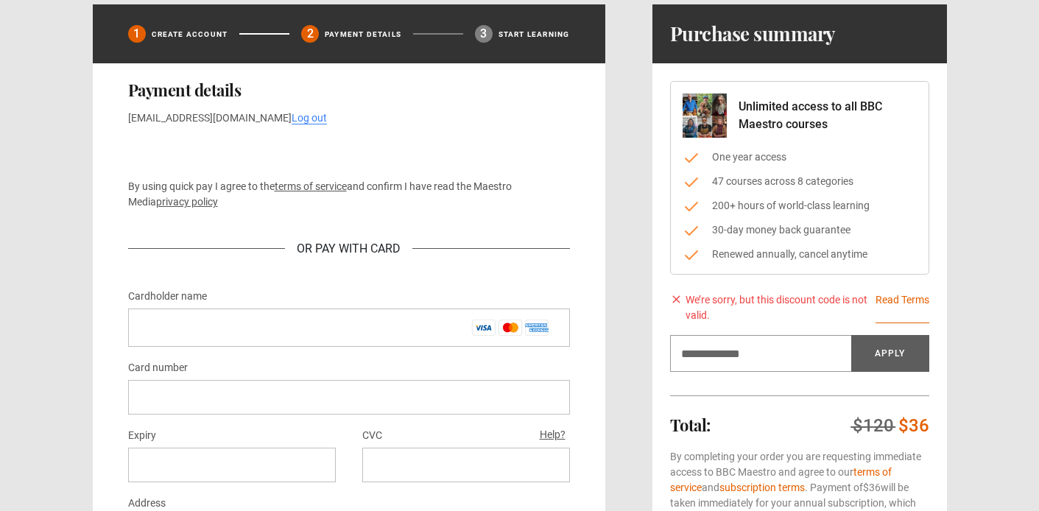
click at [985, 172] on div "1 Create Account 2 Payment details 3 Start learning Payment details officialrjd…" at bounding box center [520, 400] width 948 height 793
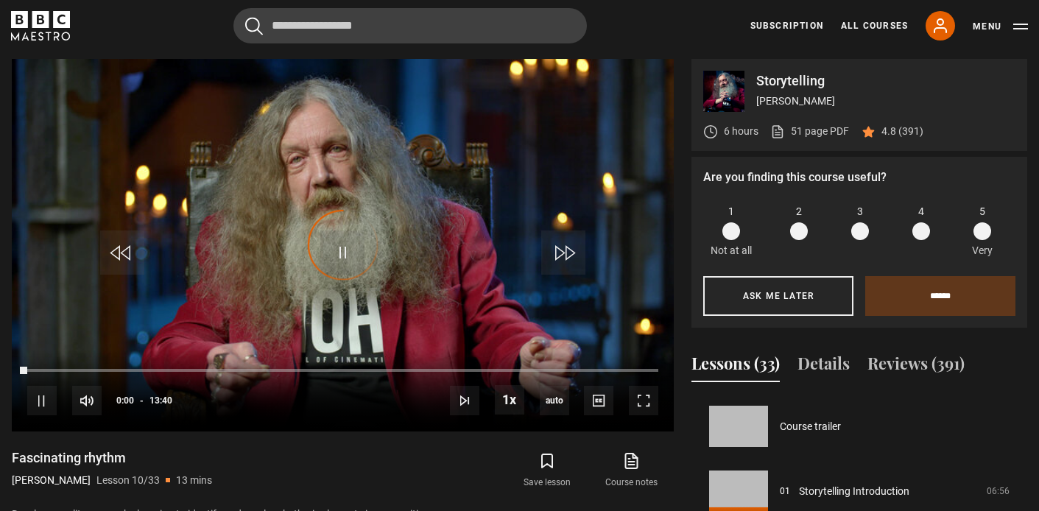
scroll to position [583, 0]
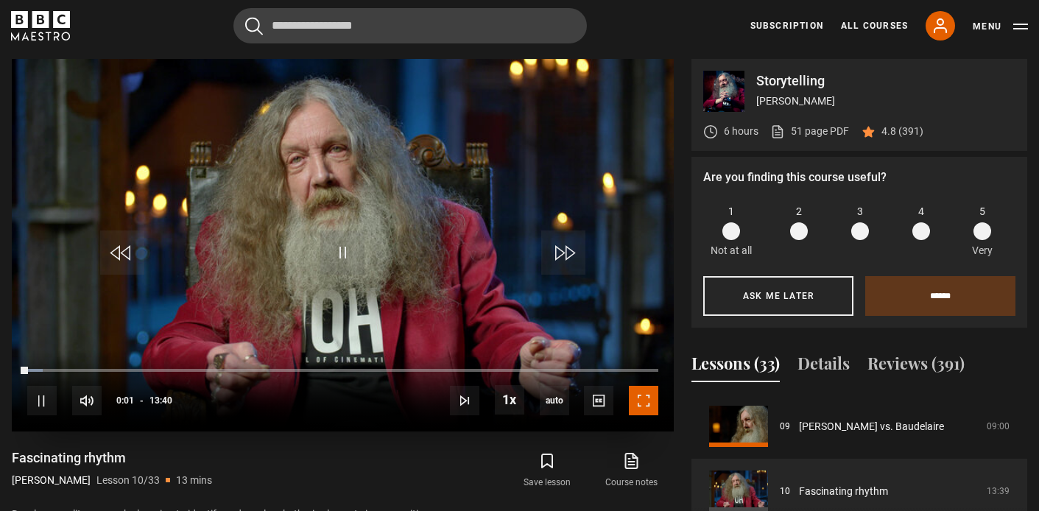
click at [644, 395] on span "Video Player" at bounding box center [643, 400] width 29 height 29
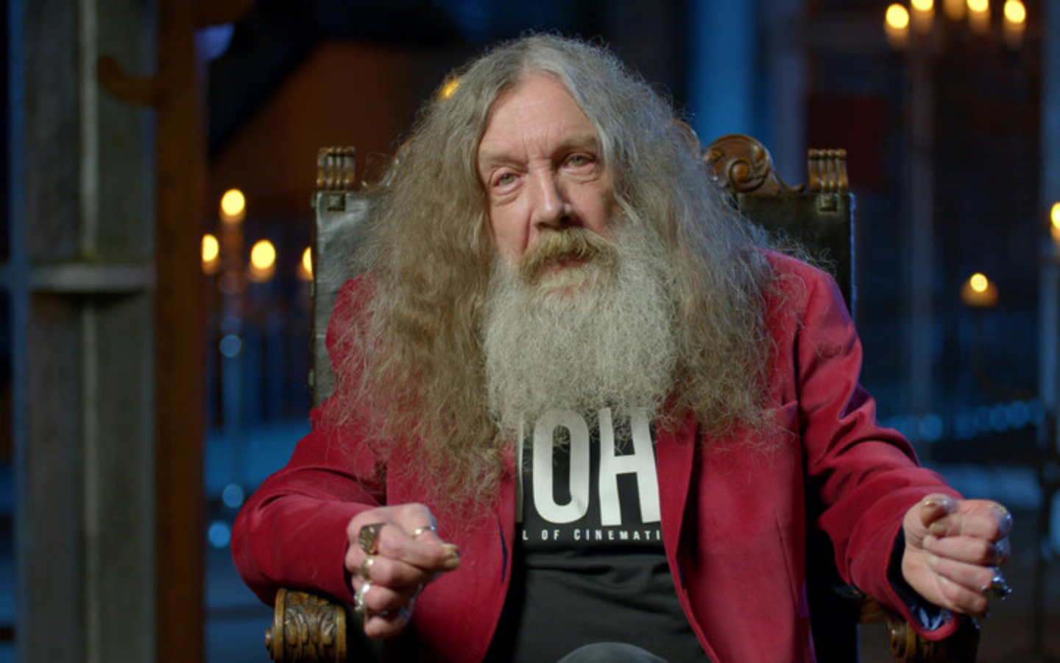
click at [1034, 212] on video "Video Player" at bounding box center [530, 331] width 1060 height 663
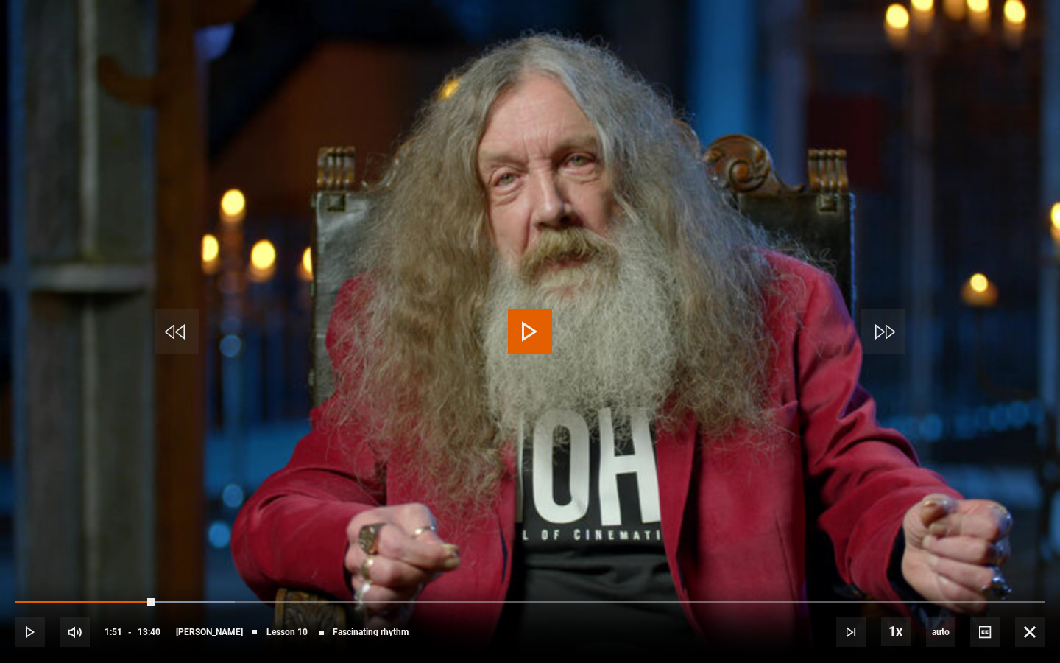
click at [521, 334] on span "Video Player" at bounding box center [530, 331] width 44 height 44
click at [535, 318] on span "Video Player" at bounding box center [530, 331] width 44 height 44
click at [667, 211] on video "Video Player" at bounding box center [530, 331] width 1060 height 663
click at [734, 188] on video "Video Player" at bounding box center [530, 331] width 1060 height 663
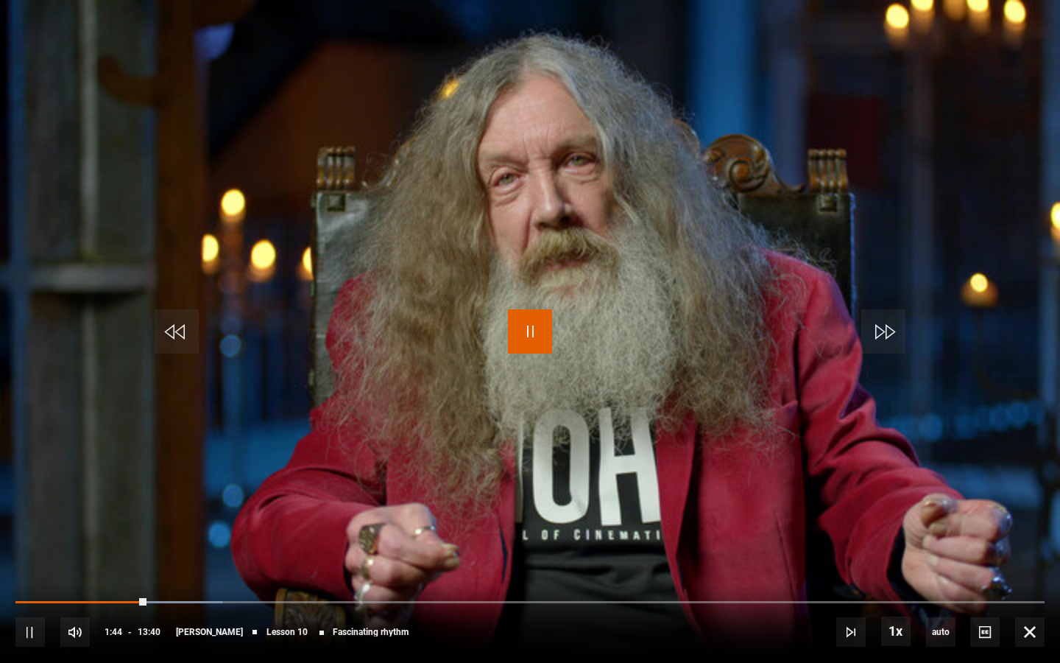
click at [546, 348] on span "Video Player" at bounding box center [530, 331] width 44 height 44
click at [973, 187] on video "Video Player" at bounding box center [530, 331] width 1060 height 663
click at [978, 127] on video "Video Player" at bounding box center [530, 331] width 1060 height 663
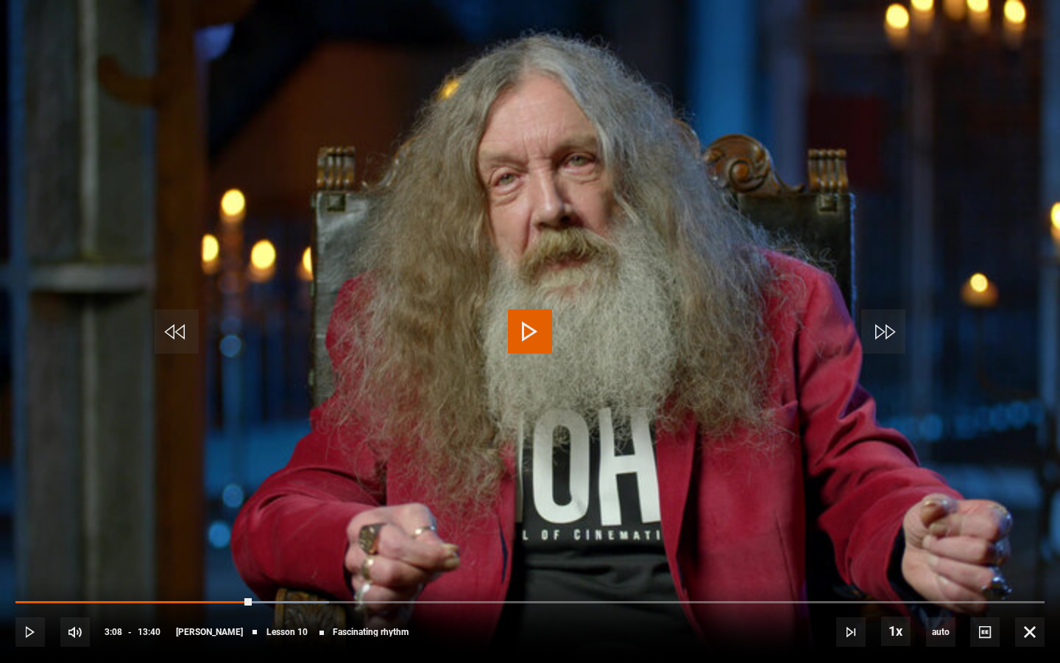
click at [985, 107] on video "Video Player" at bounding box center [530, 331] width 1060 height 663
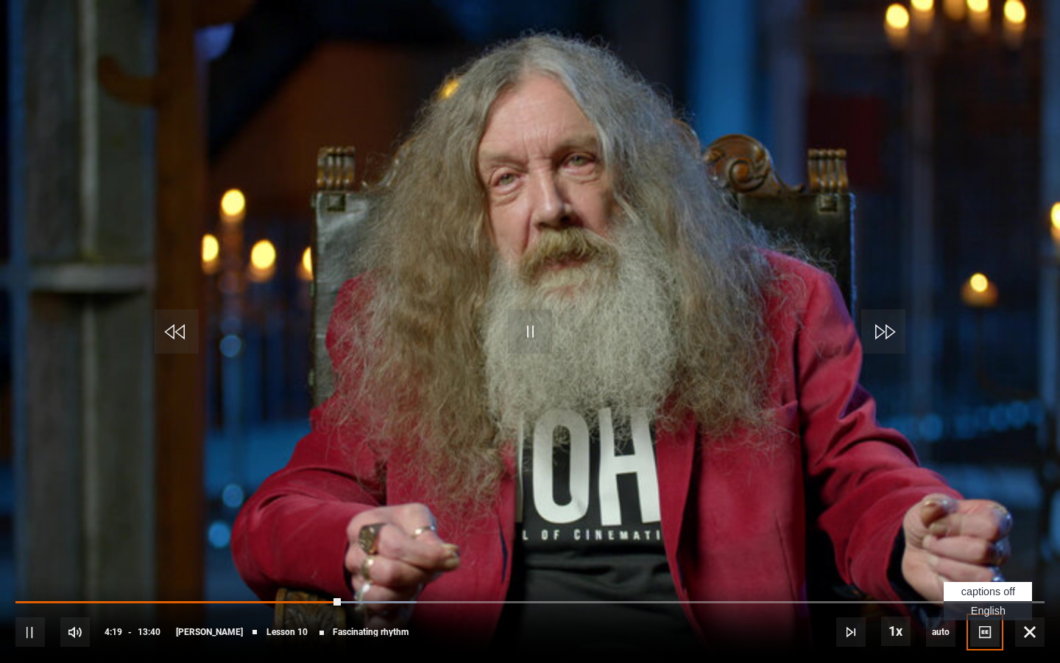
click at [988, 510] on span "Video Player" at bounding box center [984, 631] width 29 height 29
click at [986, 510] on span "English Captions" at bounding box center [988, 610] width 35 height 12
click at [455, 345] on video "Video Player" at bounding box center [530, 331] width 1060 height 663
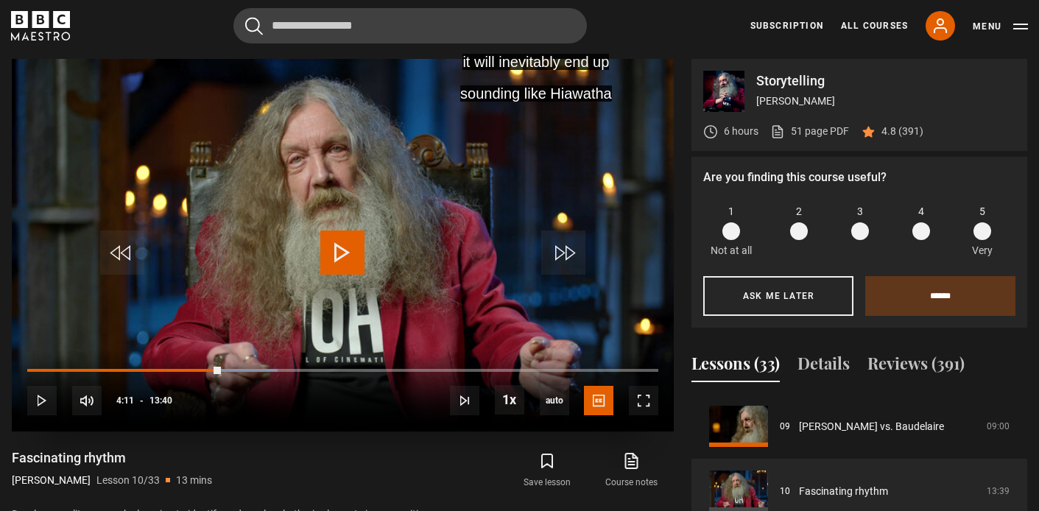
click at [339, 242] on span "Video Player" at bounding box center [342, 252] width 44 height 44
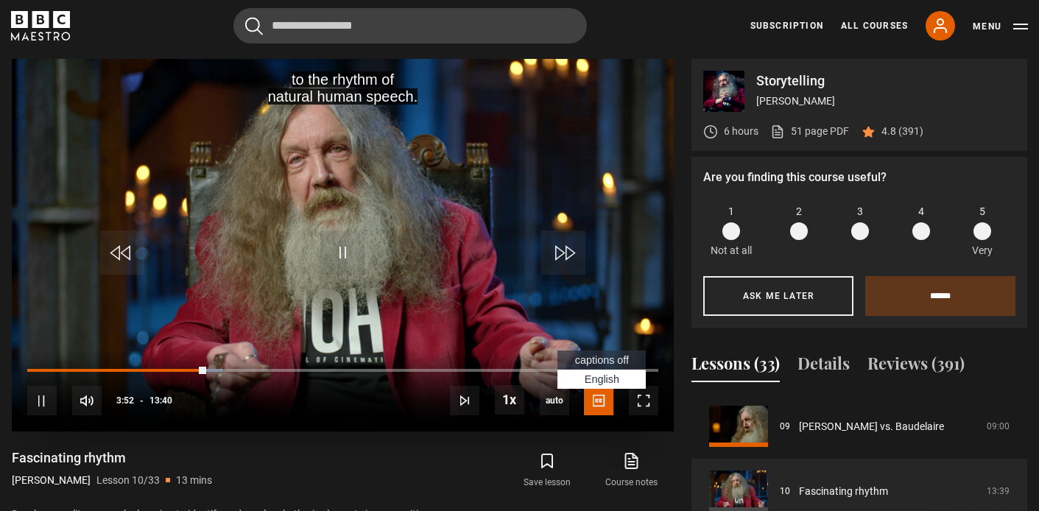
click at [598, 363] on span "captions off" at bounding box center [602, 360] width 54 height 12
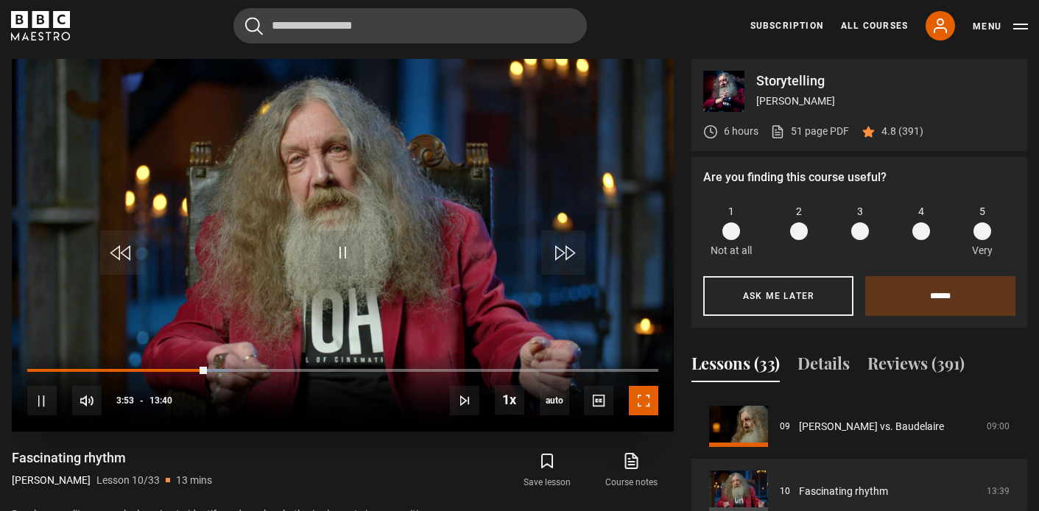
click at [645, 395] on span "Video Player" at bounding box center [643, 400] width 29 height 29
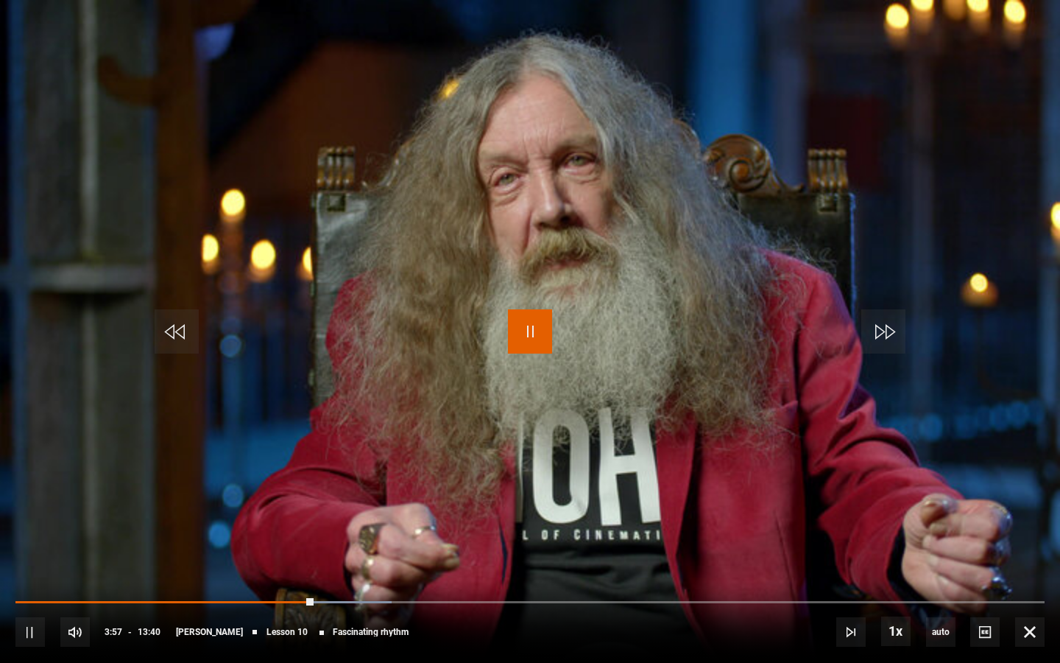
click at [540, 338] on span "Video Player" at bounding box center [530, 331] width 44 height 44
click at [537, 322] on span "Video Player" at bounding box center [530, 331] width 44 height 44
click at [977, 182] on video "Video Player" at bounding box center [530, 331] width 1060 height 663
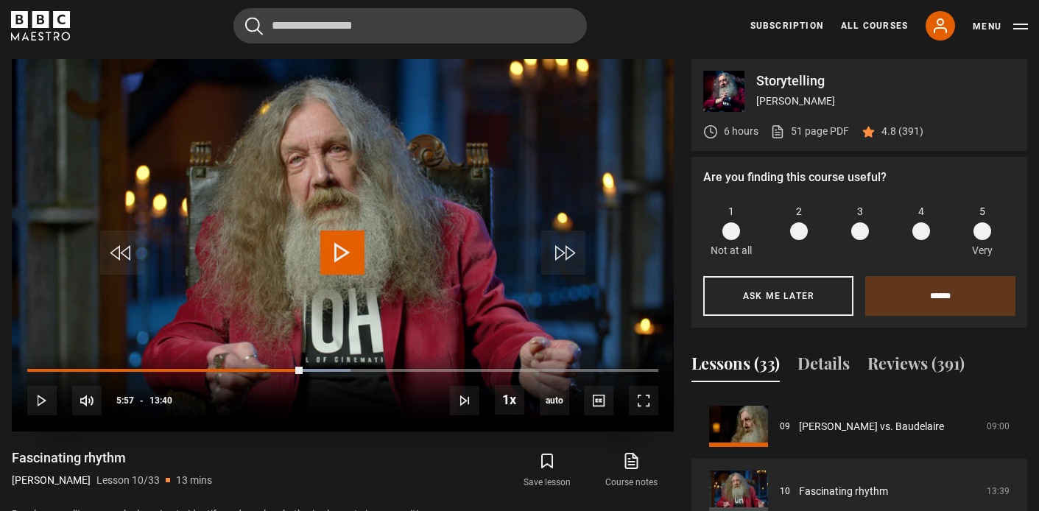
click at [344, 255] on span "Video Player" at bounding box center [342, 252] width 44 height 44
click at [639, 401] on span "Video Player" at bounding box center [643, 400] width 29 height 29
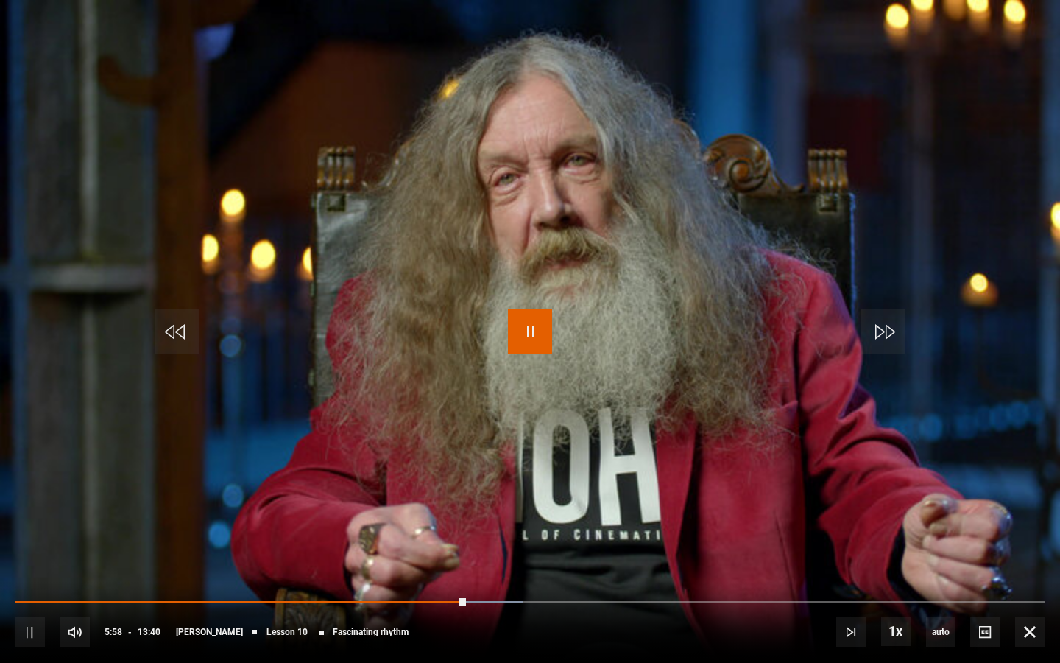
click at [536, 332] on span "Video Player" at bounding box center [530, 331] width 44 height 44
click at [538, 320] on span "Video Player" at bounding box center [530, 331] width 44 height 44
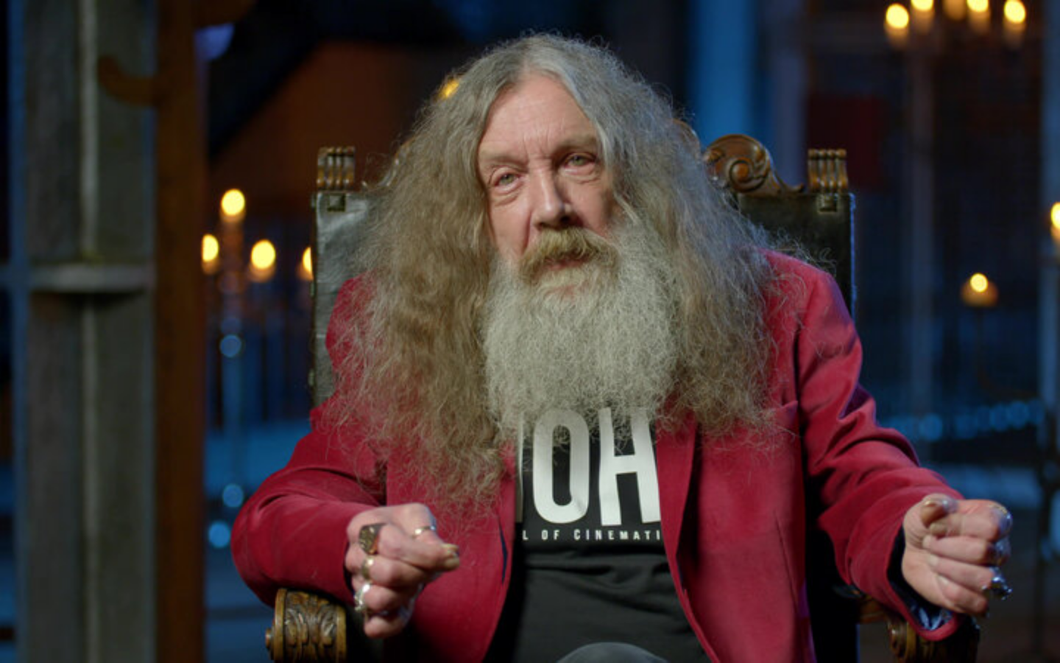
click at [1038, 265] on video "Video Player" at bounding box center [530, 331] width 1060 height 663
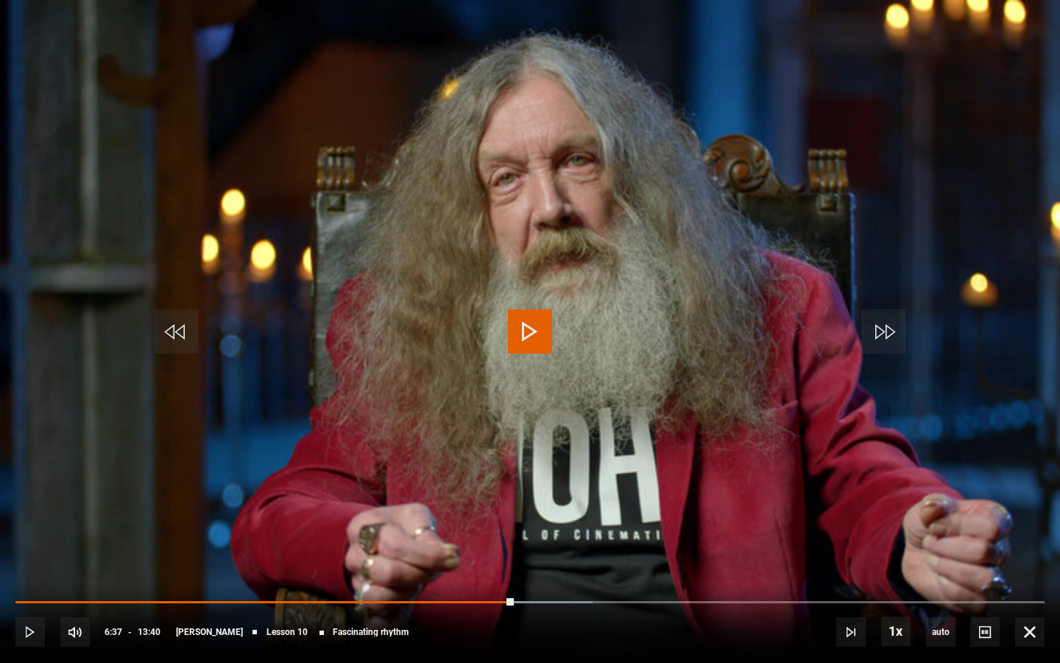
click at [1020, 240] on video "Video Player" at bounding box center [530, 331] width 1060 height 663
click at [536, 329] on span "Video Player" at bounding box center [530, 331] width 44 height 44
click at [546, 324] on span "Video Player" at bounding box center [530, 331] width 44 height 44
click at [962, 254] on video "Video Player" at bounding box center [530, 331] width 1060 height 663
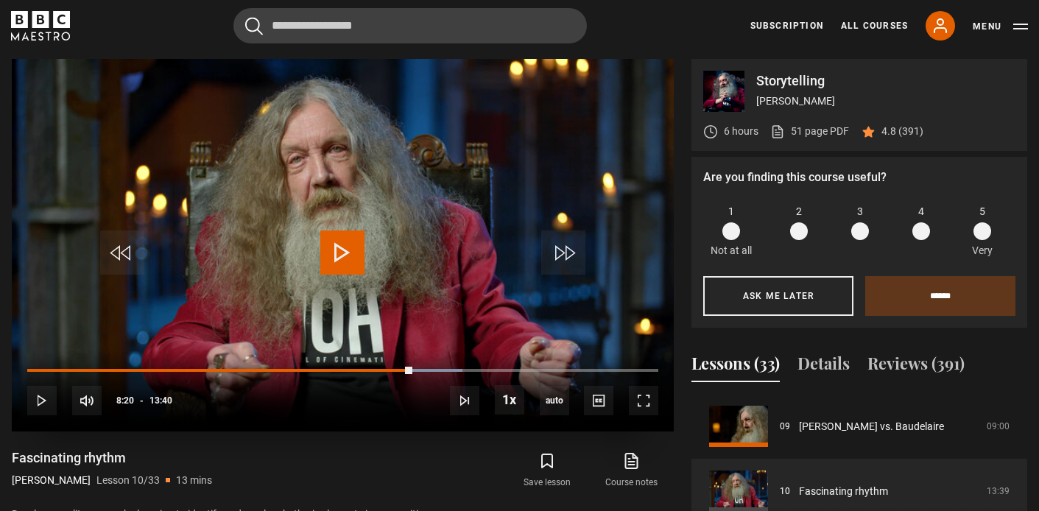
click at [339, 257] on span "Video Player" at bounding box center [342, 252] width 44 height 44
click at [647, 401] on span "Video Player" at bounding box center [643, 400] width 29 height 29
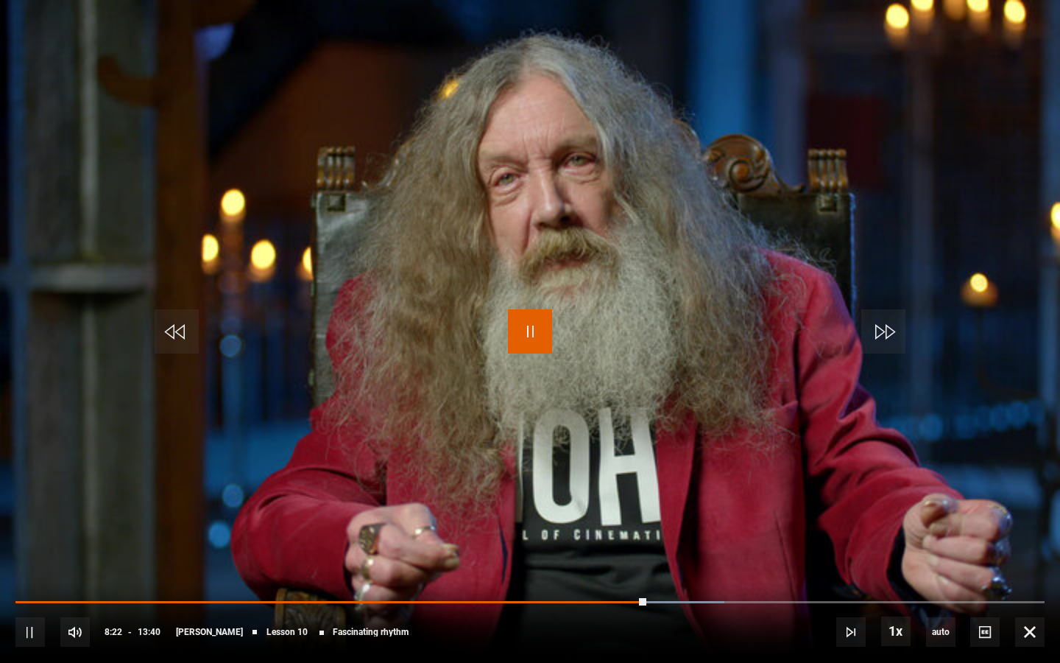
click at [526, 325] on span "Video Player" at bounding box center [530, 331] width 44 height 44
click at [543, 327] on span "Video Player" at bounding box center [530, 331] width 44 height 44
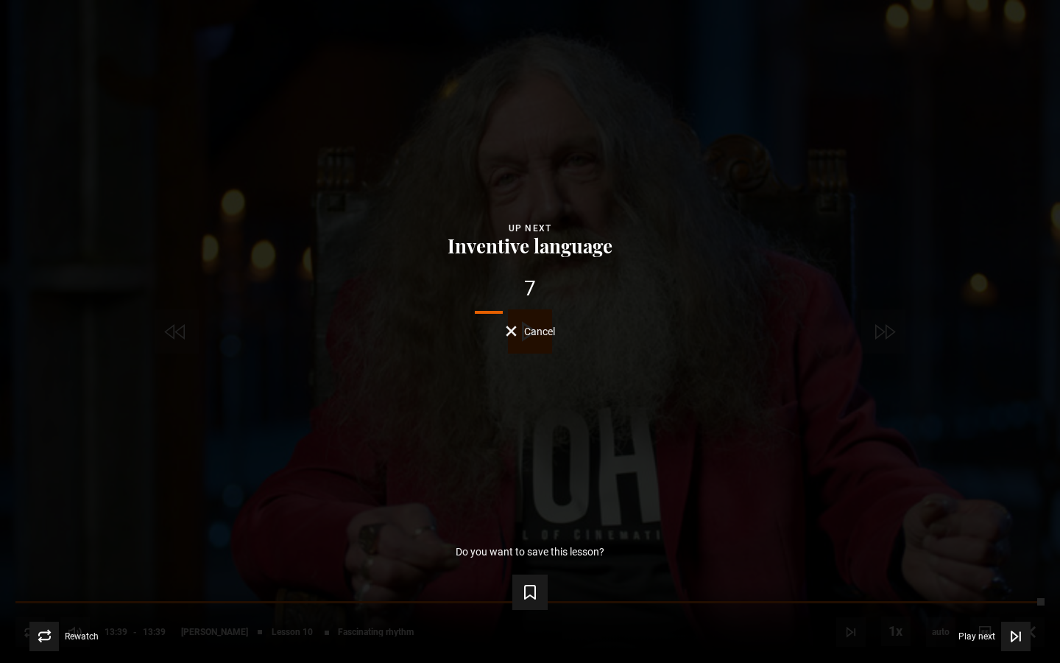
click at [537, 330] on span "Cancel" at bounding box center [539, 331] width 31 height 10
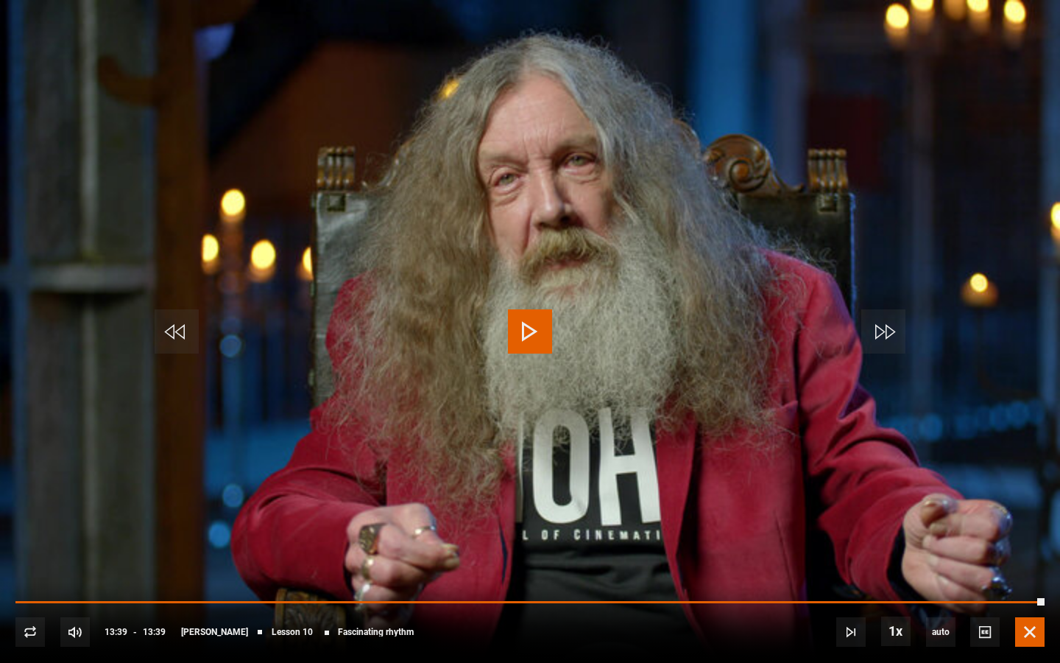
click at [1029, 510] on span "Video Player" at bounding box center [1029, 631] width 29 height 29
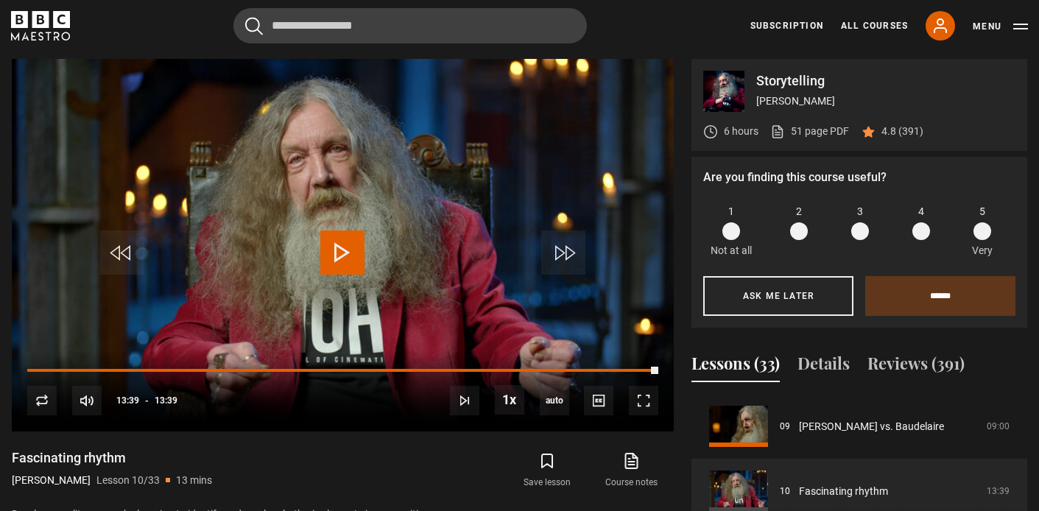
click at [287, 445] on div "Video Player is loading. Play Lesson Fascinating rhythm 10s Skip Back 10 second…" at bounding box center [343, 326] width 662 height 535
click at [325, 445] on div "Video Player is loading. Play Lesson Fascinating rhythm 10s Skip Back 10 second…" at bounding box center [343, 326] width 662 height 535
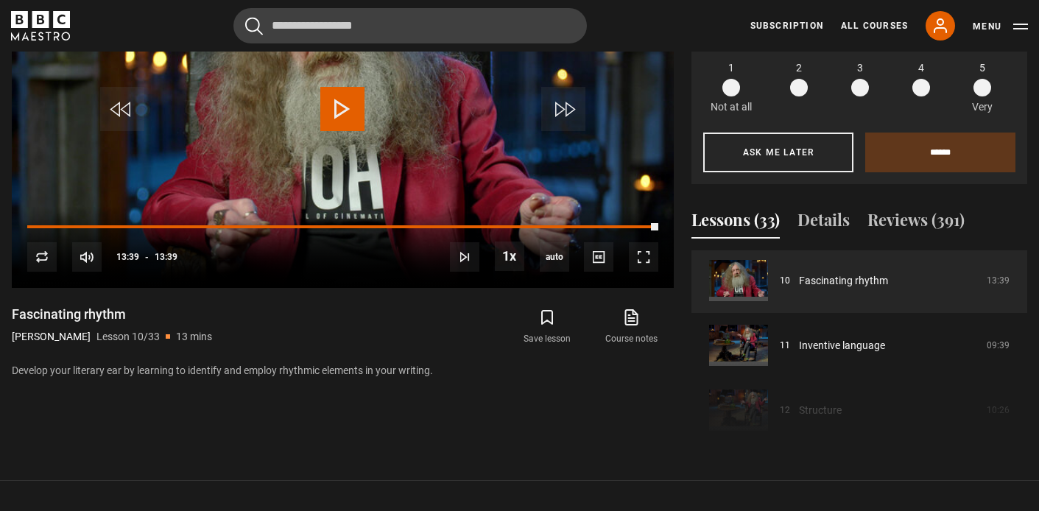
scroll to position [649, 0]
click at [371, 316] on div "Save lesson Course notes opens in new tab" at bounding box center [520, 327] width 308 height 43
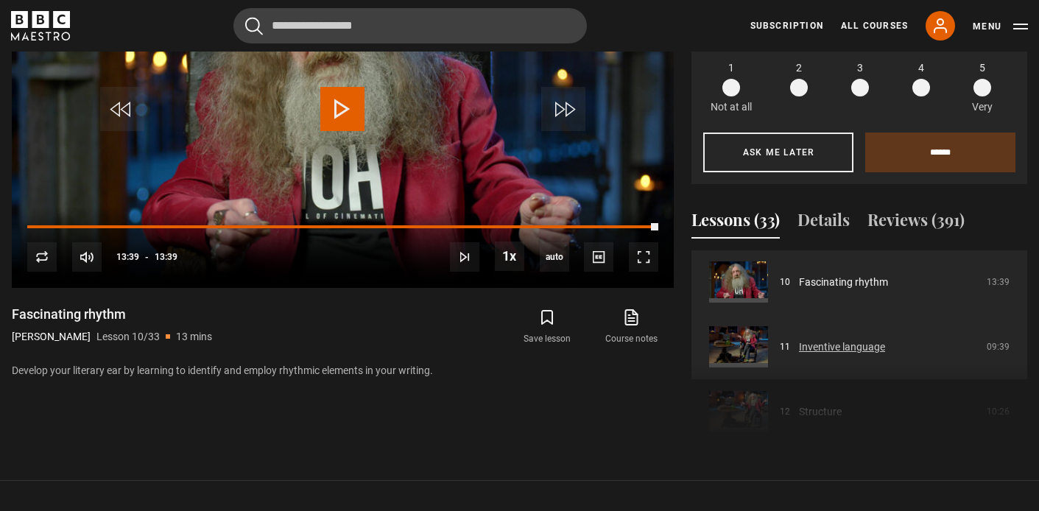
click at [827, 341] on link "Inventive language" at bounding box center [842, 346] width 86 height 15
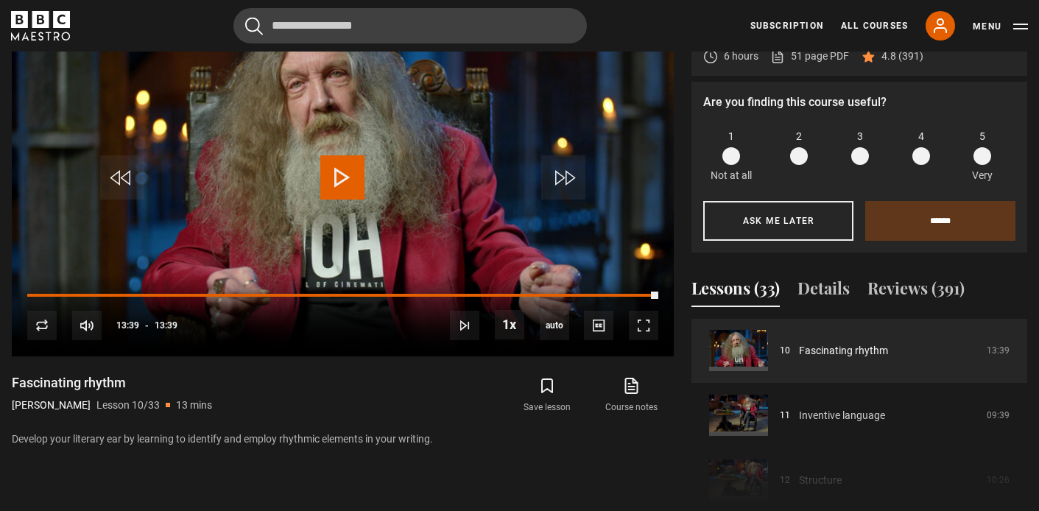
scroll to position [563, 0]
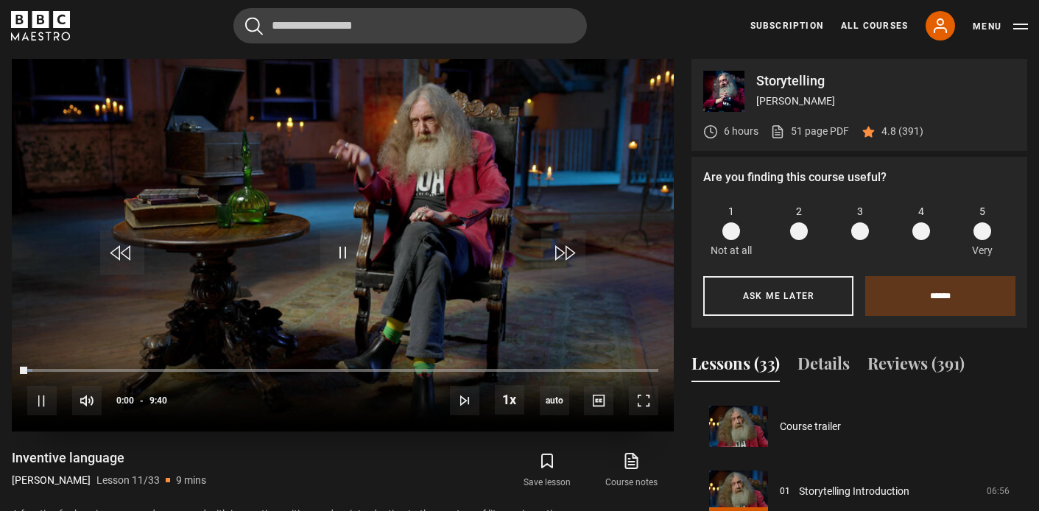
scroll to position [648, 0]
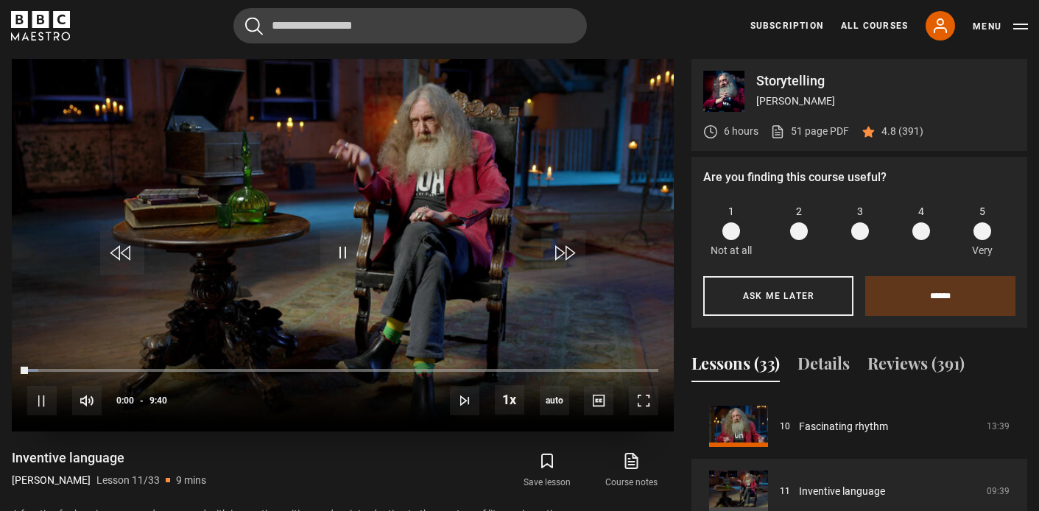
click at [354, 230] on video "Video Player" at bounding box center [343, 245] width 662 height 373
click at [982, 231] on span at bounding box center [982, 231] width 18 height 18
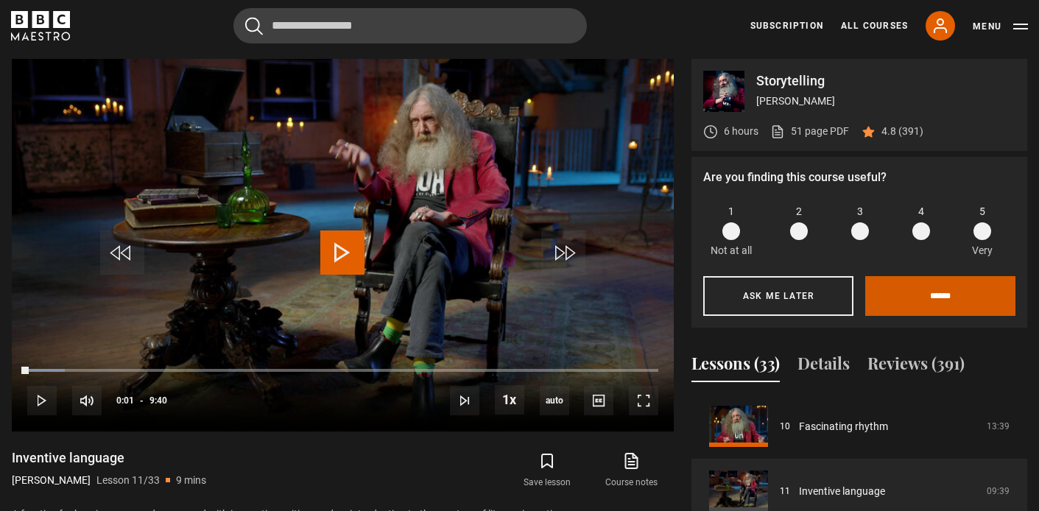
click at [979, 300] on input "******" at bounding box center [940, 296] width 150 height 40
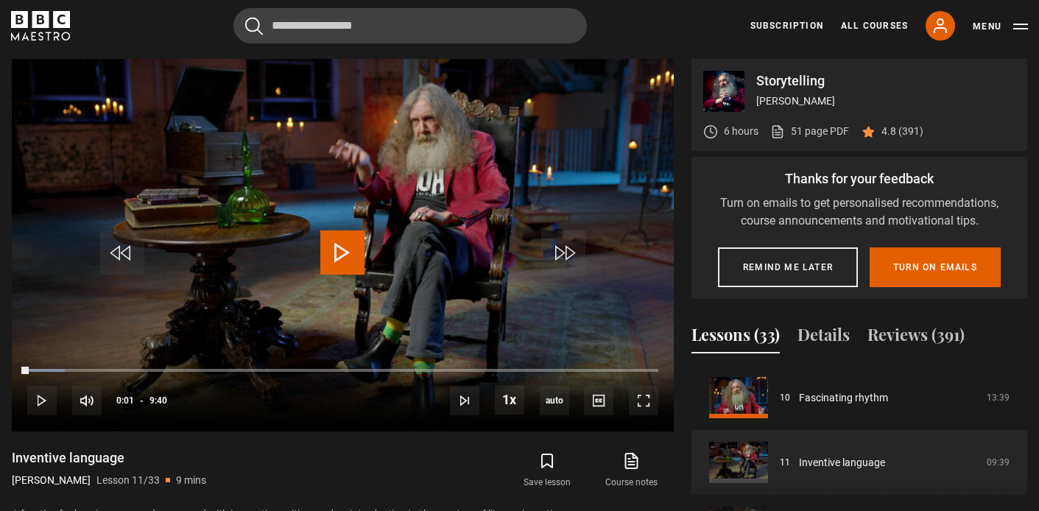
scroll to position [638, 0]
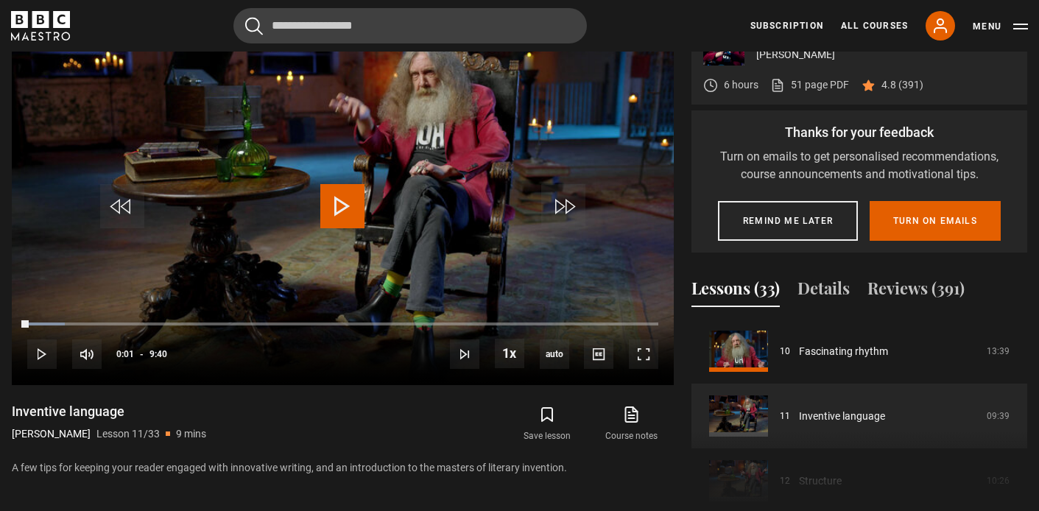
click at [682, 197] on div "Storytelling [PERSON_NAME] 6 hours 51 page PDF (opens in new tab) 4.8 (391) Are…" at bounding box center [519, 266] width 1015 height 507
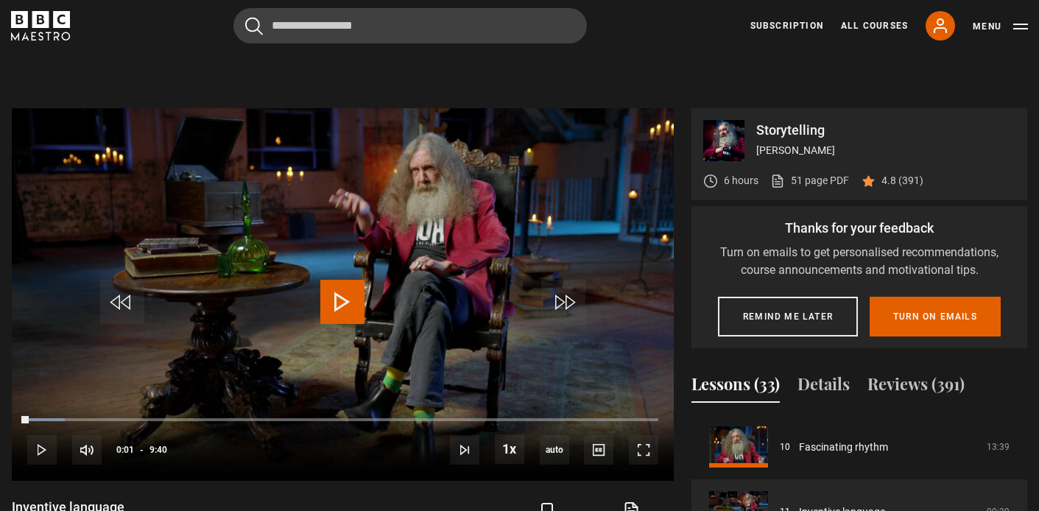
scroll to position [548, 0]
